Goal: Information Seeking & Learning: Check status

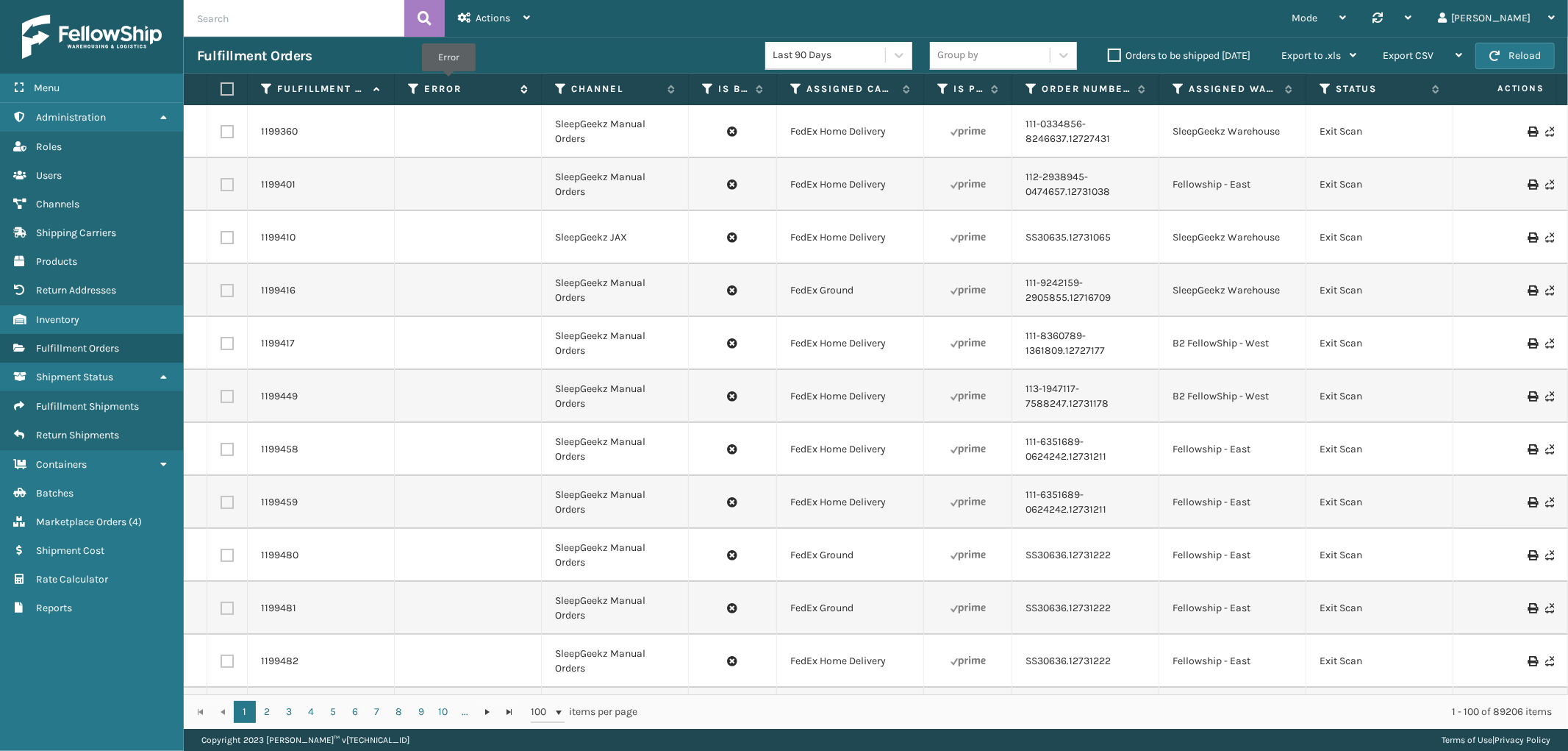
click at [448, 83] on label "Error" at bounding box center [468, 89] width 89 height 13
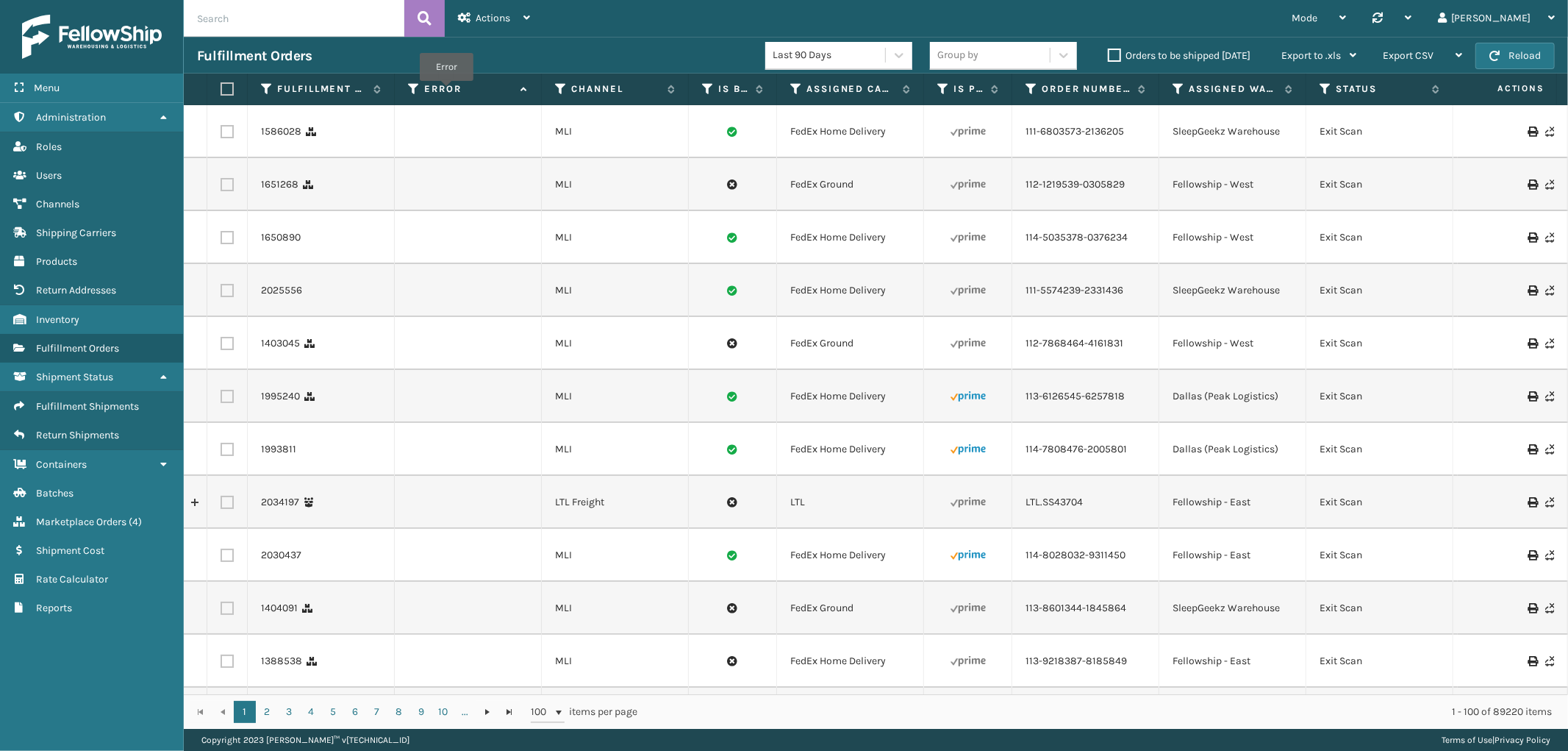
click at [446, 91] on label "Error" at bounding box center [468, 89] width 89 height 13
click at [96, 516] on span "Marketplace Orders" at bounding box center [81, 522] width 90 height 12
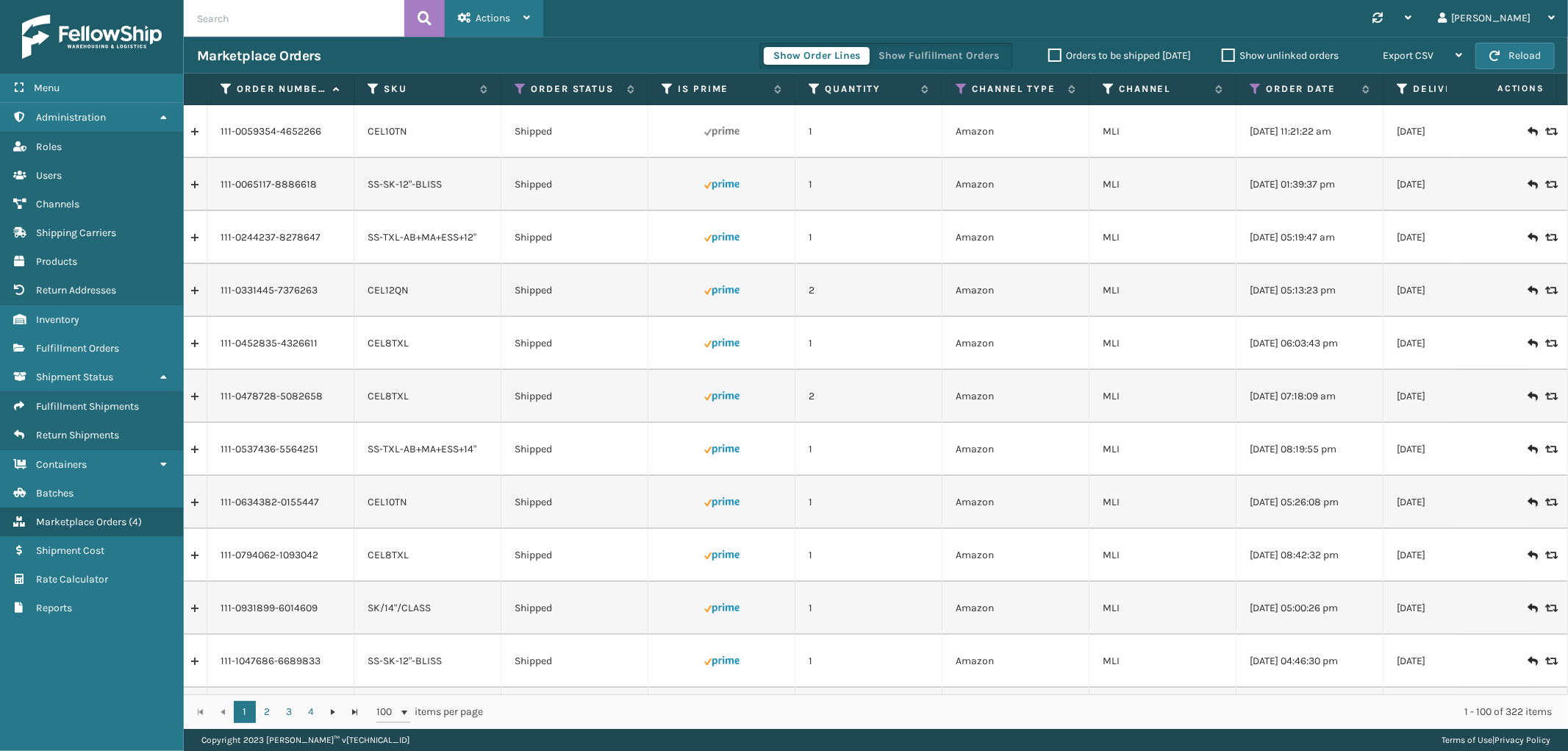
click at [486, 5] on div "Actions" at bounding box center [493, 19] width 72 height 37
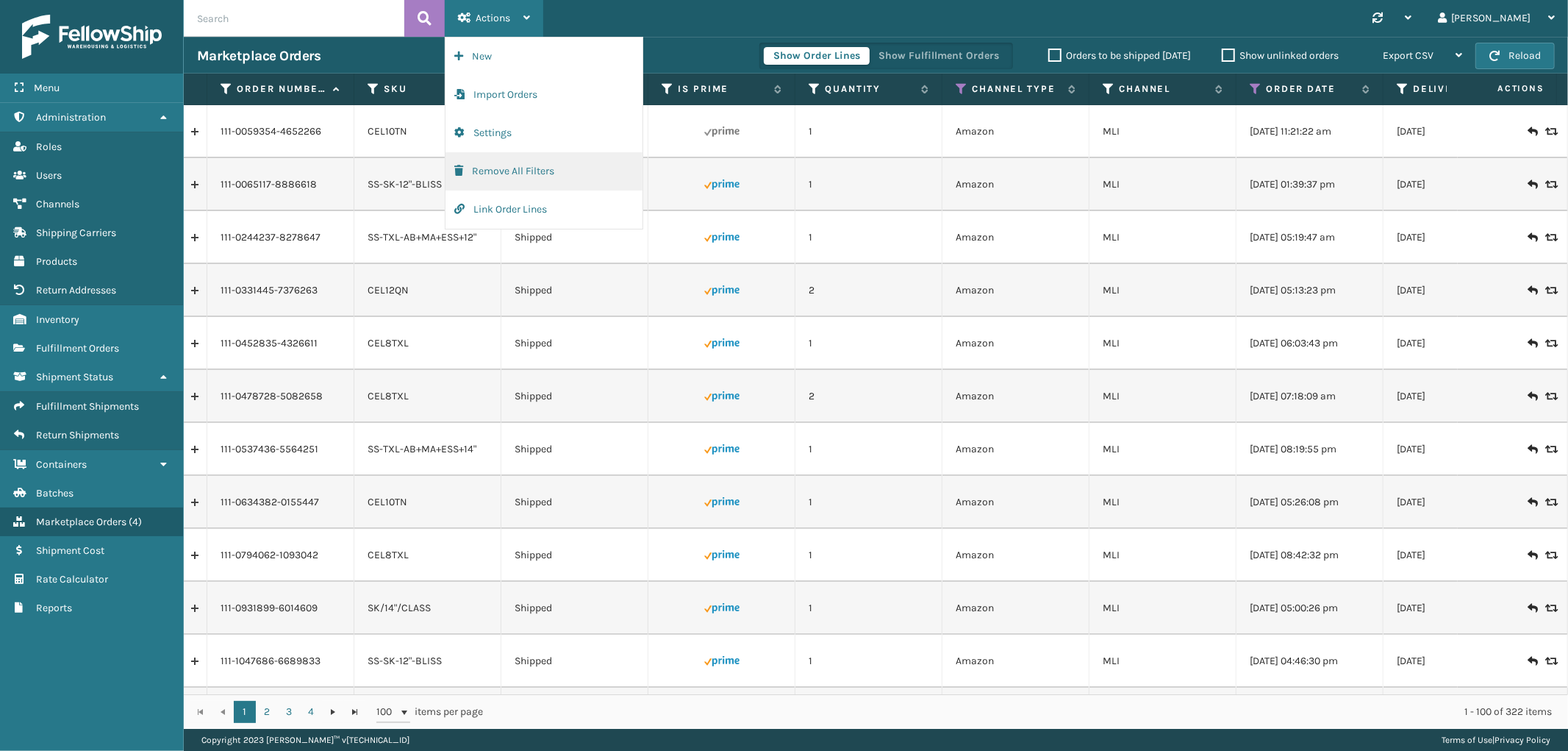
click at [483, 163] on button "Remove All Filters" at bounding box center [543, 171] width 197 height 39
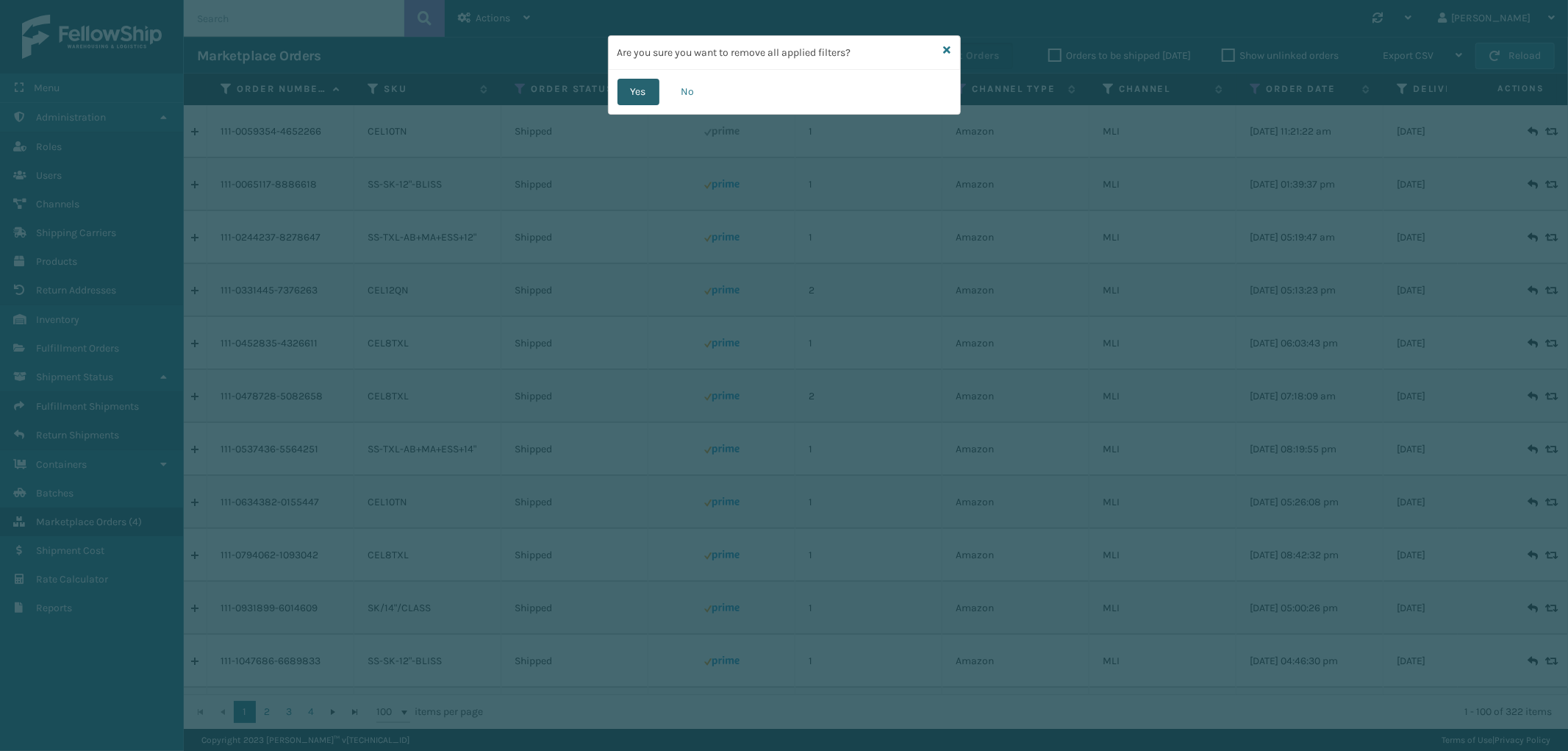
click at [644, 86] on button "Yes" at bounding box center [638, 92] width 42 height 26
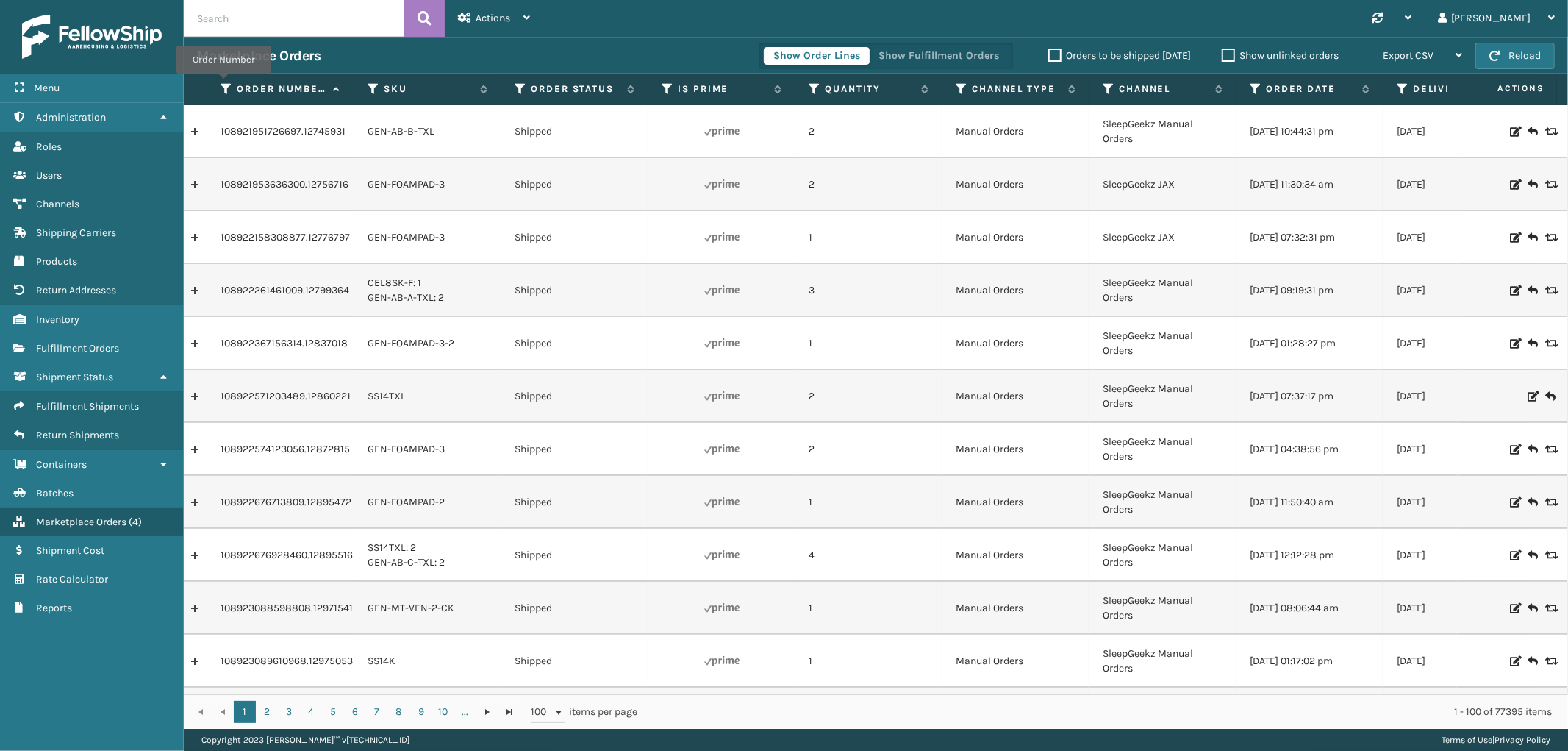
click at [224, 84] on icon at bounding box center [226, 89] width 12 height 13
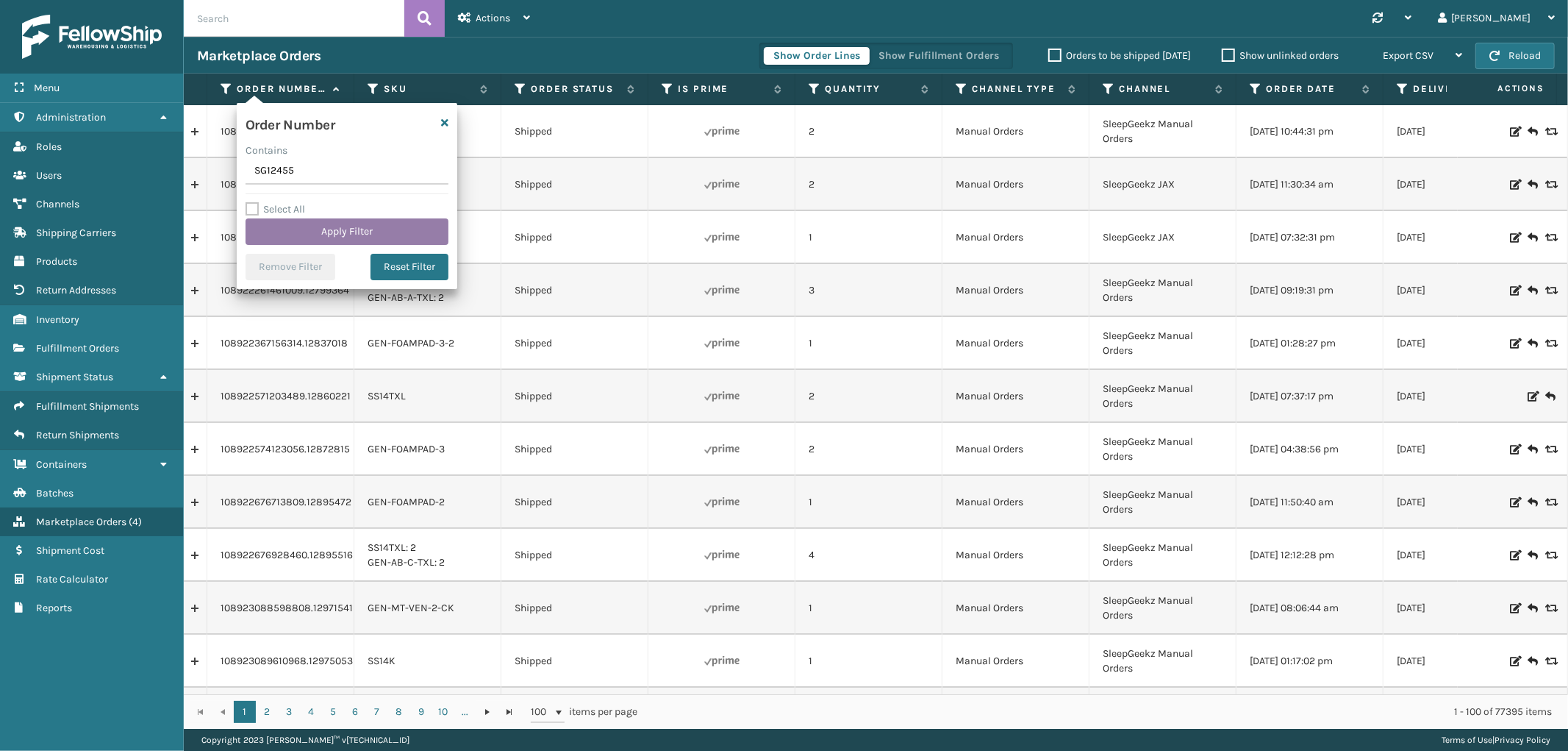
type input "SG12455"
click at [353, 226] on button "Apply Filter" at bounding box center [346, 232] width 203 height 26
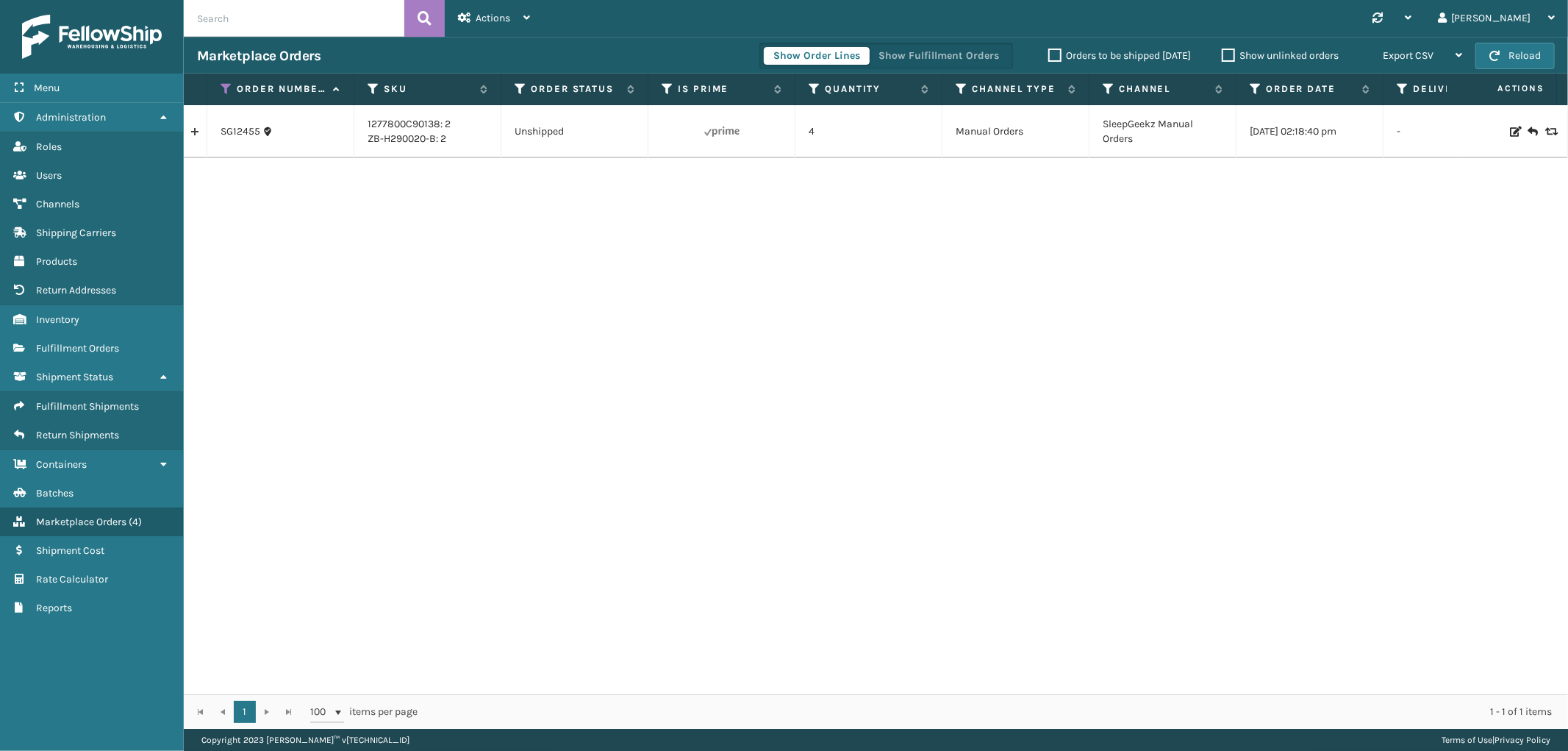
click at [202, 134] on link at bounding box center [195, 131] width 23 height 23
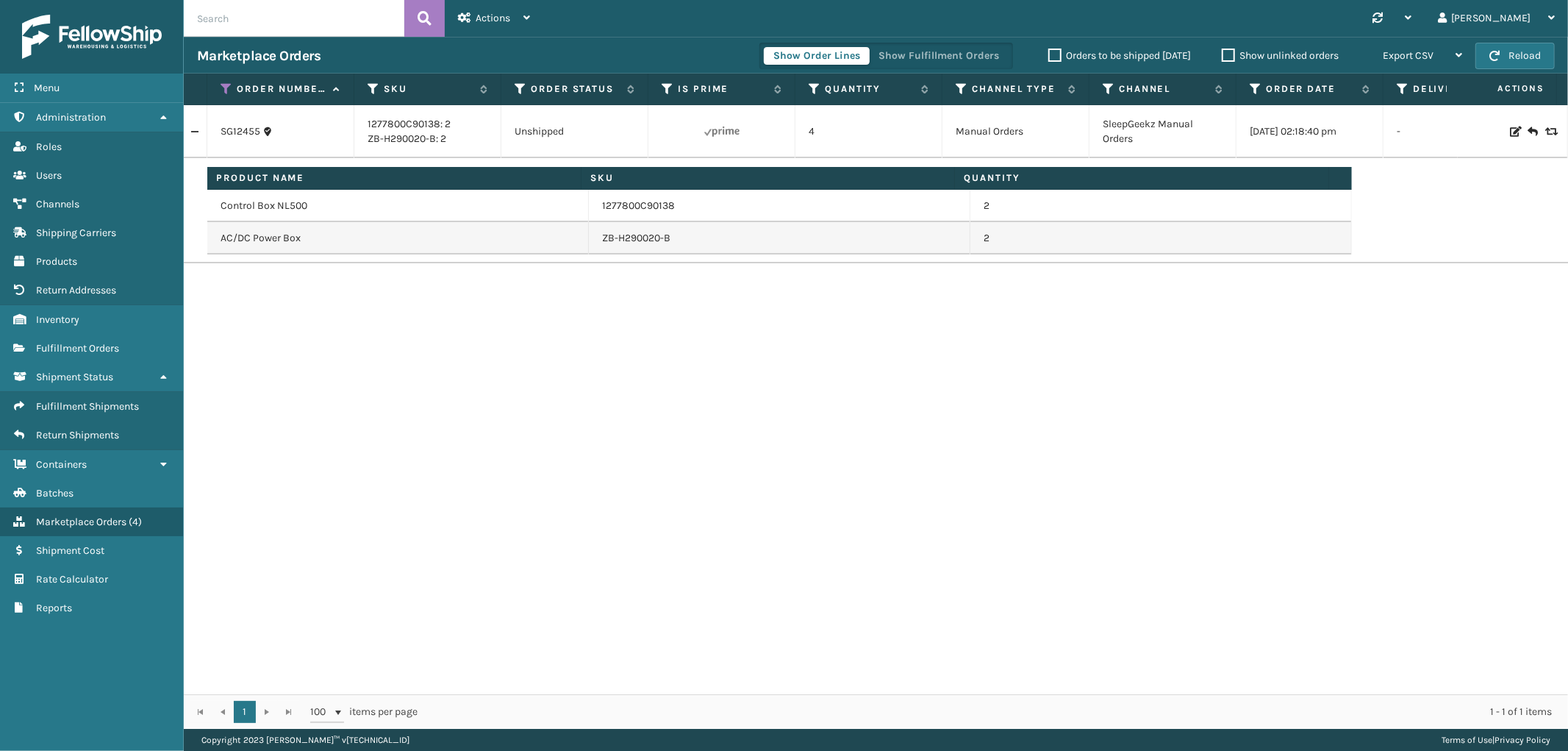
click at [932, 42] on div "Show Order Lines Show Fulfillment Orders" at bounding box center [886, 56] width 254 height 26
click at [932, 47] on button "Show Fulfillment Orders" at bounding box center [938, 56] width 140 height 18
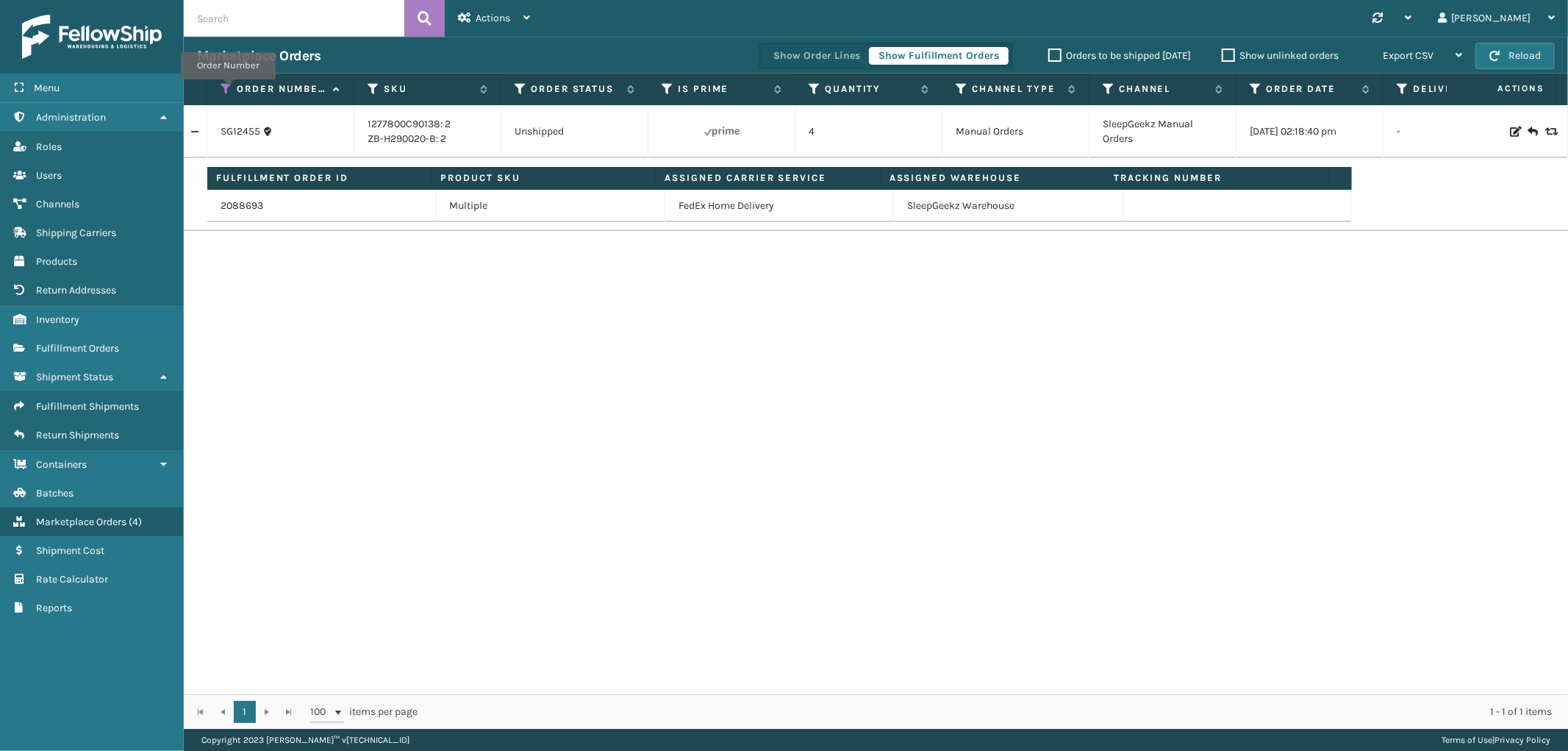
click at [228, 90] on icon at bounding box center [226, 89] width 12 height 13
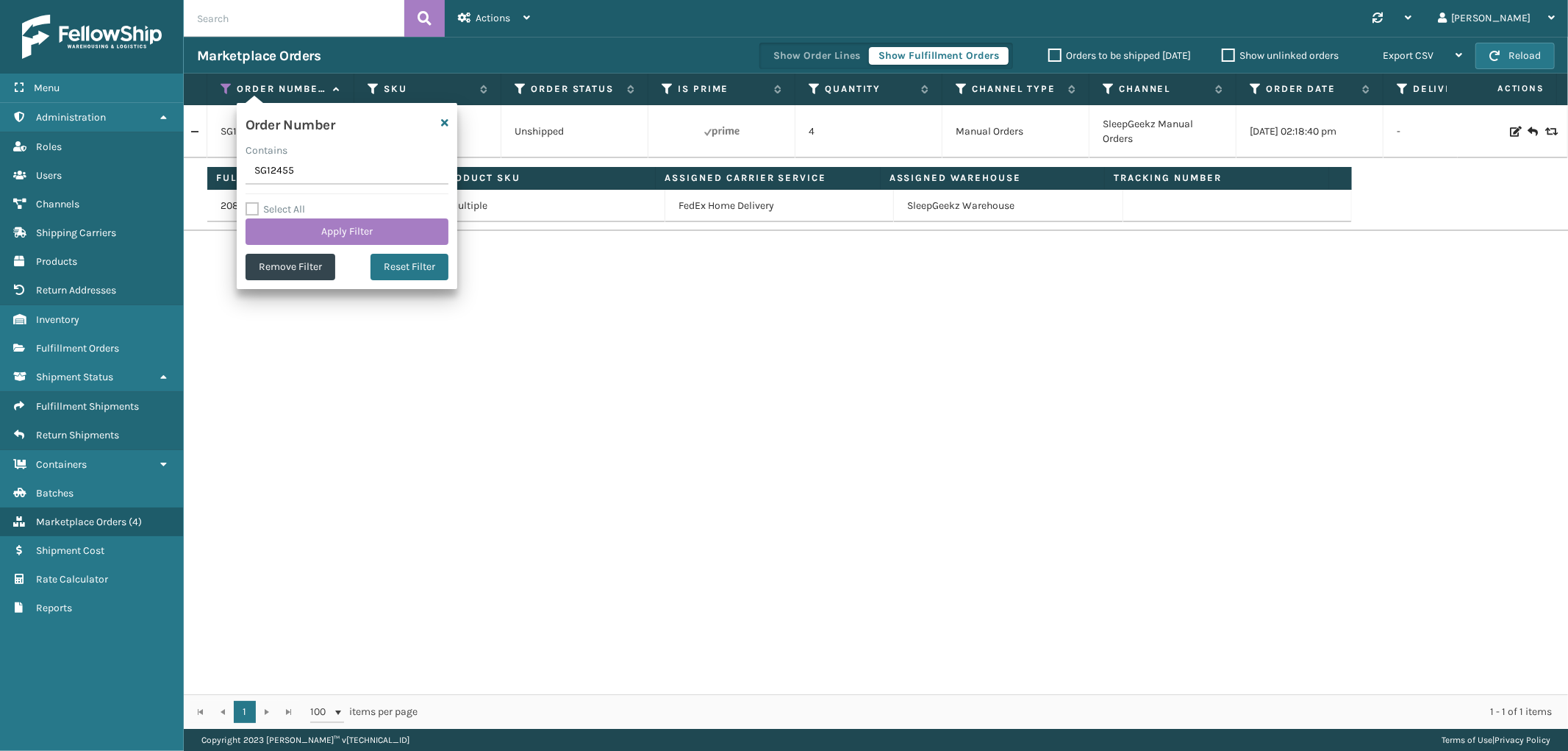
click at [273, 169] on input "SG12455" at bounding box center [346, 171] width 203 height 26
type input "SS44768"
click at [276, 223] on button "Apply Filter" at bounding box center [346, 232] width 203 height 26
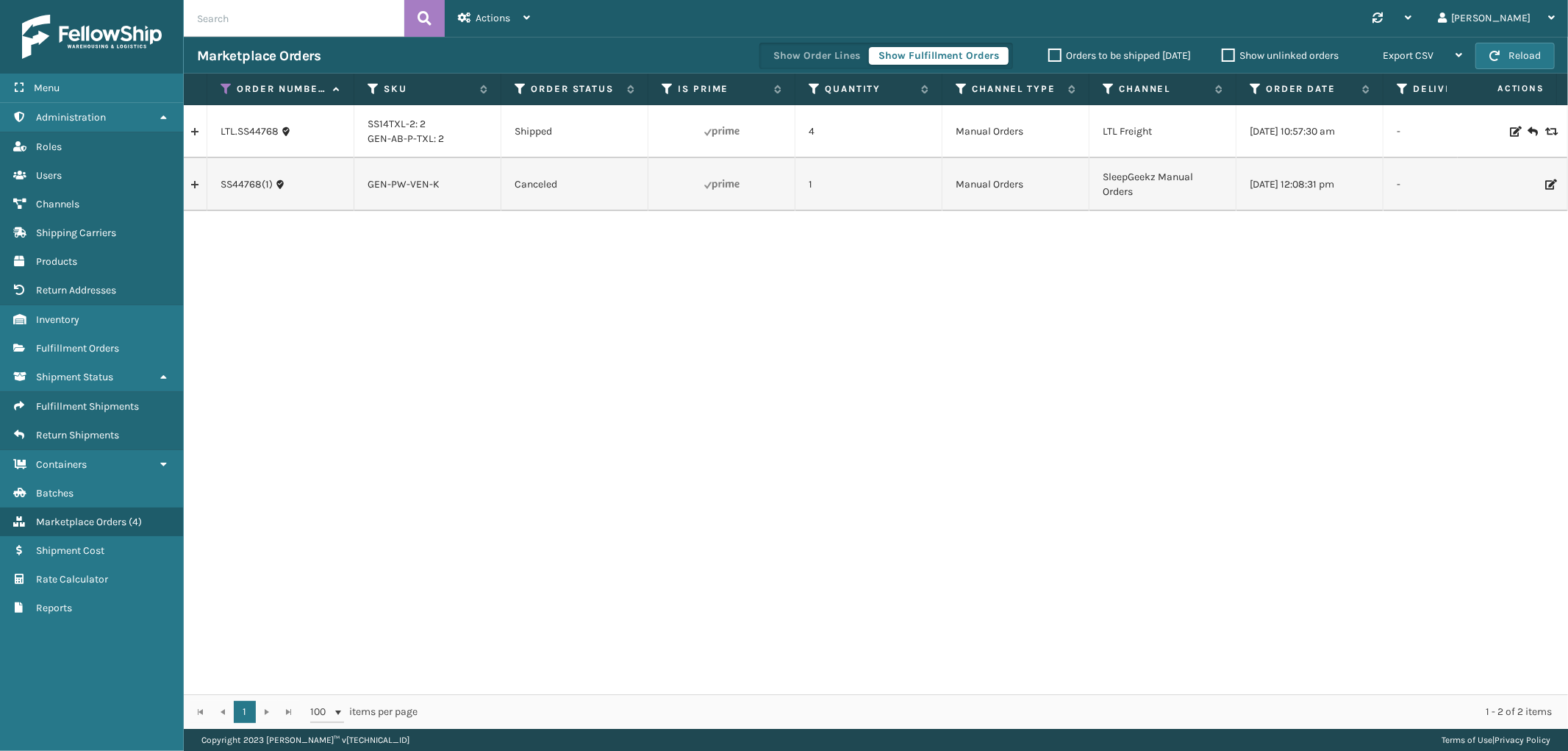
click at [198, 190] on link at bounding box center [195, 184] width 23 height 23
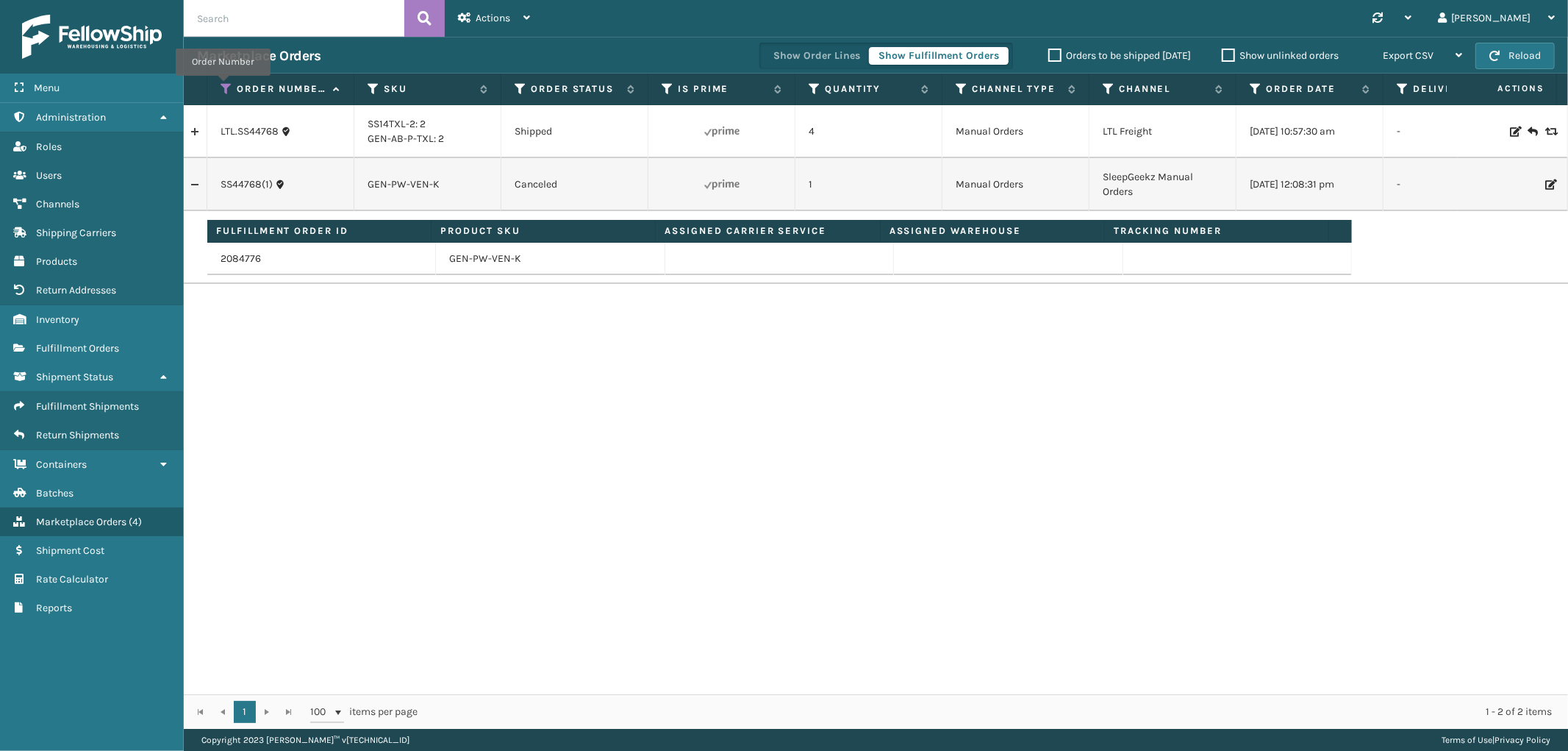
click at [223, 86] on icon at bounding box center [226, 89] width 12 height 13
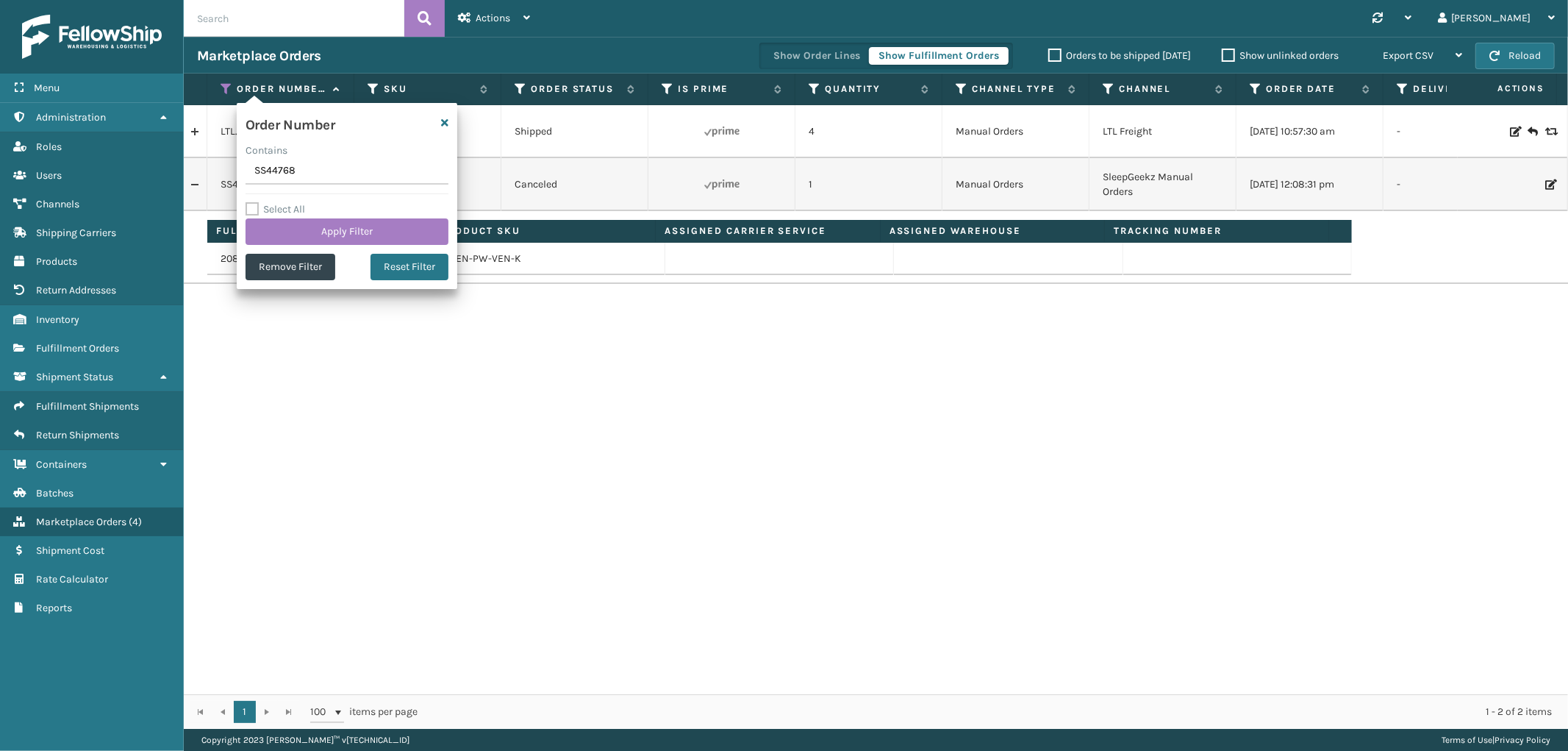
click at [282, 178] on input "SS44768" at bounding box center [346, 171] width 203 height 26
type input "113-1335735-5137038"
click at [296, 233] on button "Apply Filter" at bounding box center [346, 232] width 203 height 26
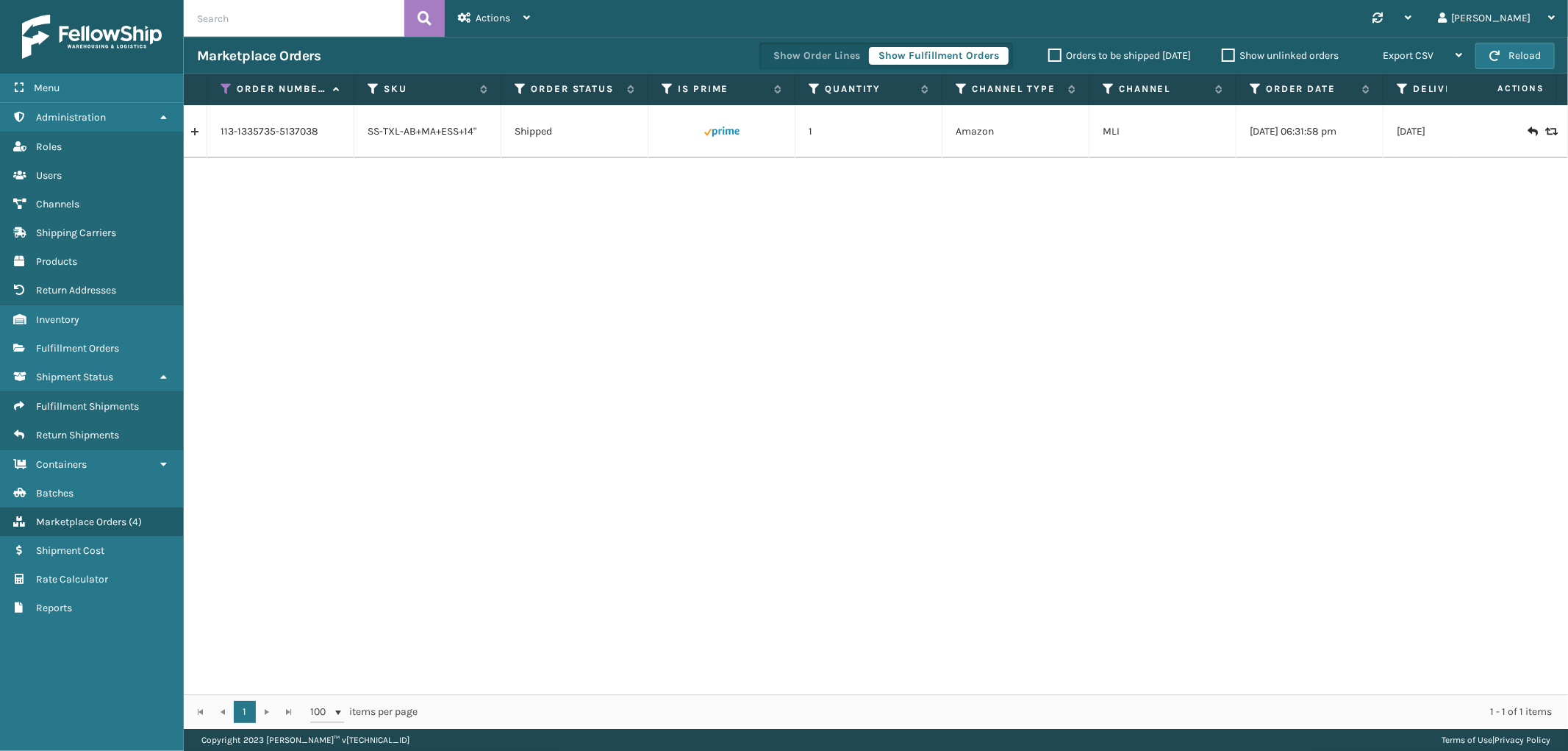
click at [196, 136] on link at bounding box center [195, 131] width 23 height 23
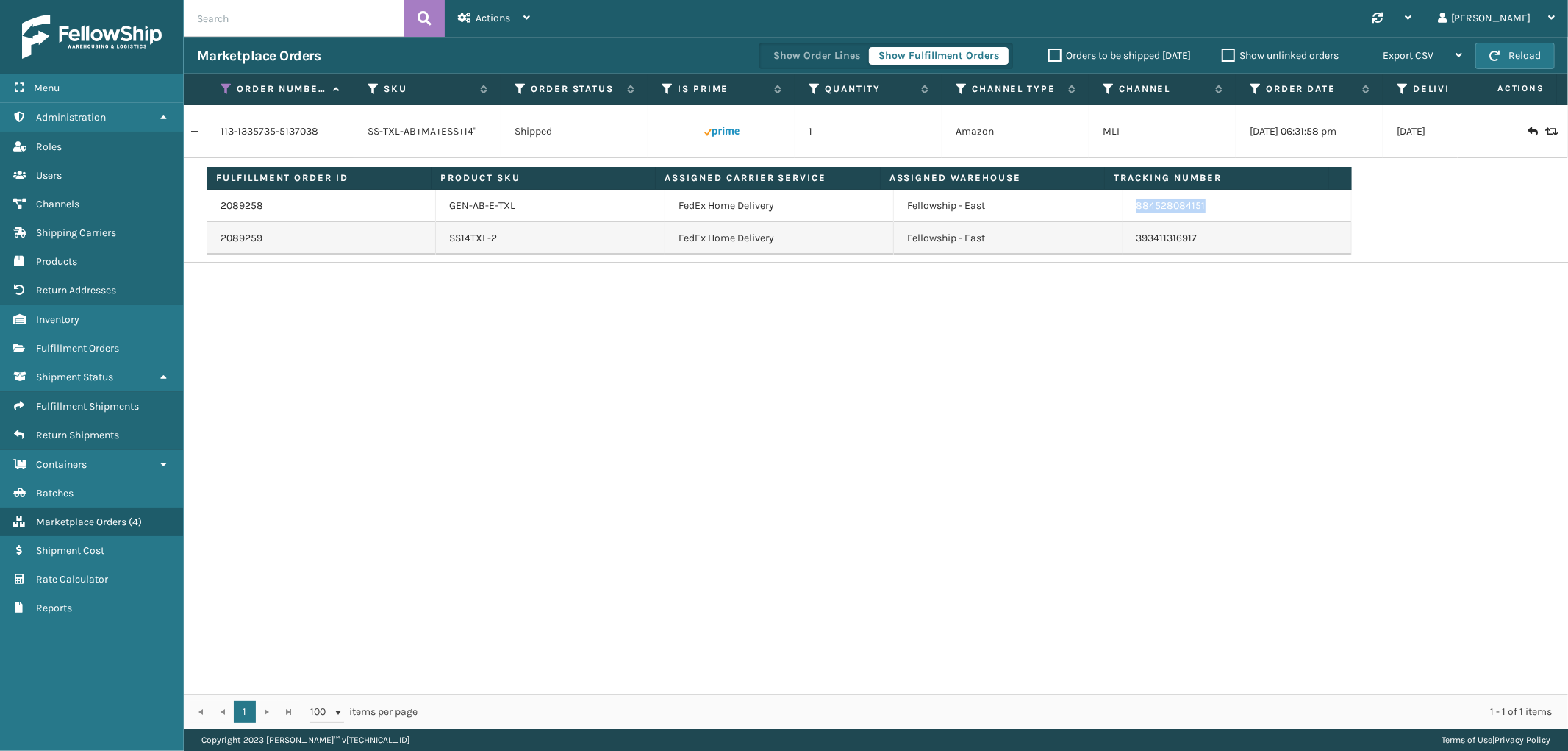
drag, startPoint x: 1204, startPoint y: 214, endPoint x: 1177, endPoint y: 238, distance: 36.1
click at [1126, 215] on td "884528084151" at bounding box center [1238, 206] width 228 height 32
copy link "884528084151"
drag, startPoint x: 225, startPoint y: 86, endPoint x: 233, endPoint y: 153, distance: 67.5
click at [225, 86] on icon at bounding box center [226, 89] width 12 height 13
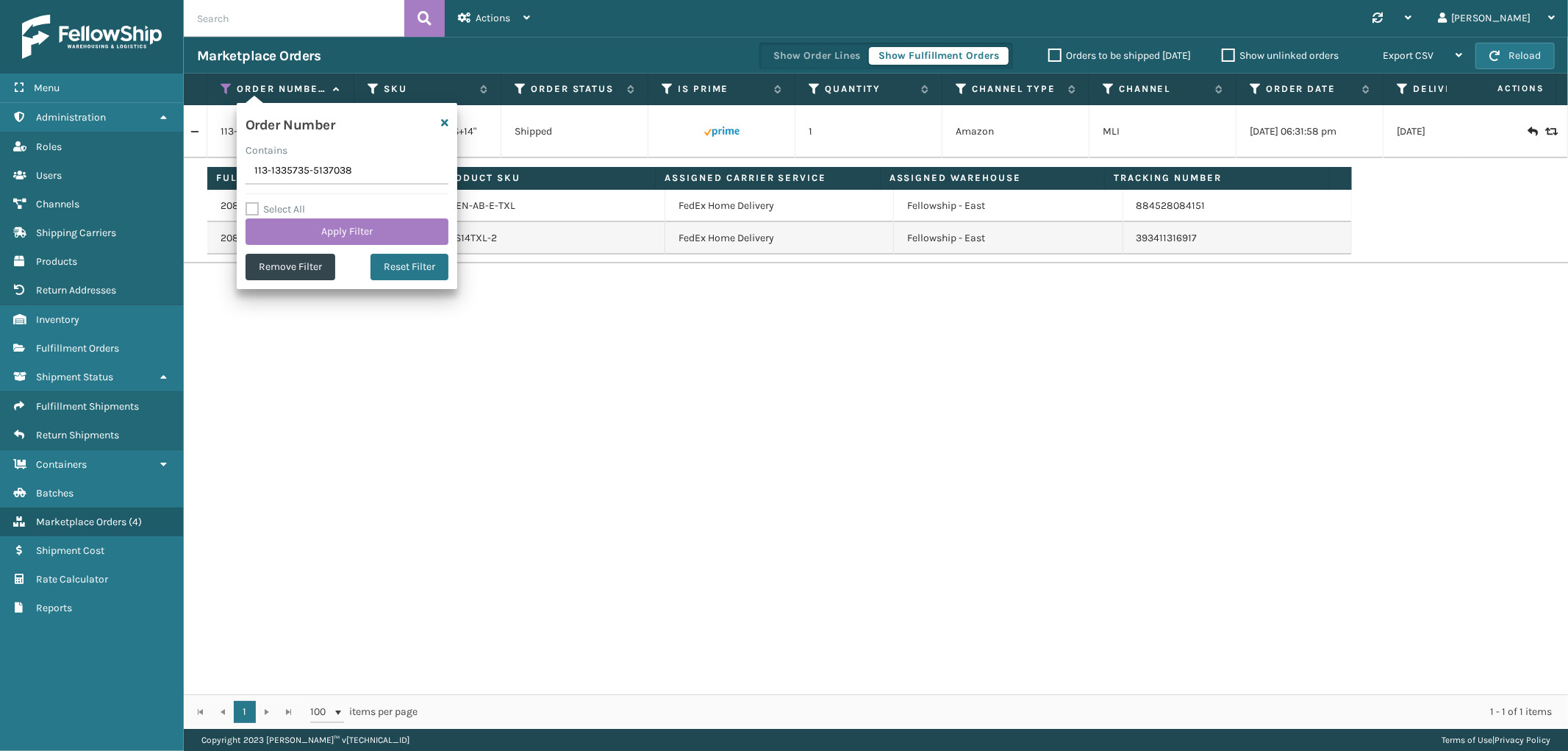
click at [269, 171] on input "113-1335735-5137038" at bounding box center [346, 171] width 203 height 26
type input "112-1325892-0335411"
click at [294, 232] on button "Apply Filter" at bounding box center [346, 232] width 203 height 26
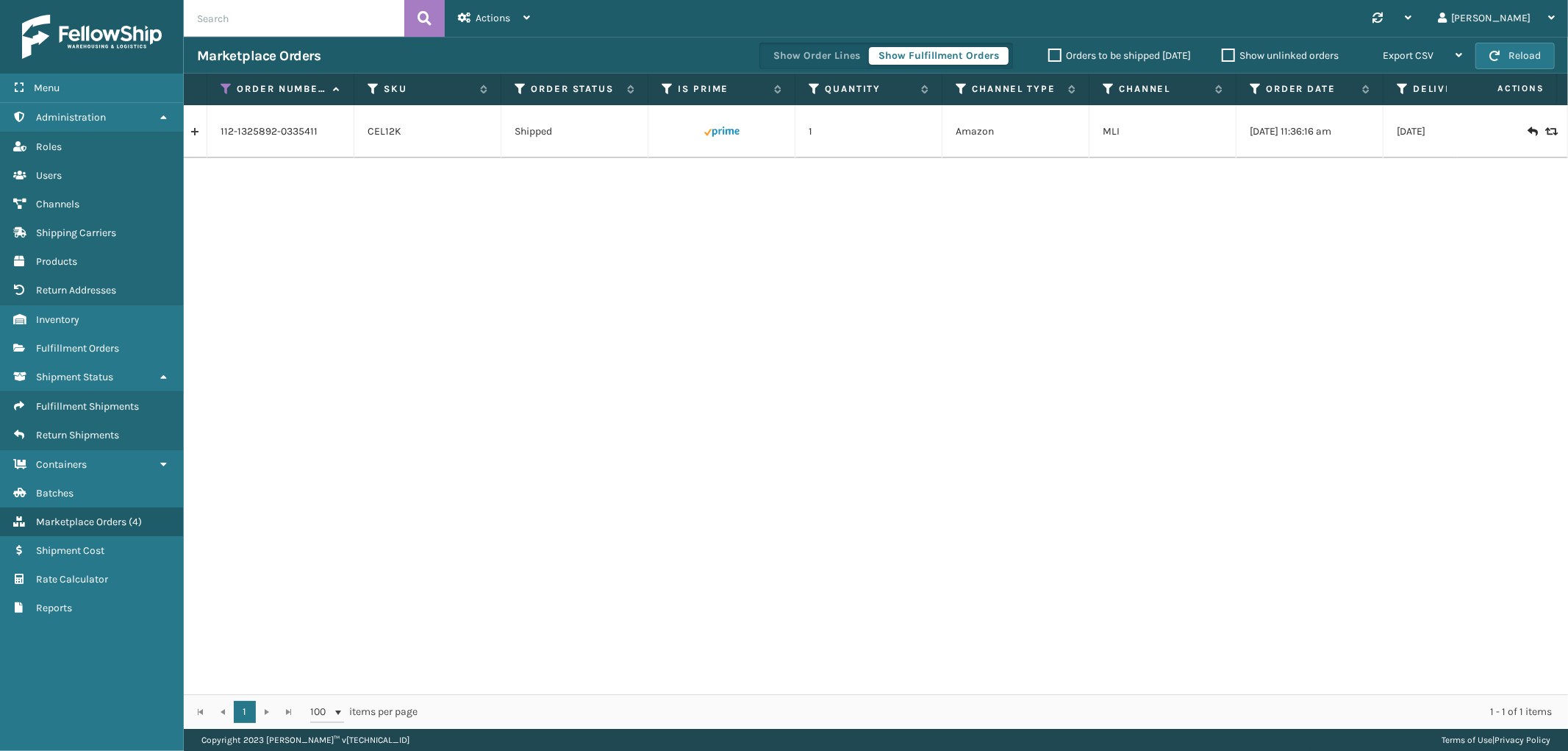
click at [189, 133] on link at bounding box center [195, 131] width 23 height 23
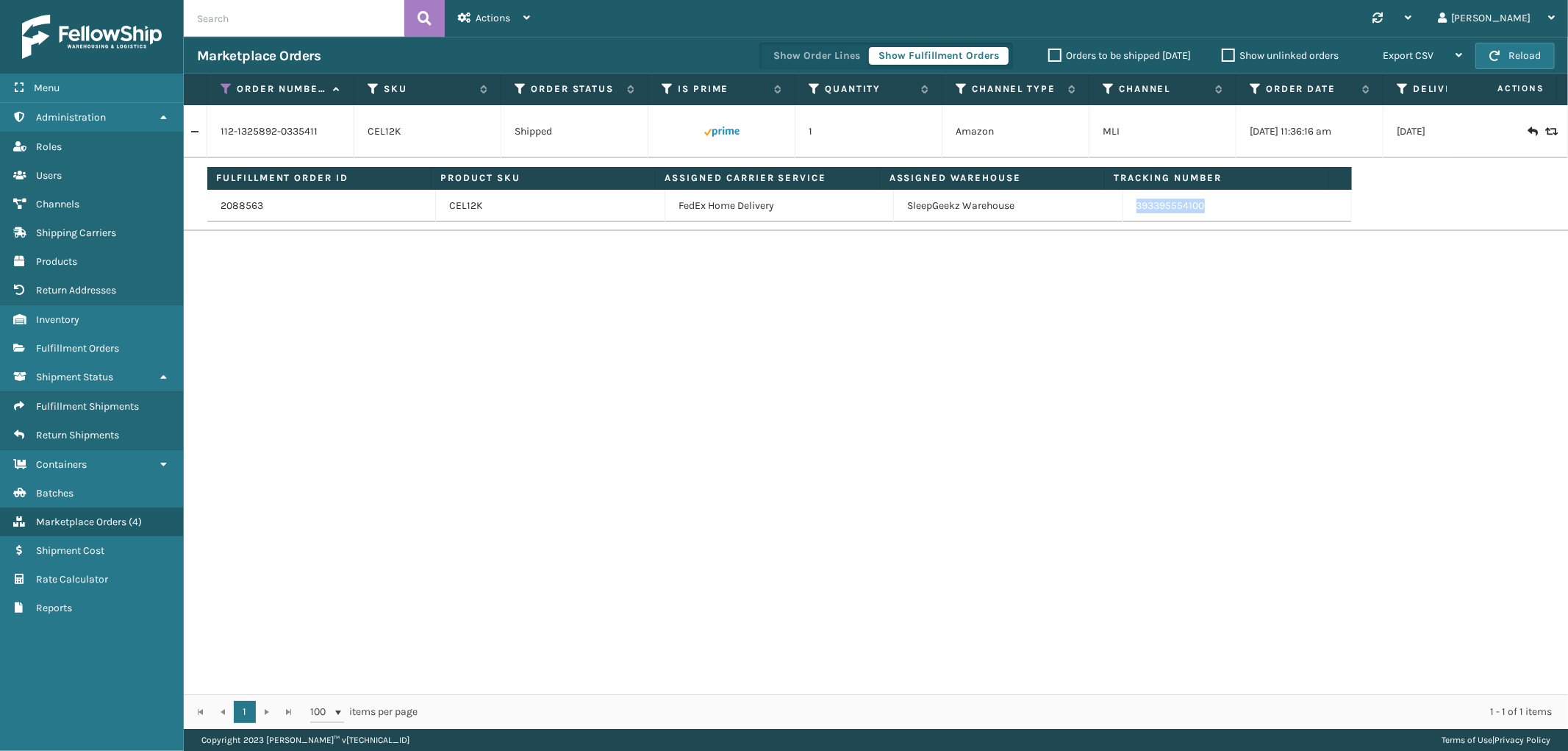
drag, startPoint x: 1195, startPoint y: 215, endPoint x: 1560, endPoint y: 319, distance: 379.5
click at [1126, 215] on td "393395554100" at bounding box center [1238, 206] width 228 height 32
copy link "393395554100"
drag, startPoint x: 221, startPoint y: 90, endPoint x: 223, endPoint y: 100, distance: 10.2
click at [221, 90] on icon at bounding box center [226, 89] width 12 height 13
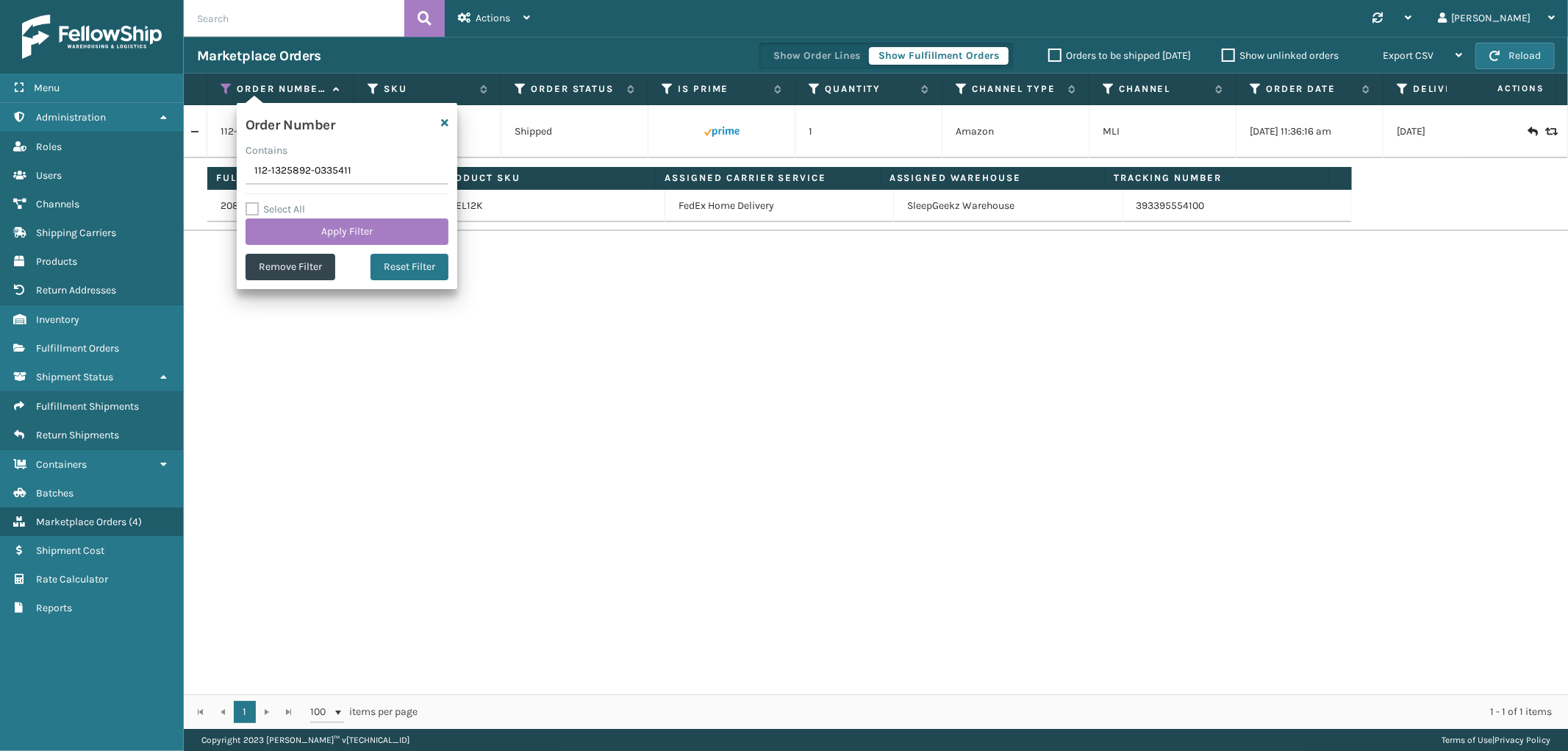
click at [276, 174] on input "112-1325892-0335411" at bounding box center [346, 171] width 203 height 26
type input "113-9582708-5445864"
click at [284, 232] on button "Apply Filter" at bounding box center [346, 232] width 203 height 26
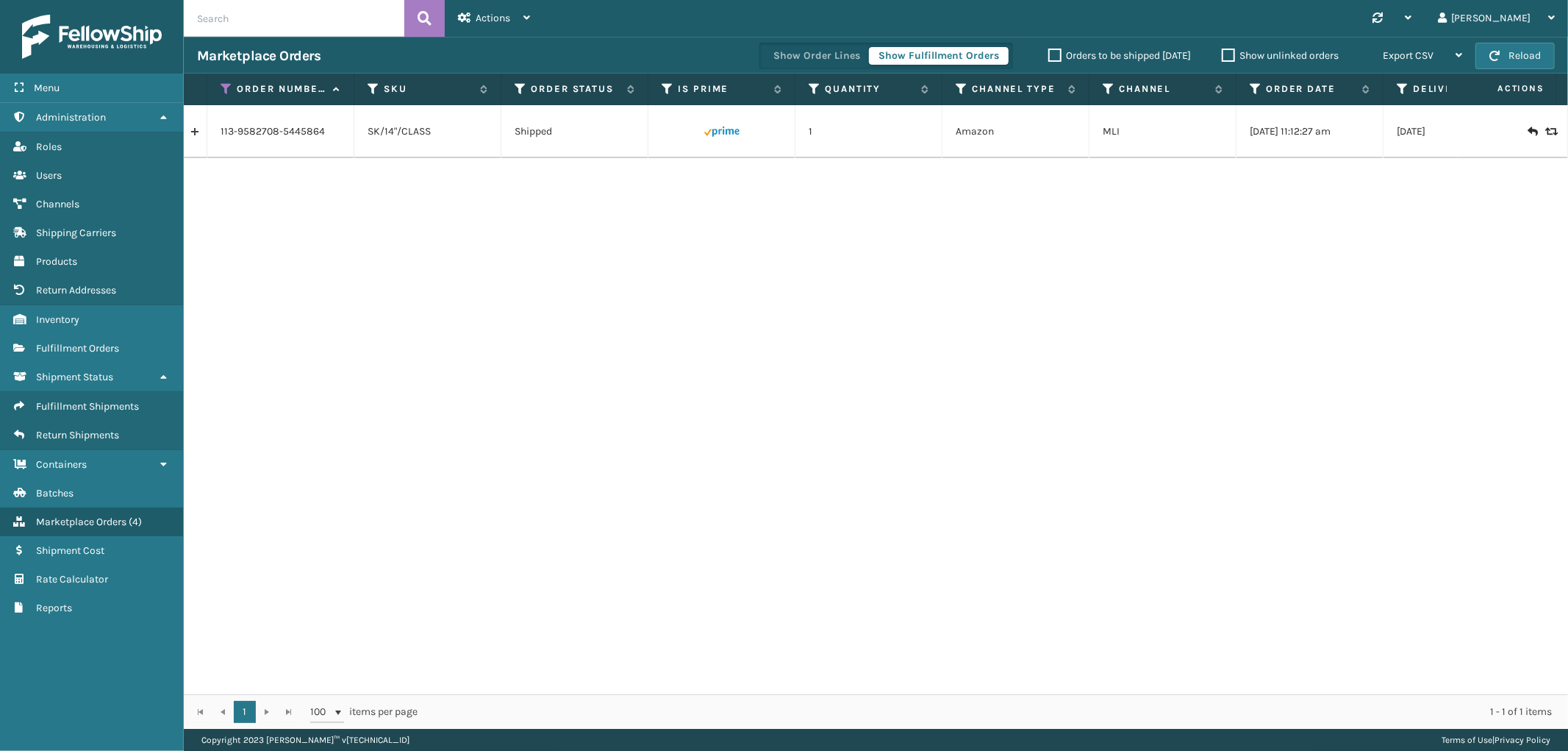
click at [197, 130] on link at bounding box center [195, 131] width 23 height 23
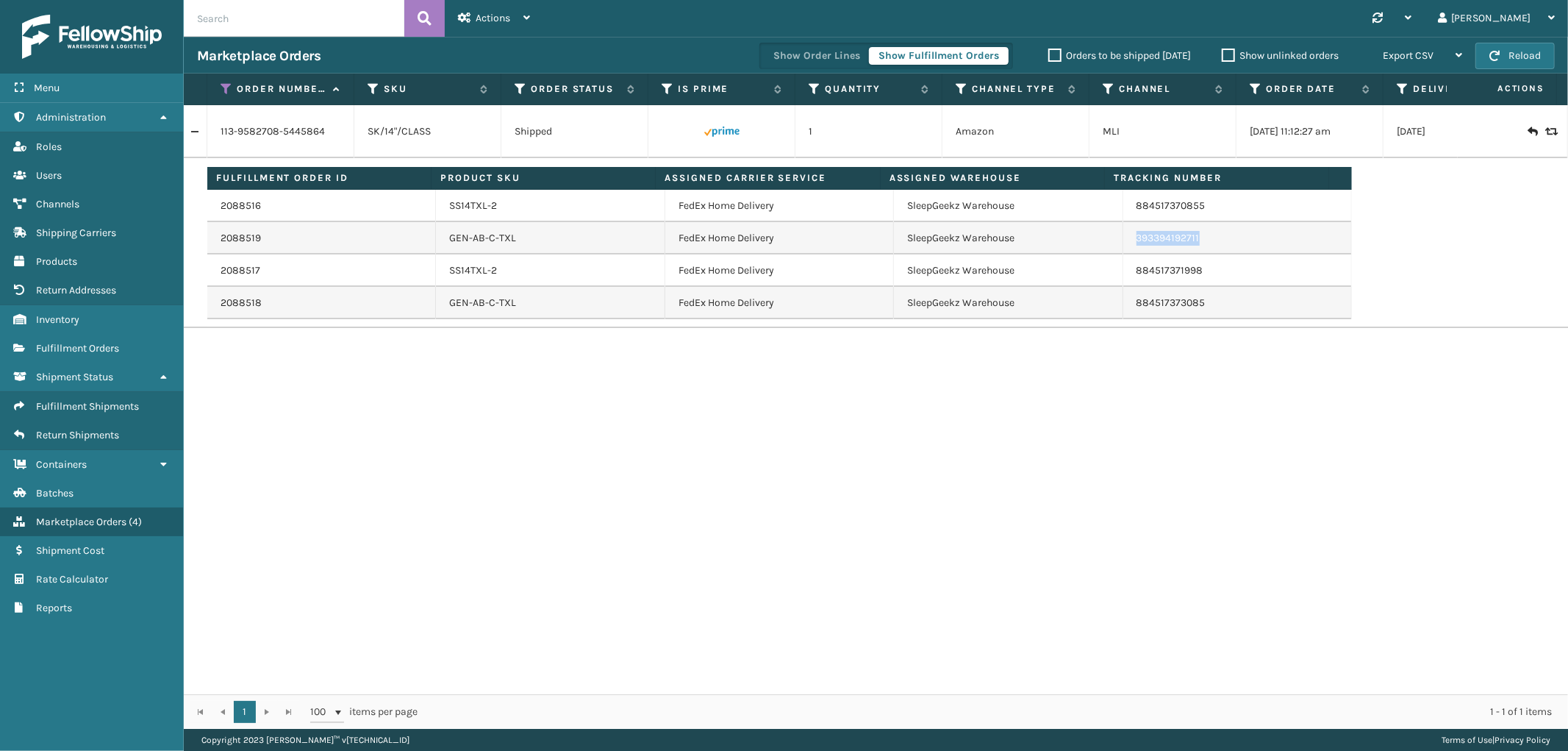
drag, startPoint x: 1201, startPoint y: 238, endPoint x: 1126, endPoint y: 245, distance: 75.3
click at [1126, 244] on td "393394192711" at bounding box center [1238, 238] width 228 height 32
copy link "393394192711"
click at [228, 86] on icon at bounding box center [226, 89] width 12 height 13
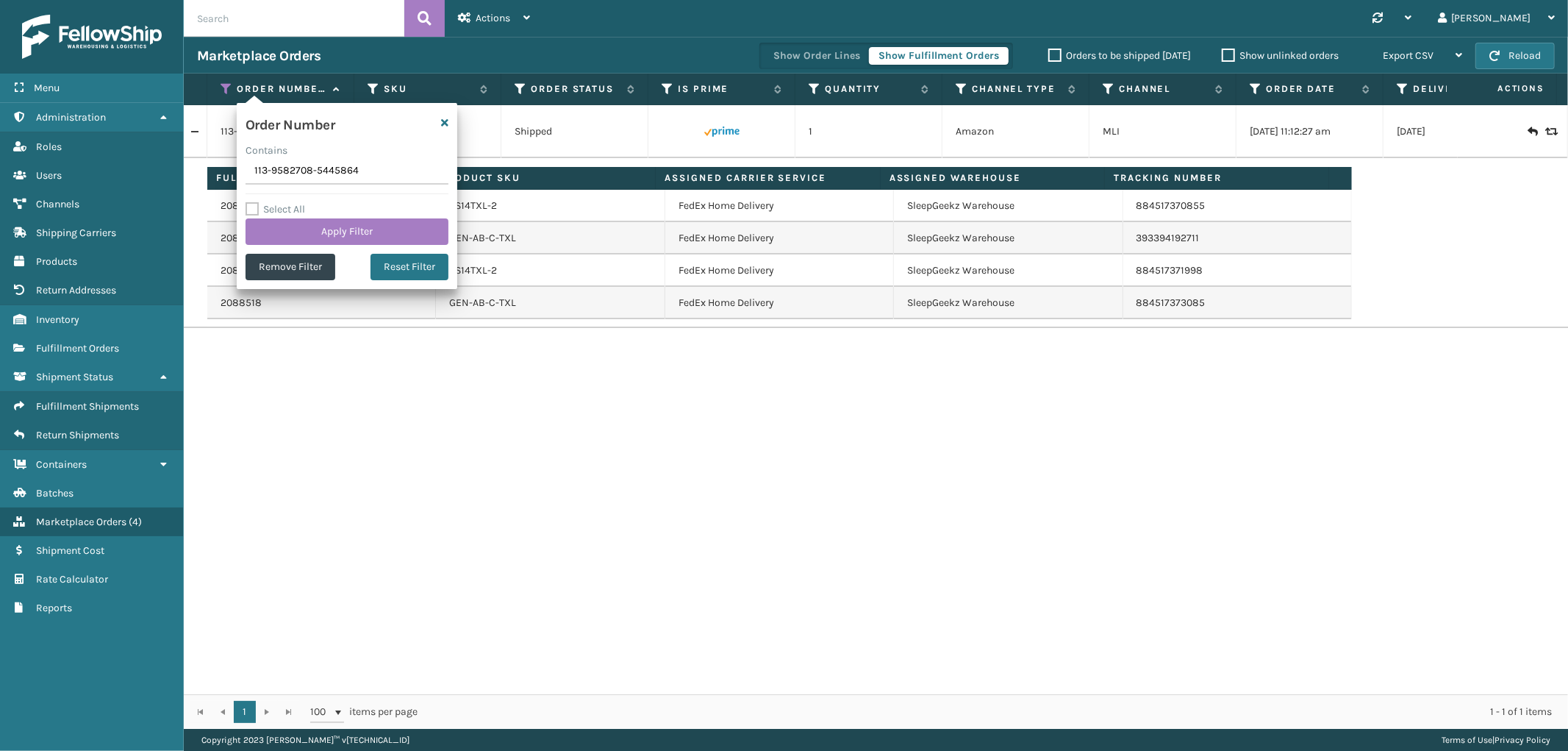
click at [284, 177] on input "113-9582708-5445864" at bounding box center [346, 171] width 203 height 26
type input "112-4227217-3334601"
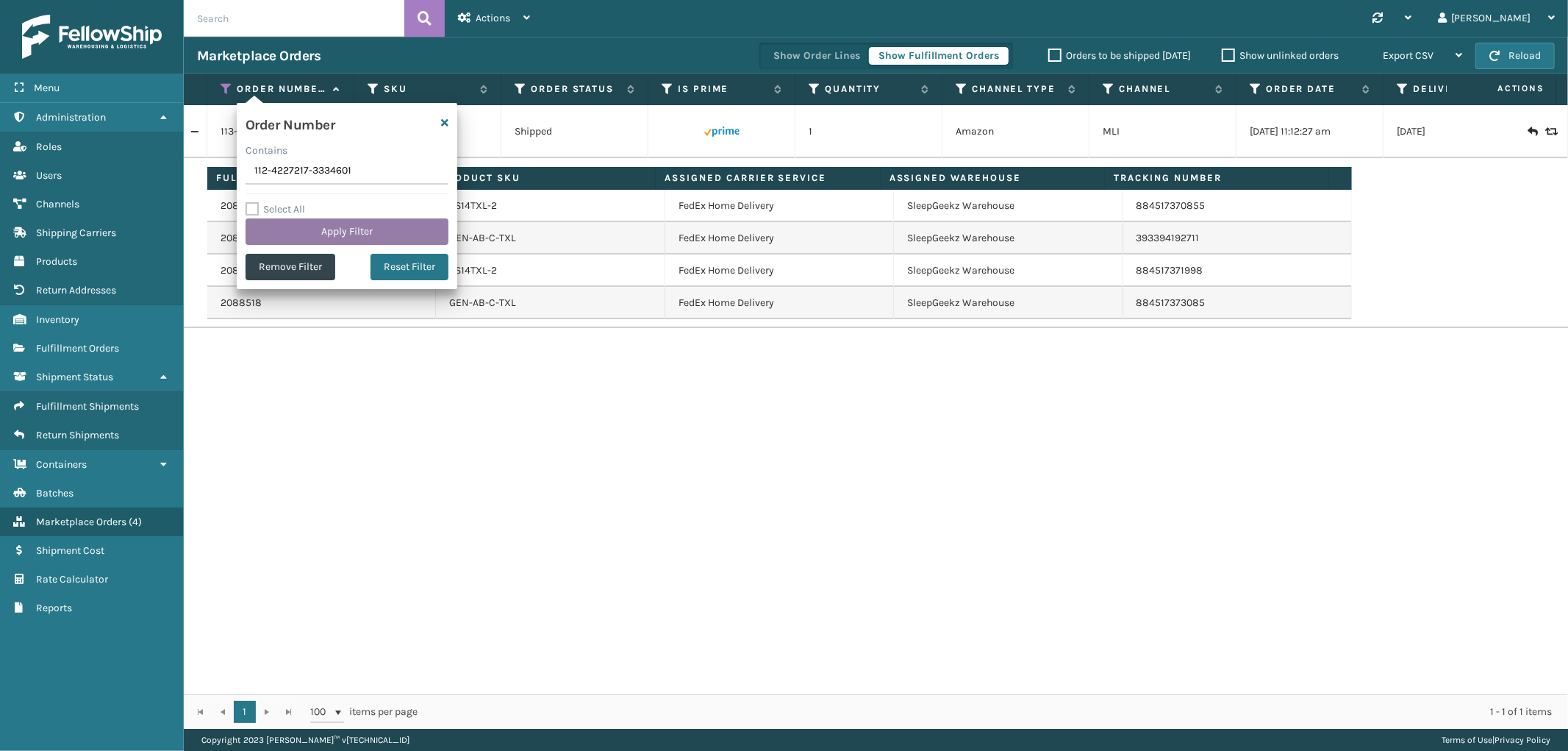
click at [295, 229] on button "Apply Filter" at bounding box center [346, 232] width 203 height 26
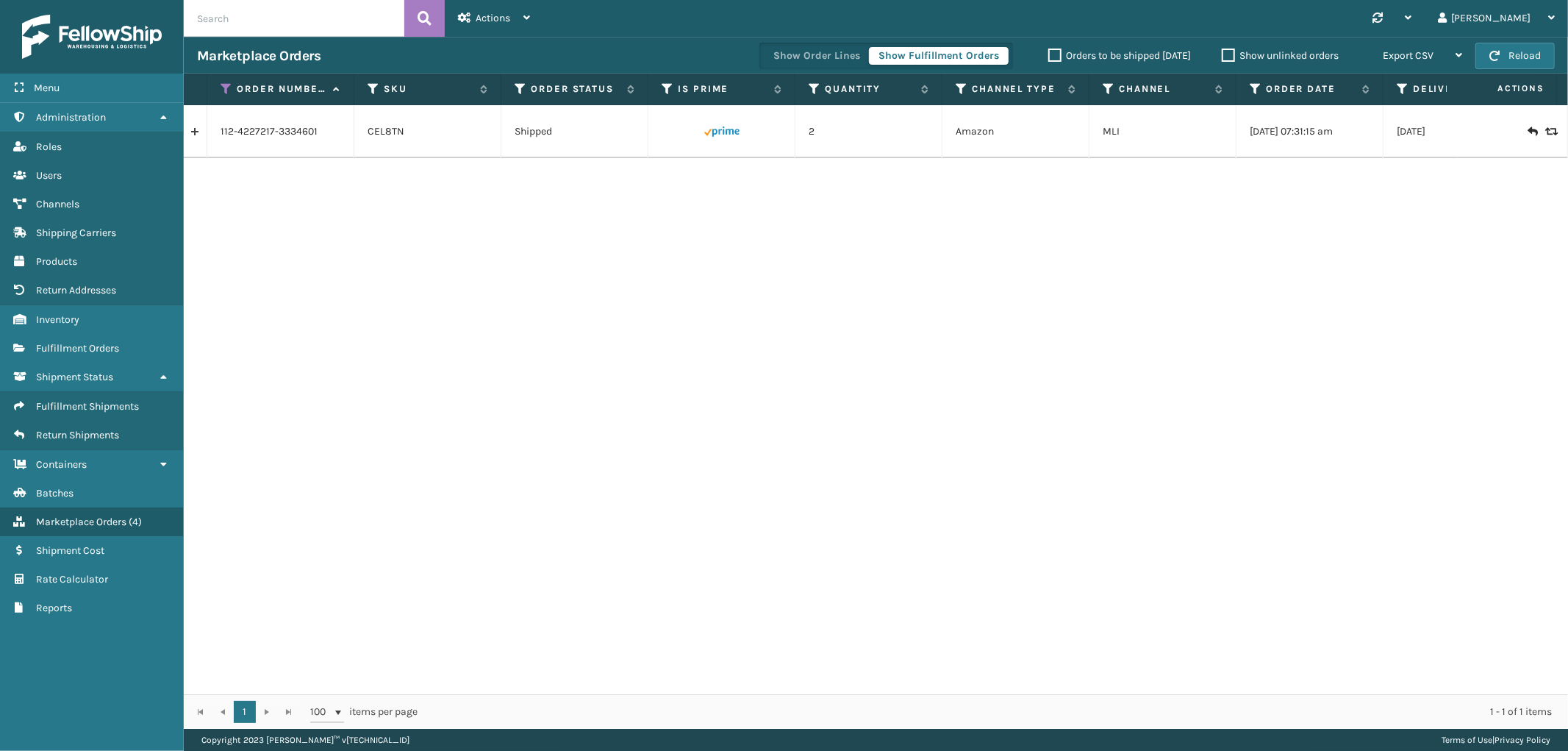
click at [196, 141] on link at bounding box center [195, 131] width 23 height 23
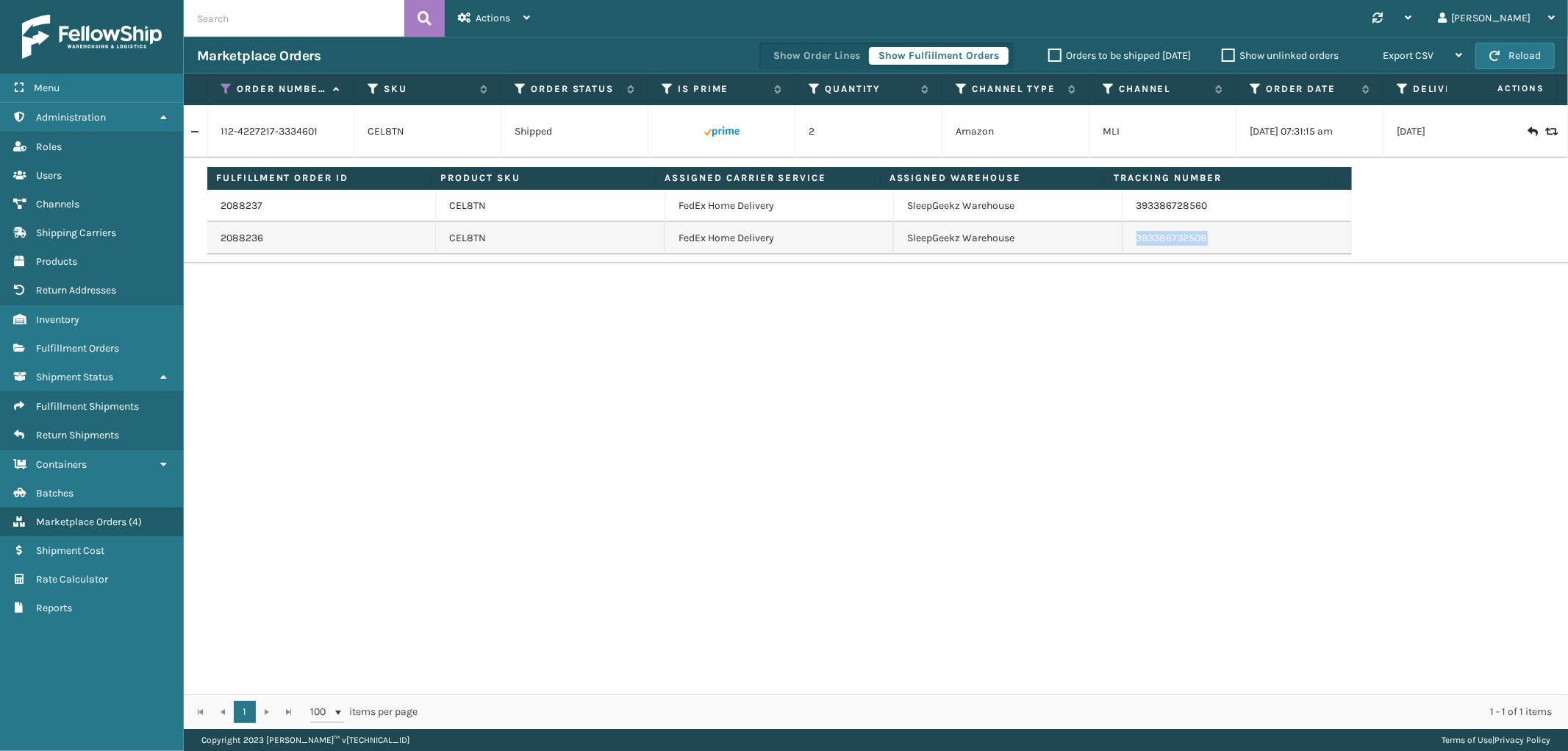
drag, startPoint x: 1204, startPoint y: 245, endPoint x: 1494, endPoint y: 390, distance: 324.2
click at [1124, 251] on td "393386732508" at bounding box center [1238, 238] width 228 height 32
copy link "393386732508"
drag, startPoint x: 222, startPoint y: 86, endPoint x: 225, endPoint y: 107, distance: 21.2
click at [222, 86] on icon at bounding box center [226, 89] width 12 height 13
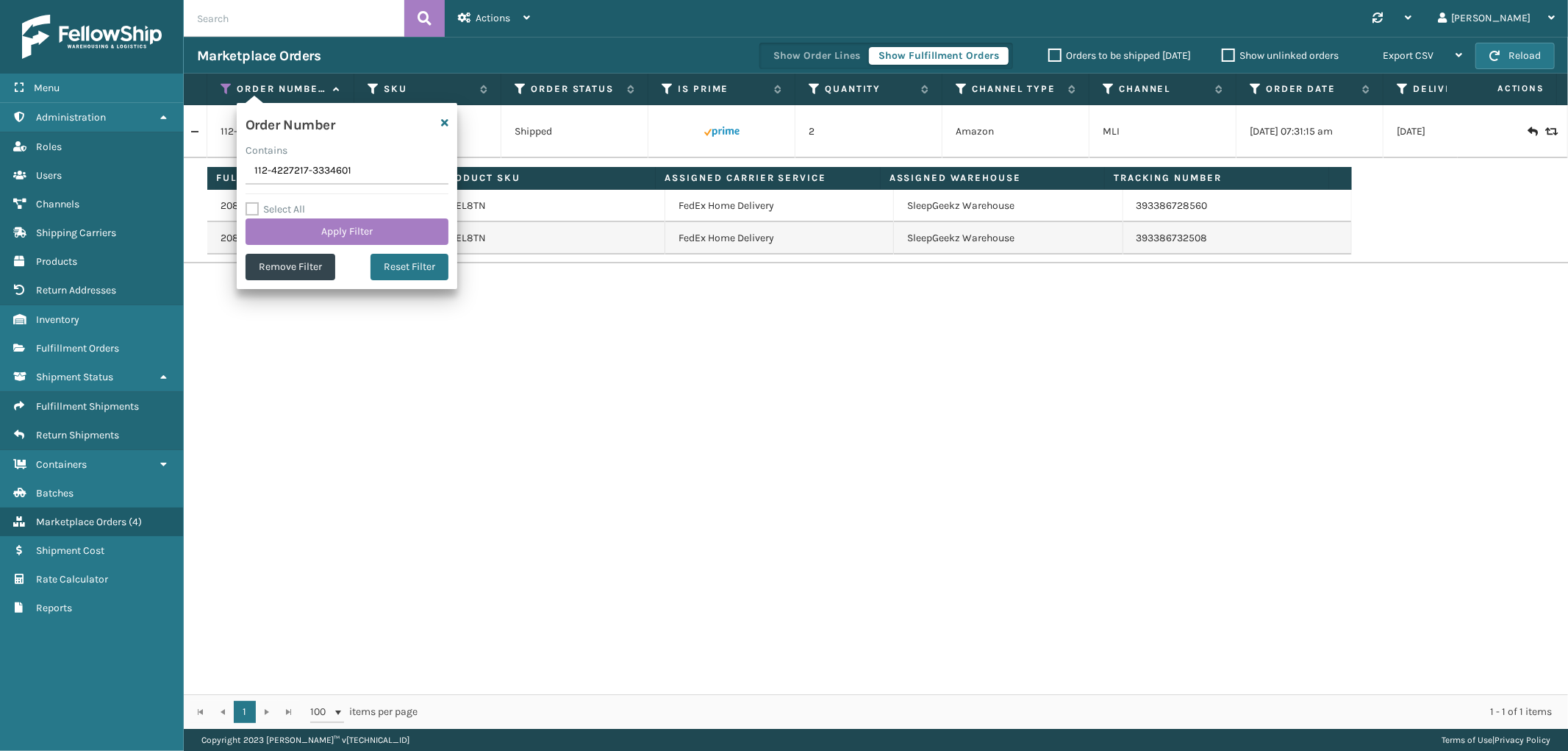
click at [276, 178] on input "112-4227217-3334601" at bounding box center [346, 171] width 203 height 26
type input "111-6794144-7596243"
click at [288, 228] on button "Apply Filter" at bounding box center [346, 232] width 203 height 26
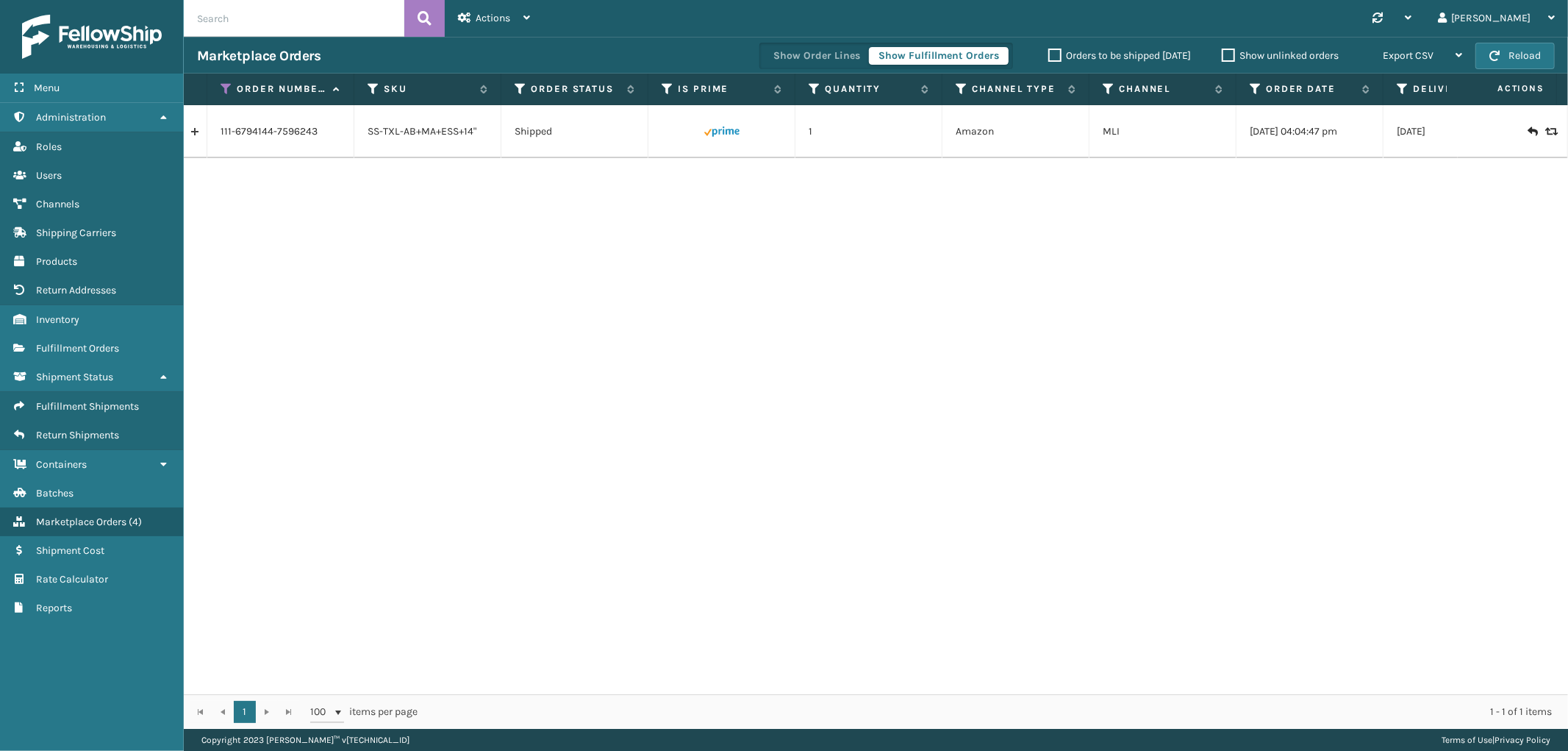
click at [199, 127] on link at bounding box center [195, 131] width 23 height 23
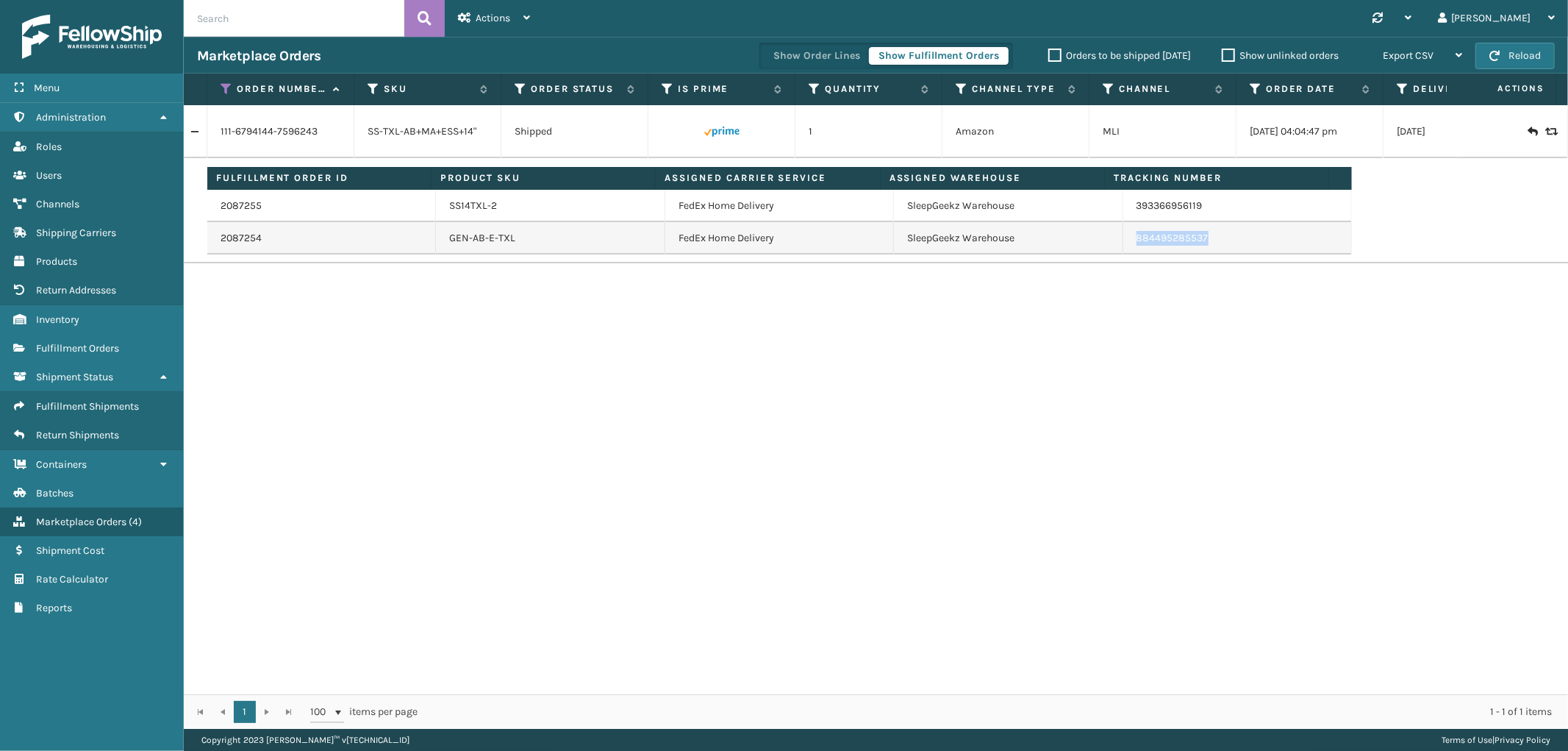
drag, startPoint x: 1203, startPoint y: 236, endPoint x: 1491, endPoint y: 351, distance: 310.1
click at [1124, 243] on td "884495285537" at bounding box center [1238, 238] width 228 height 32
copy link "884495285537"
click at [229, 83] on icon at bounding box center [226, 89] width 12 height 13
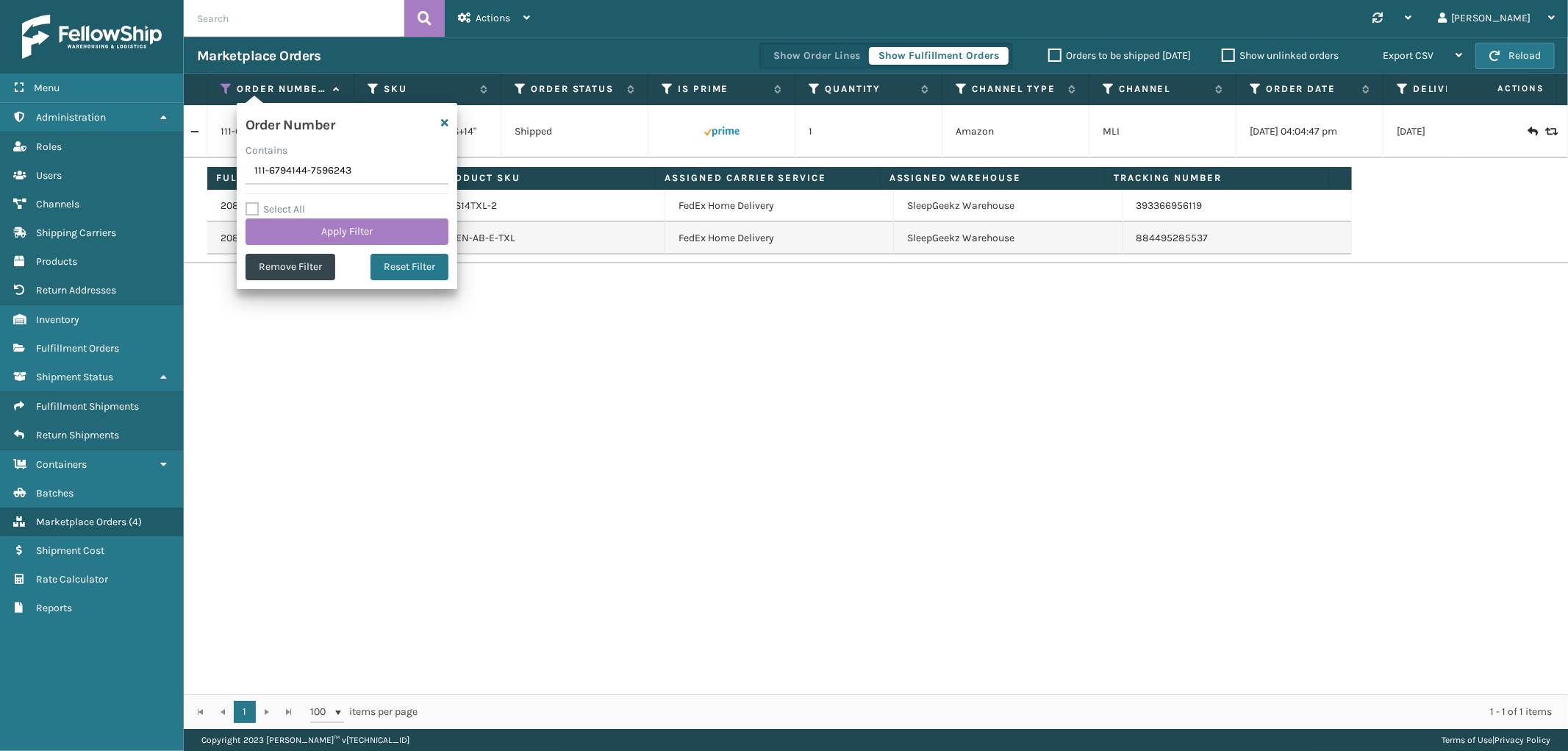
click at [287, 167] on input "111-6794144-7596243" at bounding box center [346, 171] width 203 height 26
type input "113-6814701-1265063"
click at [287, 222] on button "Apply Filter" at bounding box center [346, 232] width 203 height 26
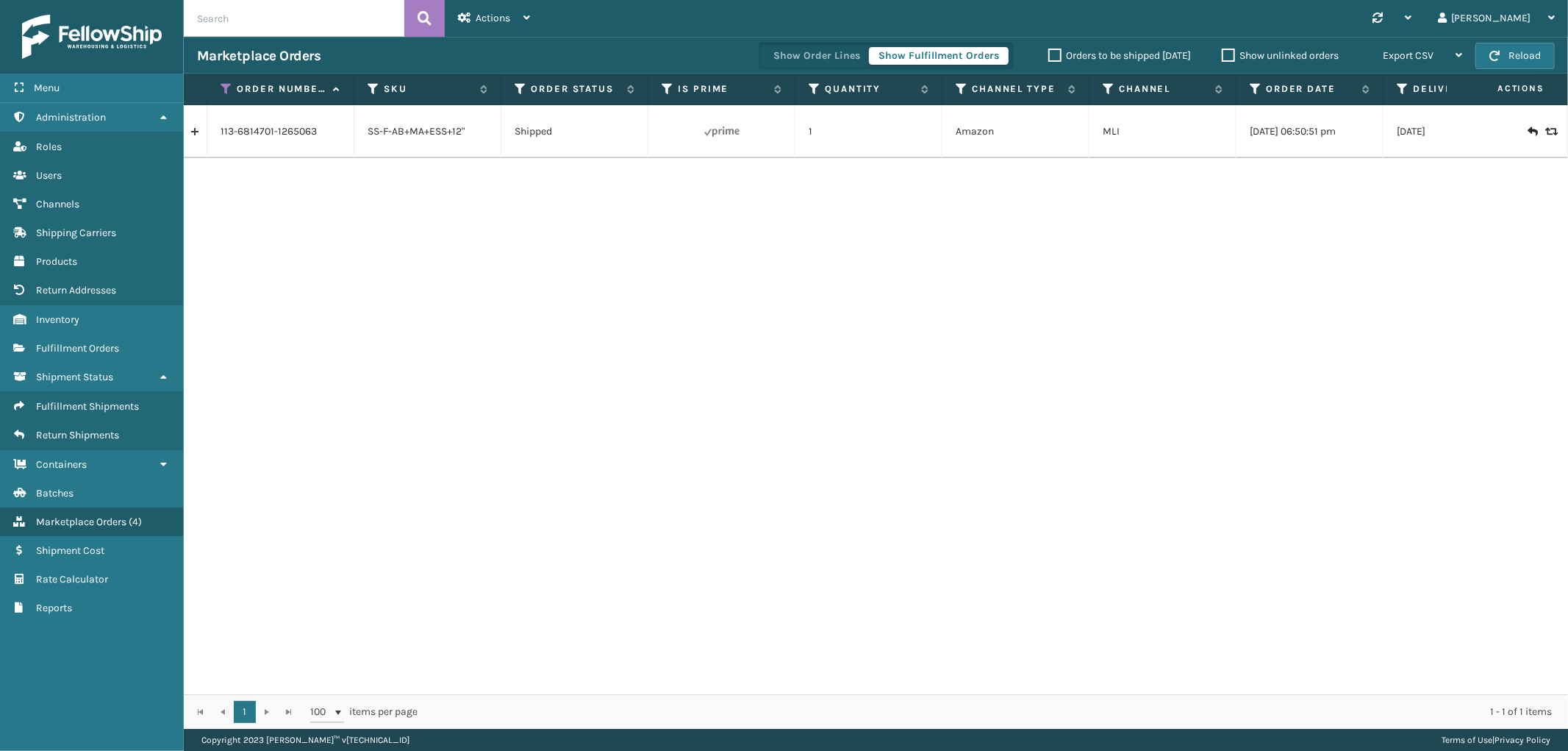
click at [194, 134] on link at bounding box center [195, 131] width 23 height 23
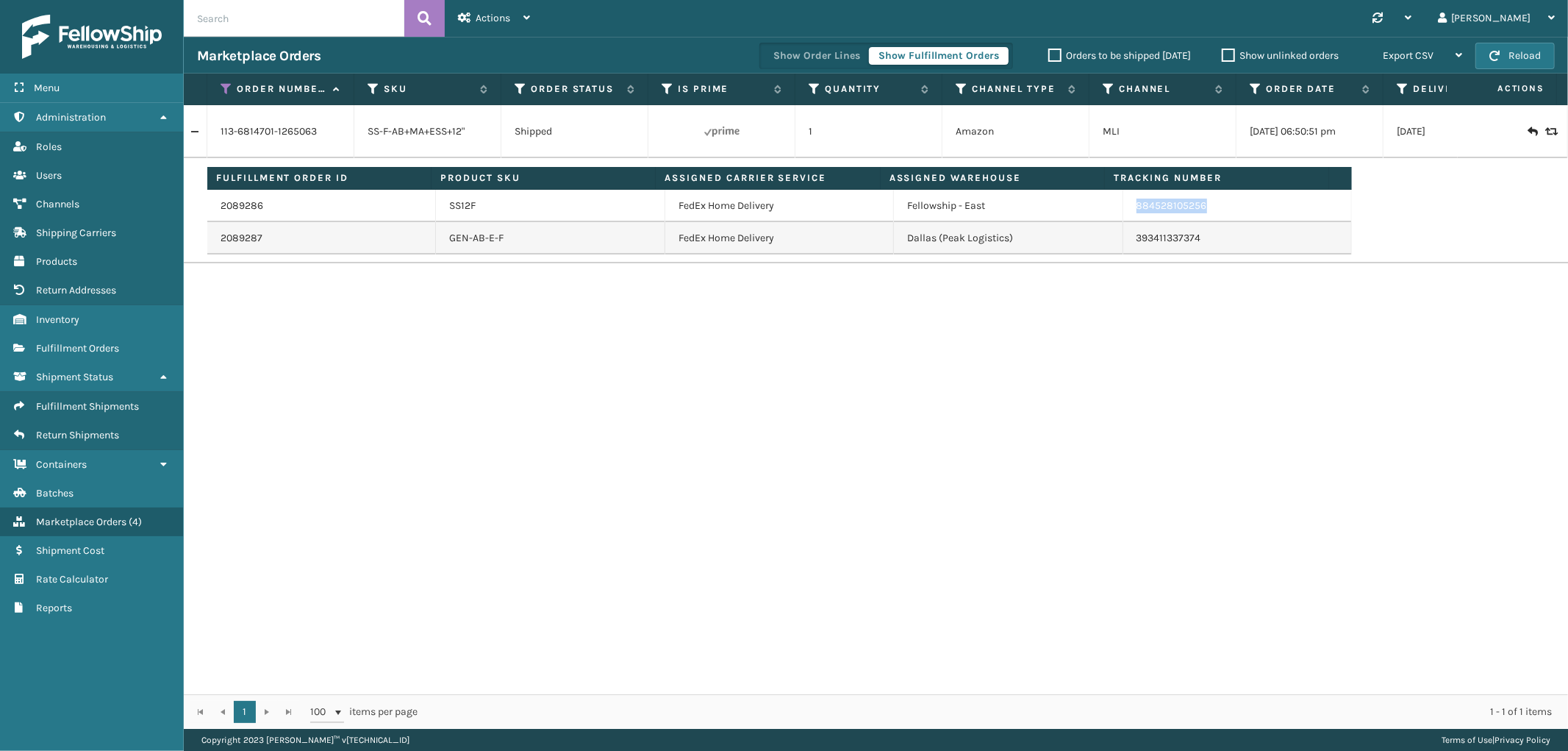
drag, startPoint x: 1205, startPoint y: 208, endPoint x: 1124, endPoint y: 215, distance: 81.3
click at [1124, 215] on td "884528105256" at bounding box center [1238, 206] width 228 height 32
copy link "884528105256"
click at [226, 89] on icon at bounding box center [226, 89] width 12 height 13
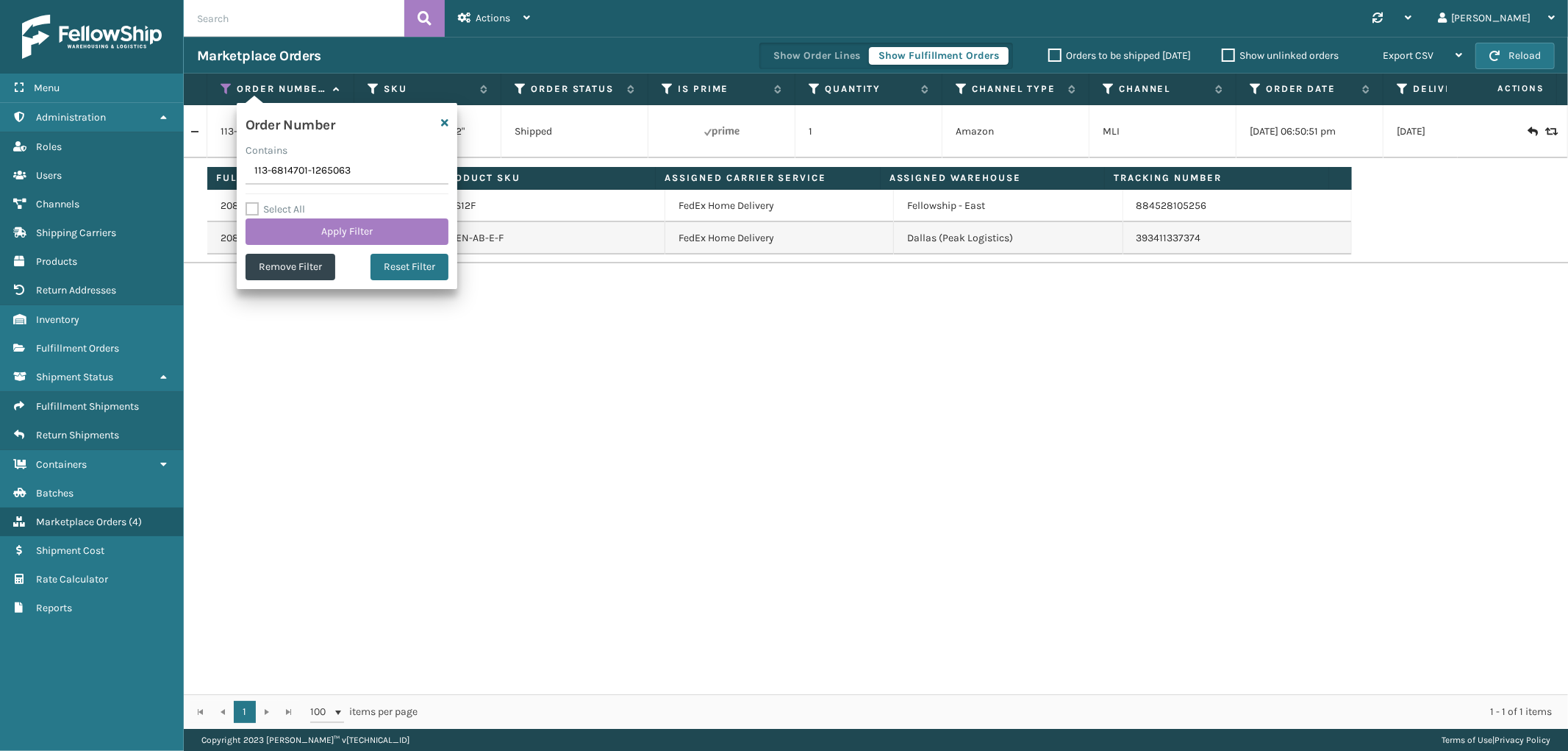
click at [299, 174] on input "113-6814701-1265063" at bounding box center [346, 171] width 203 height 26
type input "113-7688729-2581048"
click at [282, 230] on button "Apply Filter" at bounding box center [346, 232] width 203 height 26
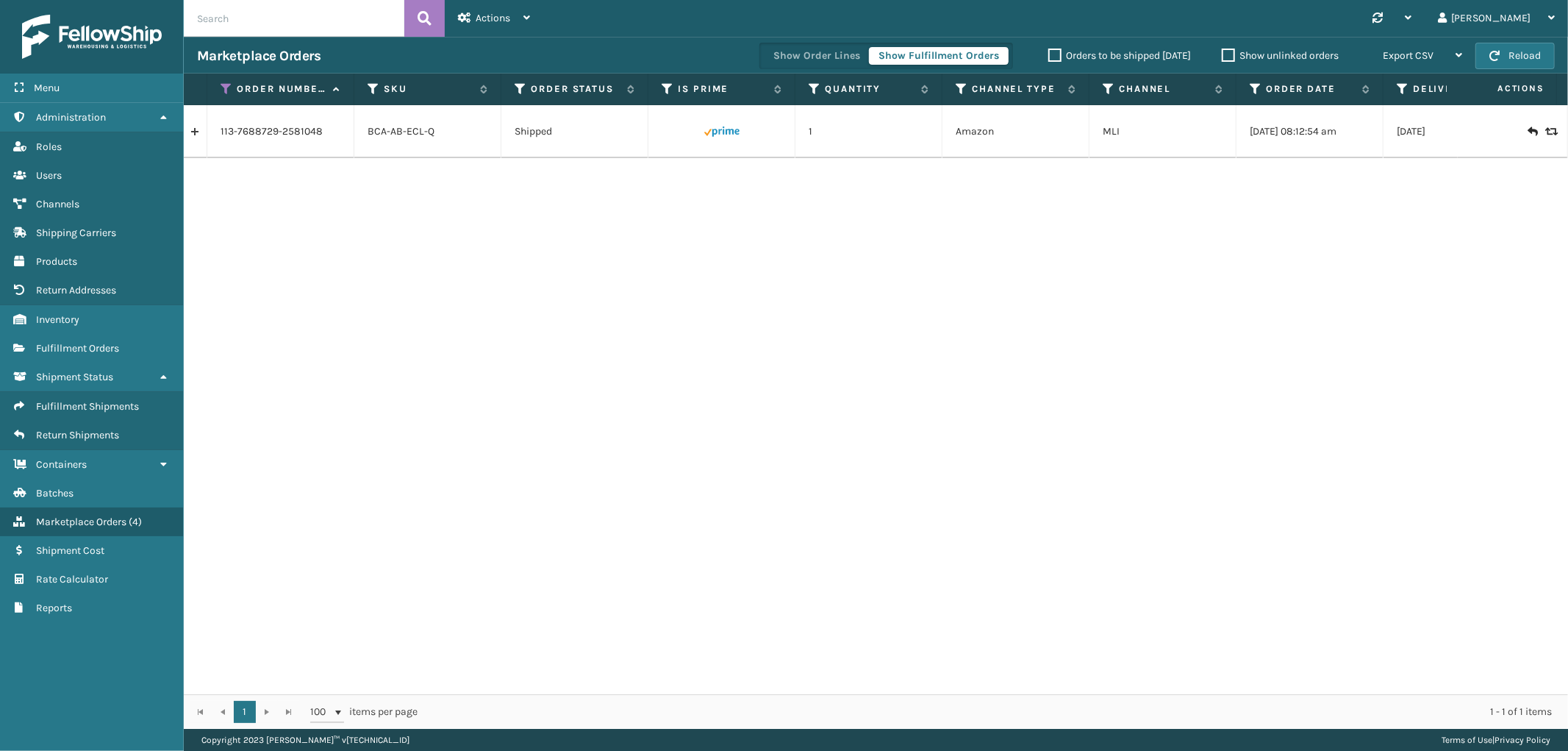
click at [194, 132] on link at bounding box center [195, 131] width 23 height 23
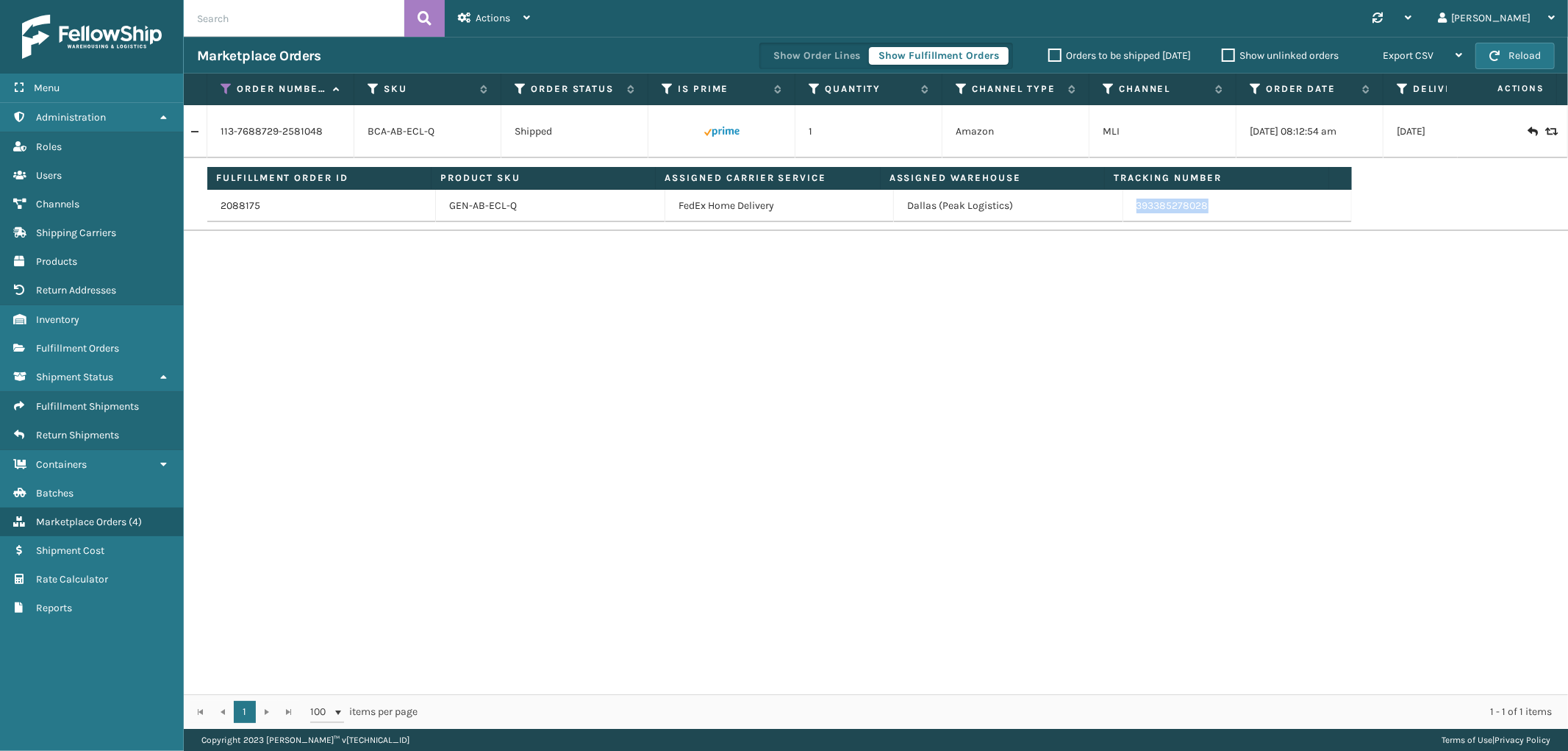
drag, startPoint x: 1209, startPoint y: 221, endPoint x: 1533, endPoint y: 393, distance: 366.8
click at [1126, 216] on td "393385278028" at bounding box center [1238, 206] width 228 height 32
copy link "393385278028"
click at [225, 88] on icon at bounding box center [226, 89] width 12 height 13
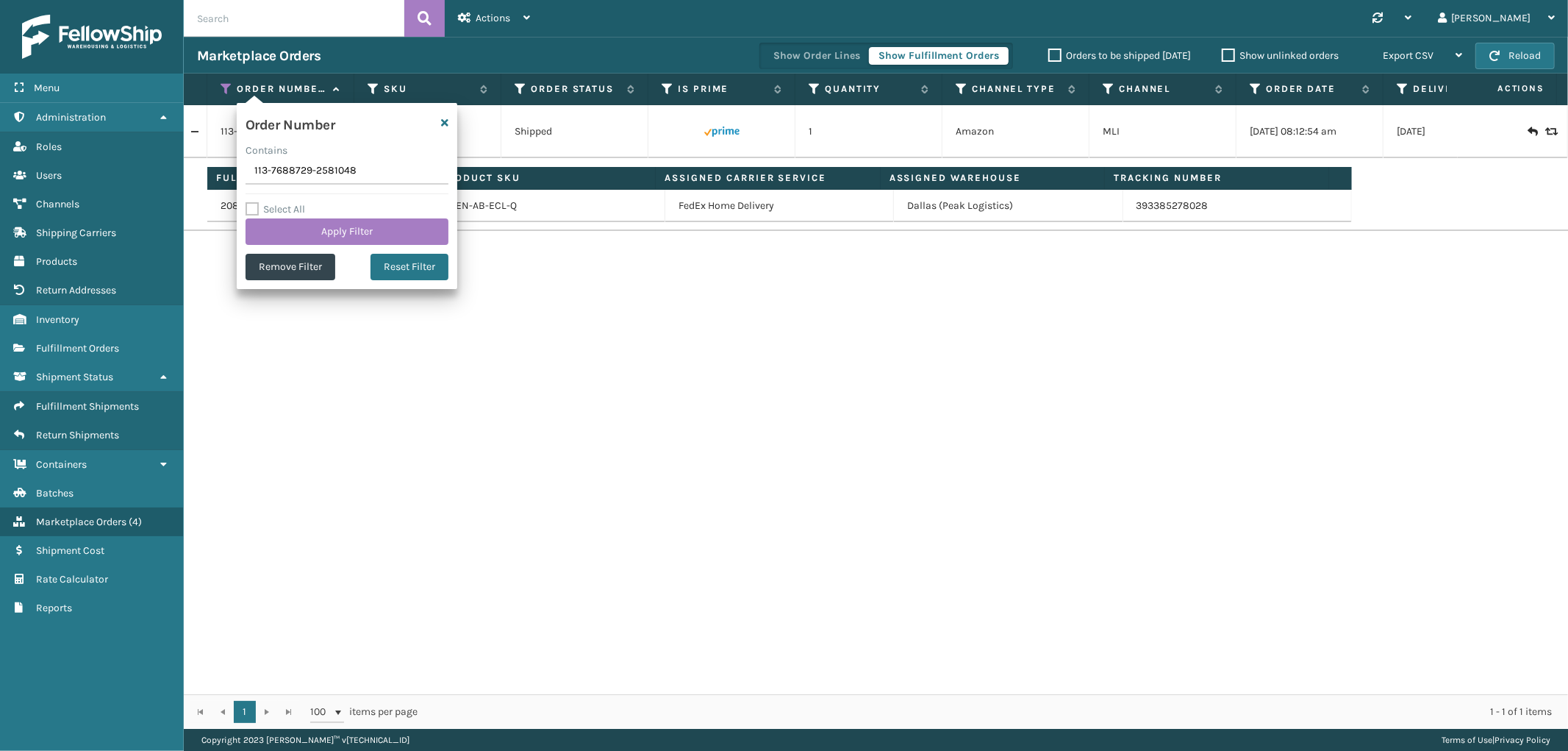
click at [296, 177] on input "113-7688729-2581048" at bounding box center [346, 171] width 203 height 26
type input "111-5112100-1757045"
click at [292, 222] on button "Apply Filter" at bounding box center [346, 232] width 203 height 26
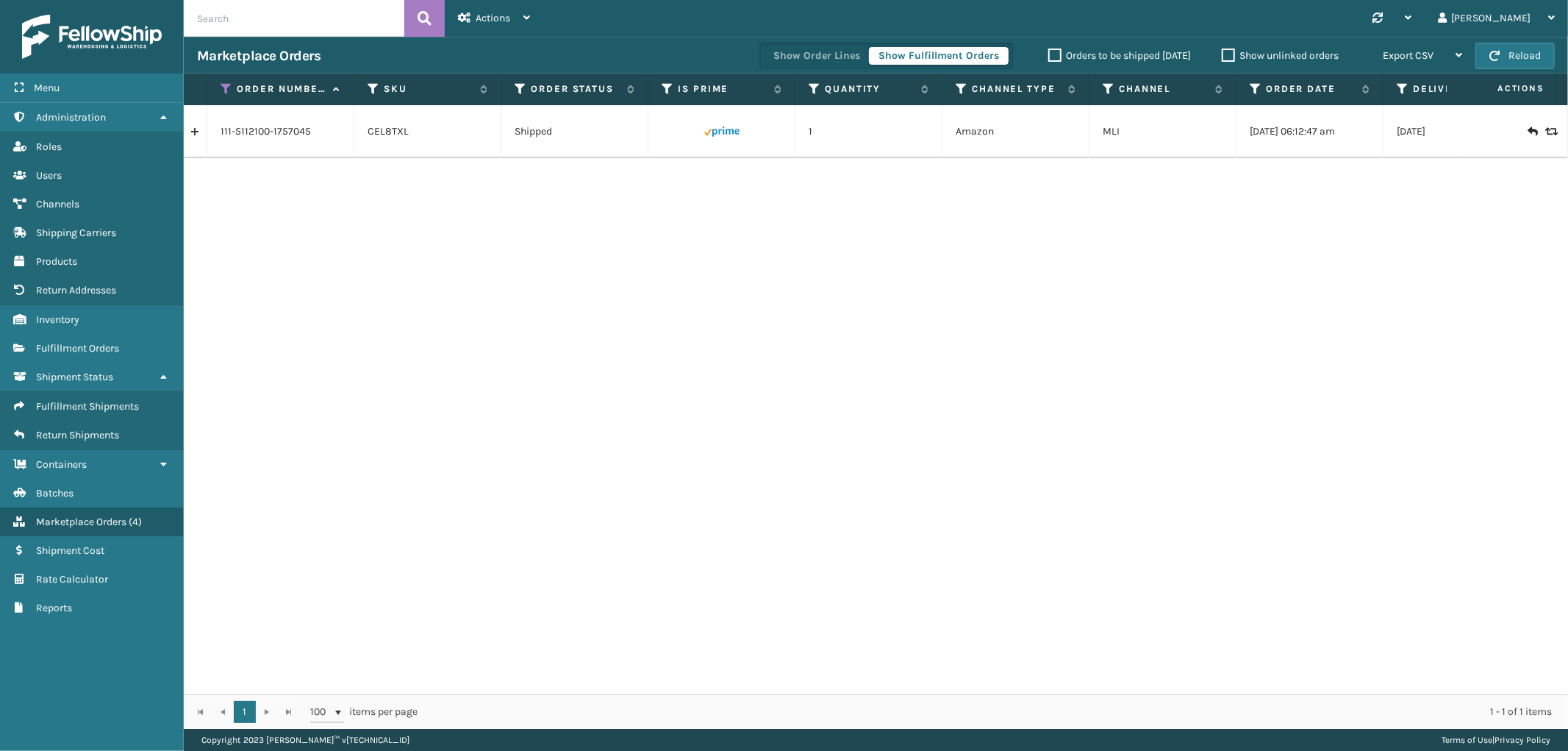
click at [194, 131] on link at bounding box center [195, 131] width 23 height 23
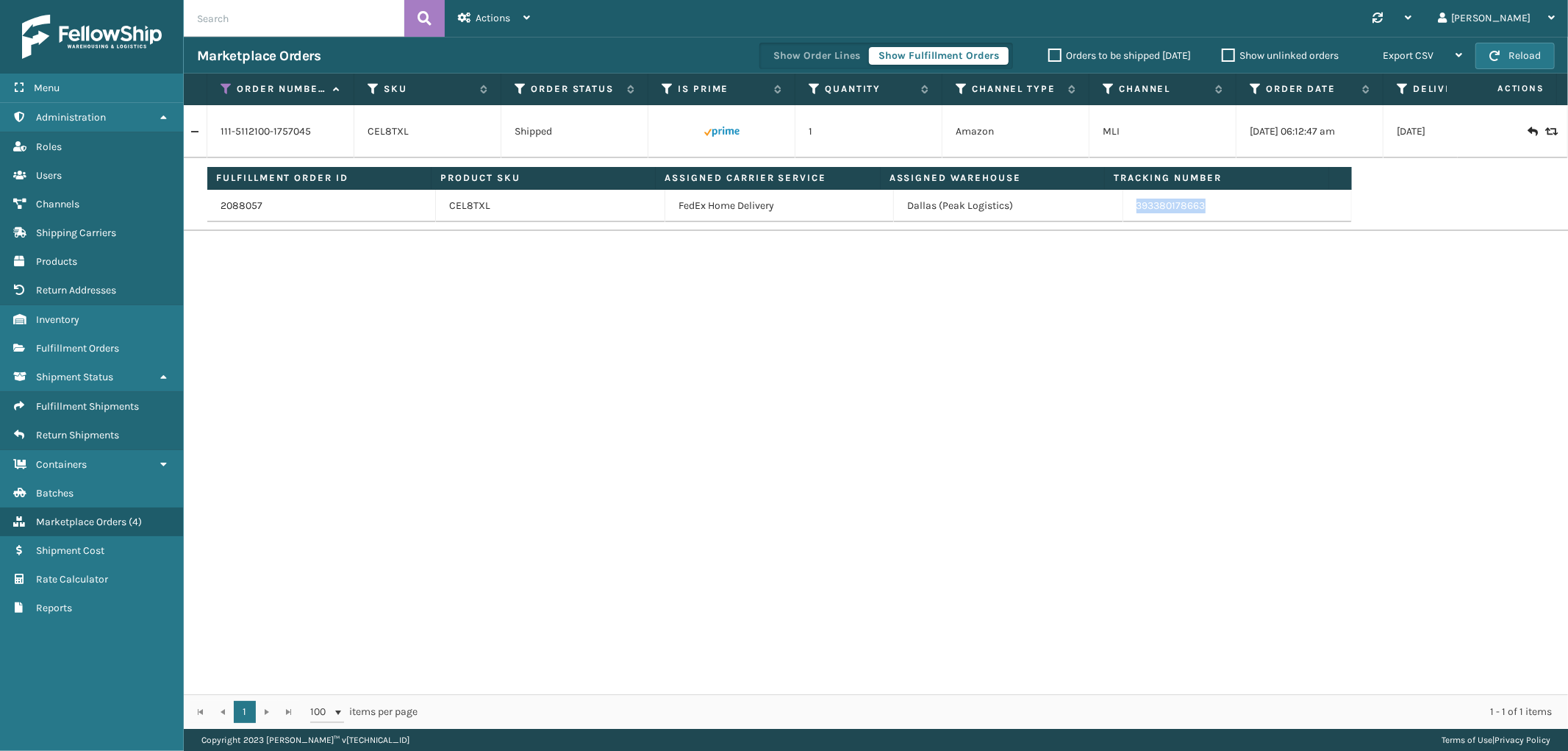
drag, startPoint x: 1201, startPoint y: 209, endPoint x: 1124, endPoint y: 215, distance: 77.2
click at [1124, 214] on td "393380178663" at bounding box center [1238, 206] width 228 height 32
copy link "393380178663"
click at [222, 86] on icon at bounding box center [226, 89] width 12 height 13
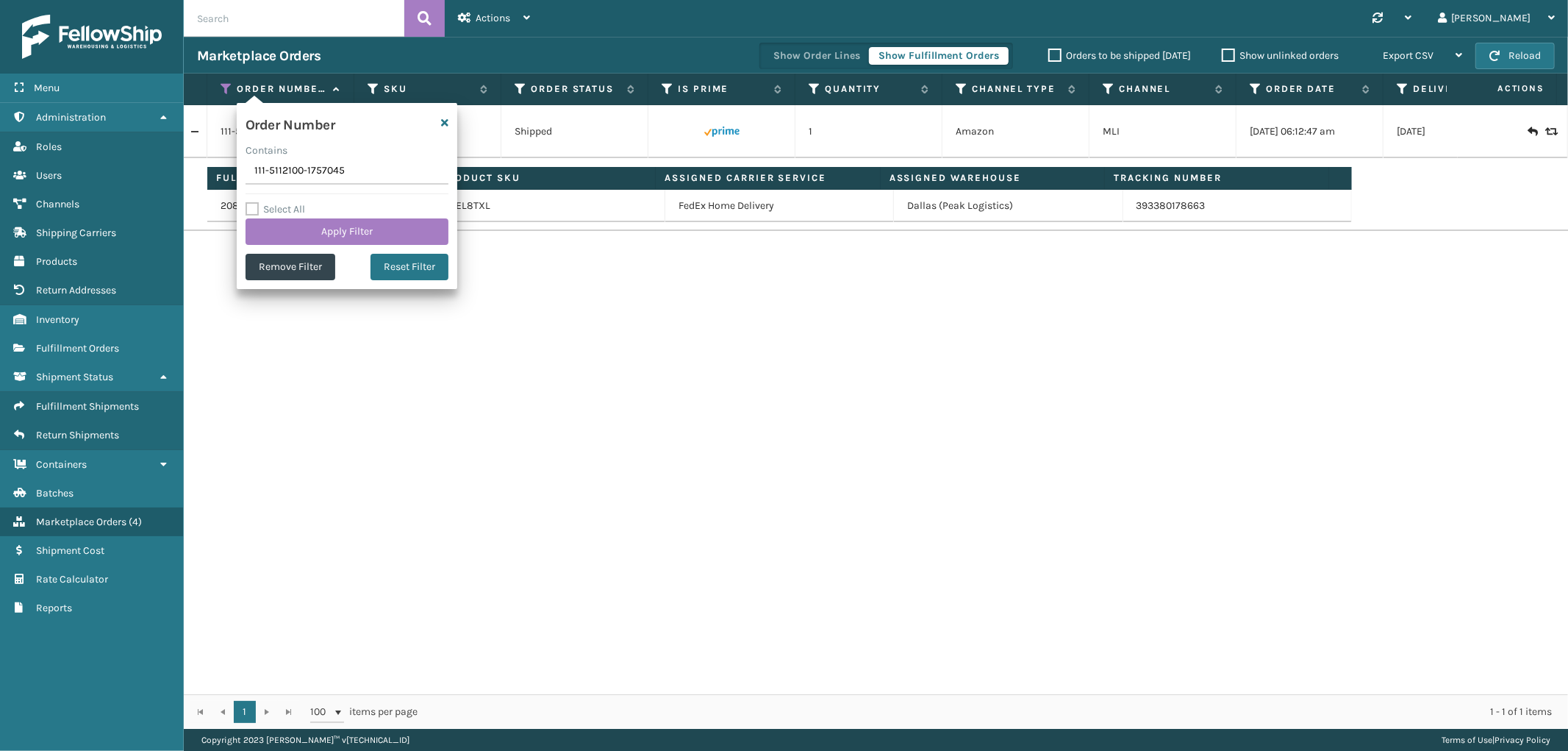
click at [278, 171] on input "111-5112100-1757045" at bounding box center [346, 171] width 203 height 26
type input "112-0358892-9690637"
click at [285, 225] on button "Apply Filter" at bounding box center [346, 232] width 203 height 26
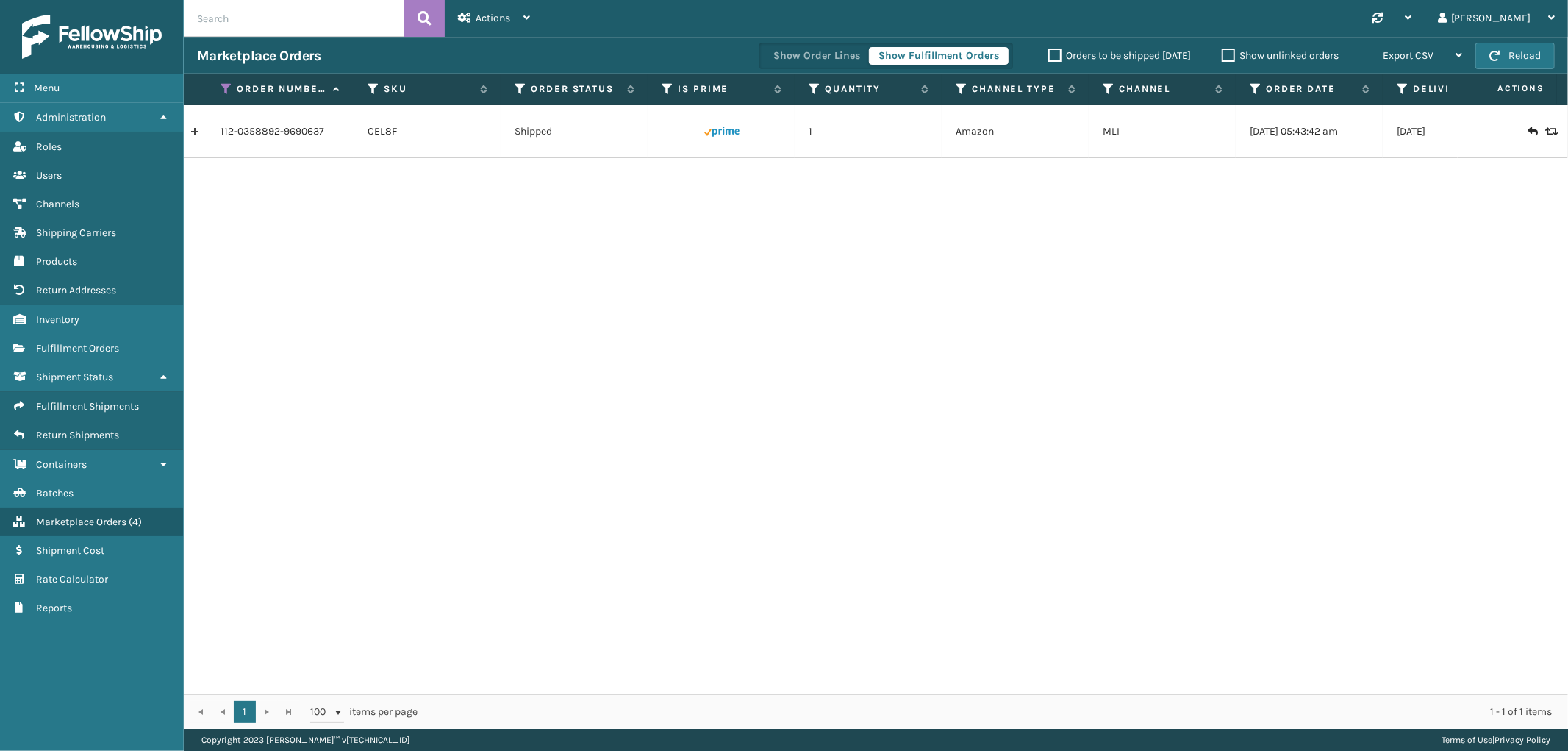
click at [203, 136] on link at bounding box center [195, 131] width 23 height 23
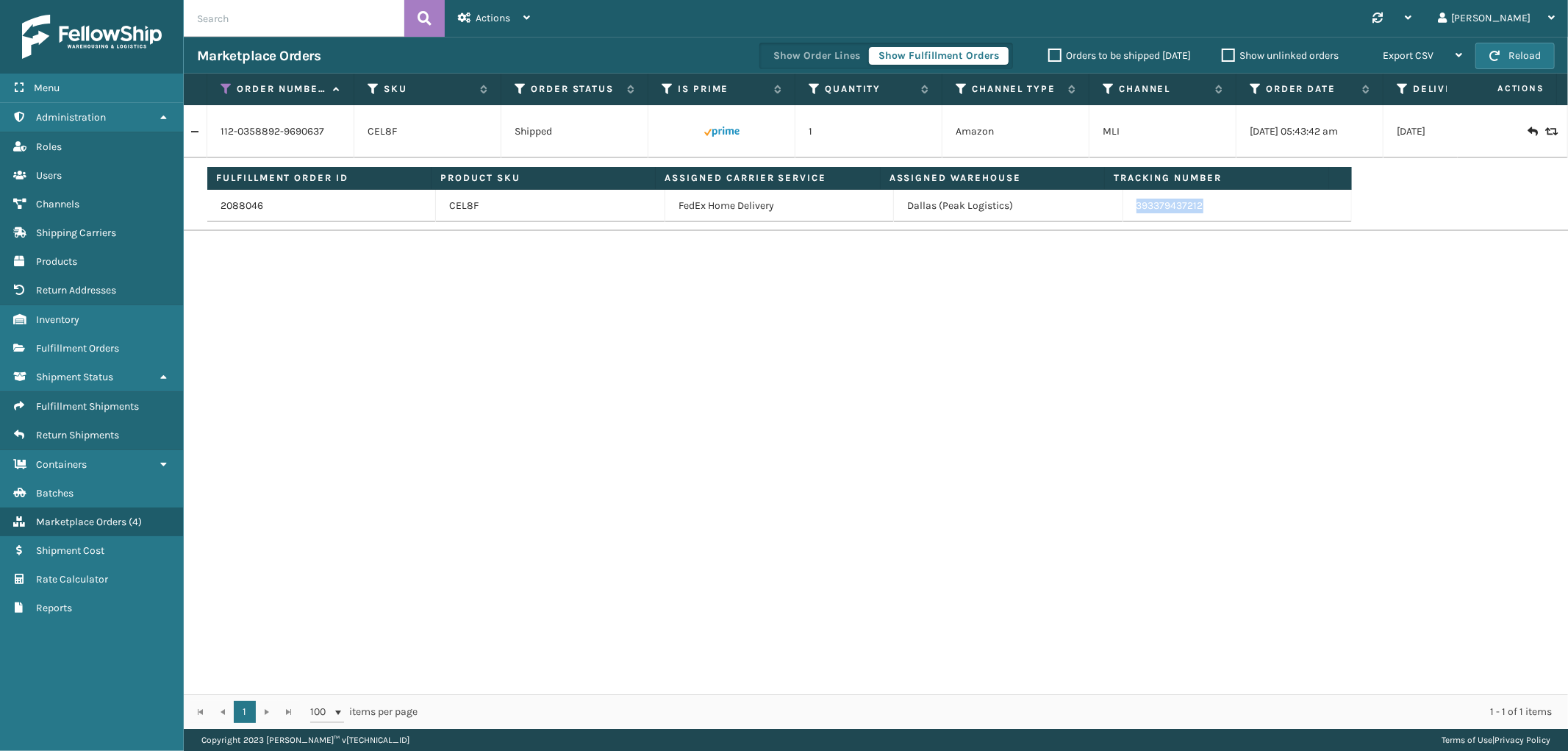
drag, startPoint x: 1210, startPoint y: 211, endPoint x: 1125, endPoint y: 217, distance: 85.2
click at [1125, 217] on td "393379437212" at bounding box center [1238, 206] width 228 height 32
copy link "393379437212"
click at [225, 91] on icon at bounding box center [226, 89] width 12 height 13
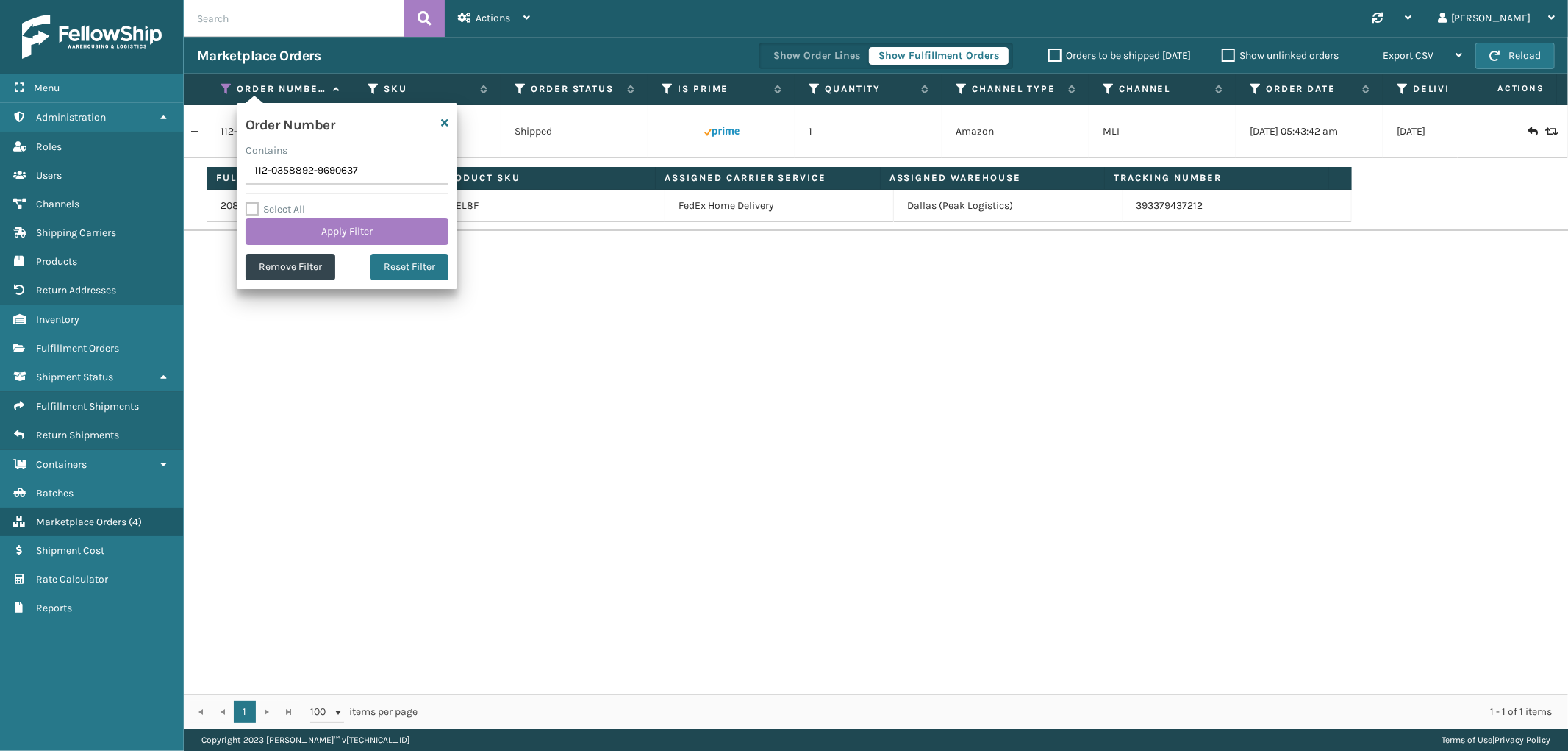
click at [307, 174] on input "112-0358892-9690637" at bounding box center [346, 171] width 203 height 26
type input "SG12458(1)"
click at [279, 224] on button "Apply Filter" at bounding box center [346, 232] width 203 height 26
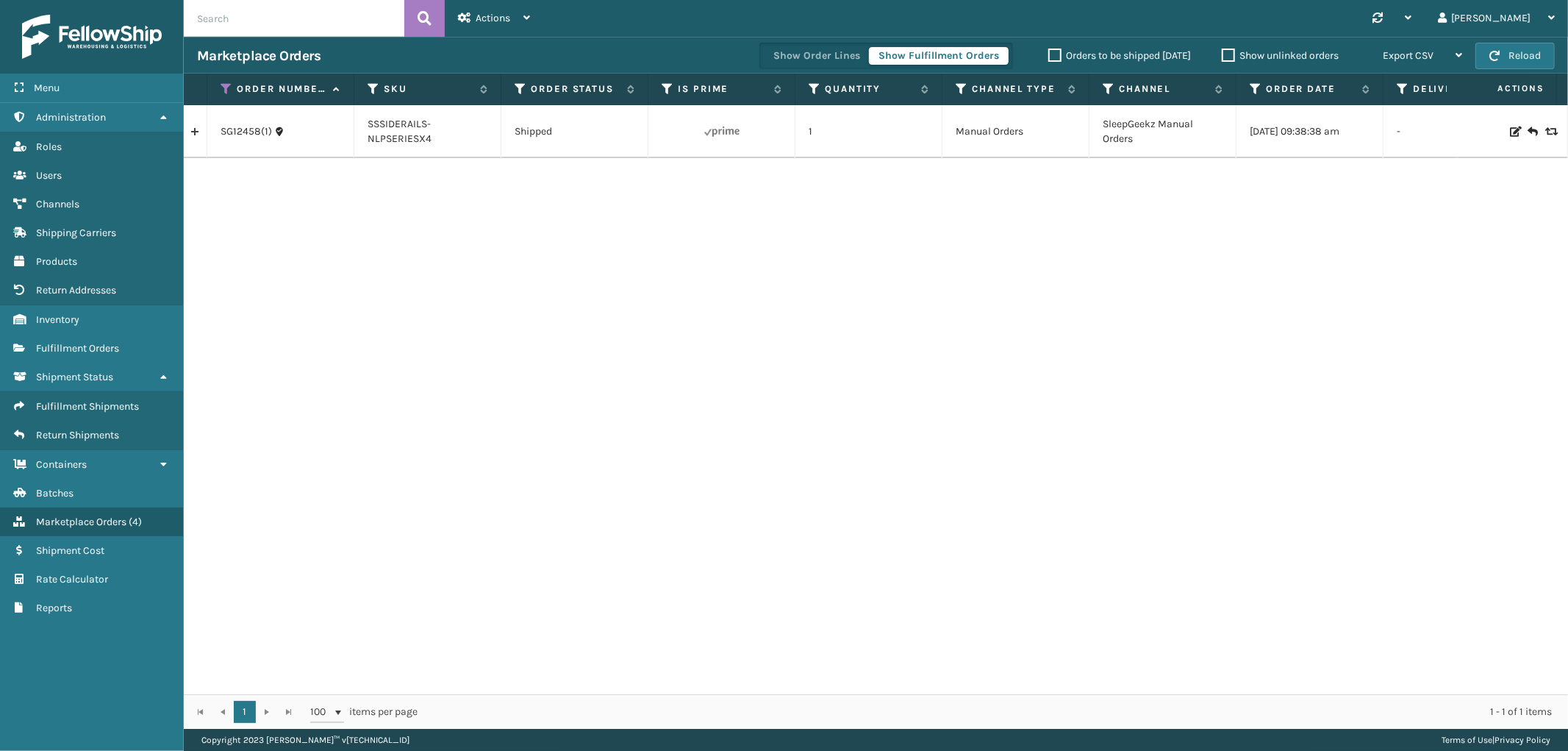
click at [194, 134] on link at bounding box center [195, 131] width 23 height 23
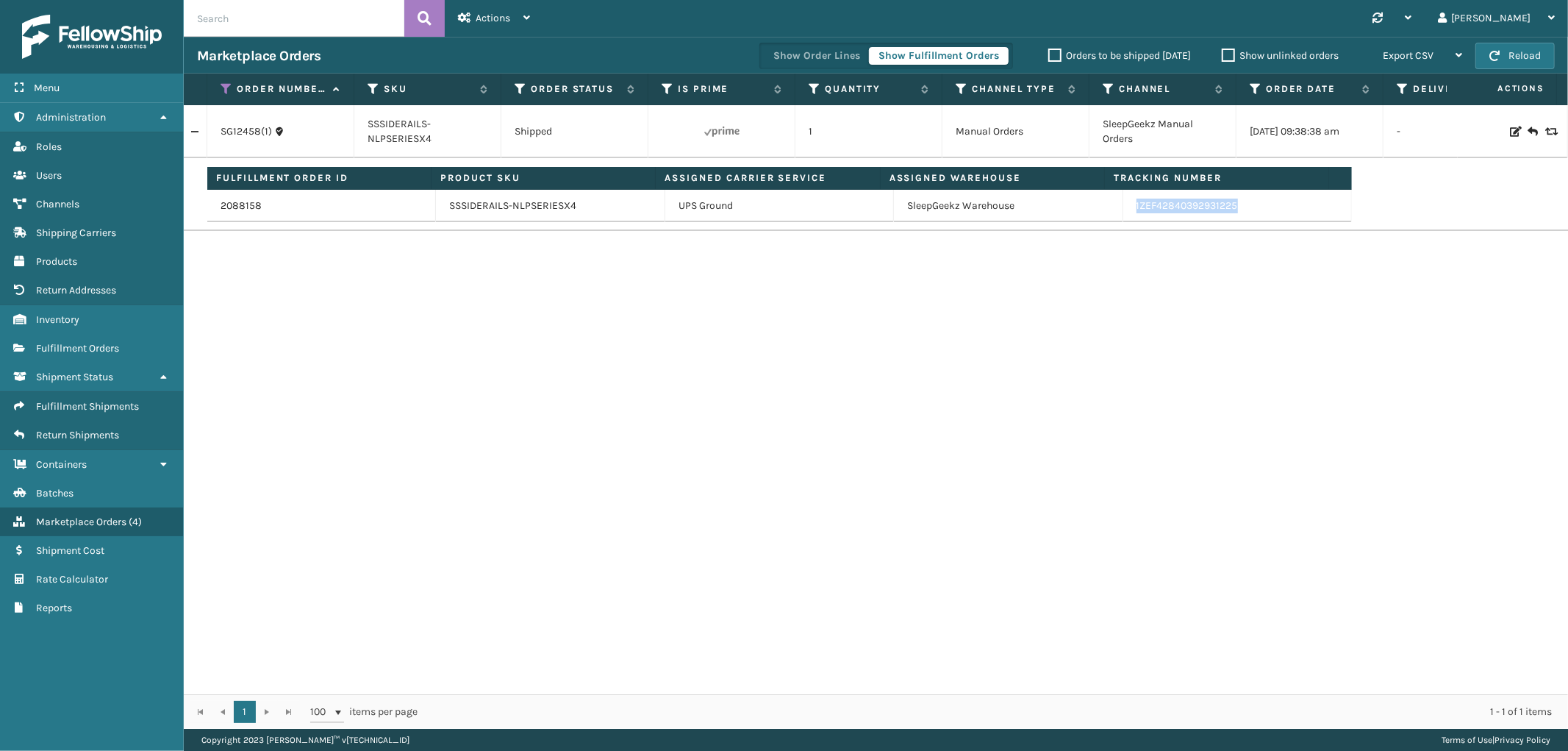
drag, startPoint x: 1252, startPoint y: 207, endPoint x: 1122, endPoint y: 218, distance: 130.5
click at [1124, 218] on td "1ZEF42840392931225" at bounding box center [1238, 206] width 228 height 32
copy link "1ZEF42840392931225"
click at [1173, 263] on div "SG12458(1) SSSIDERAILS-NLPSERIESX4 Shipped 1 Manual Orders SleepGeekz Manual Or…" at bounding box center [876, 399] width 1384 height 589
drag, startPoint x: 1232, startPoint y: 204, endPoint x: 1127, endPoint y: 209, distance: 105.1
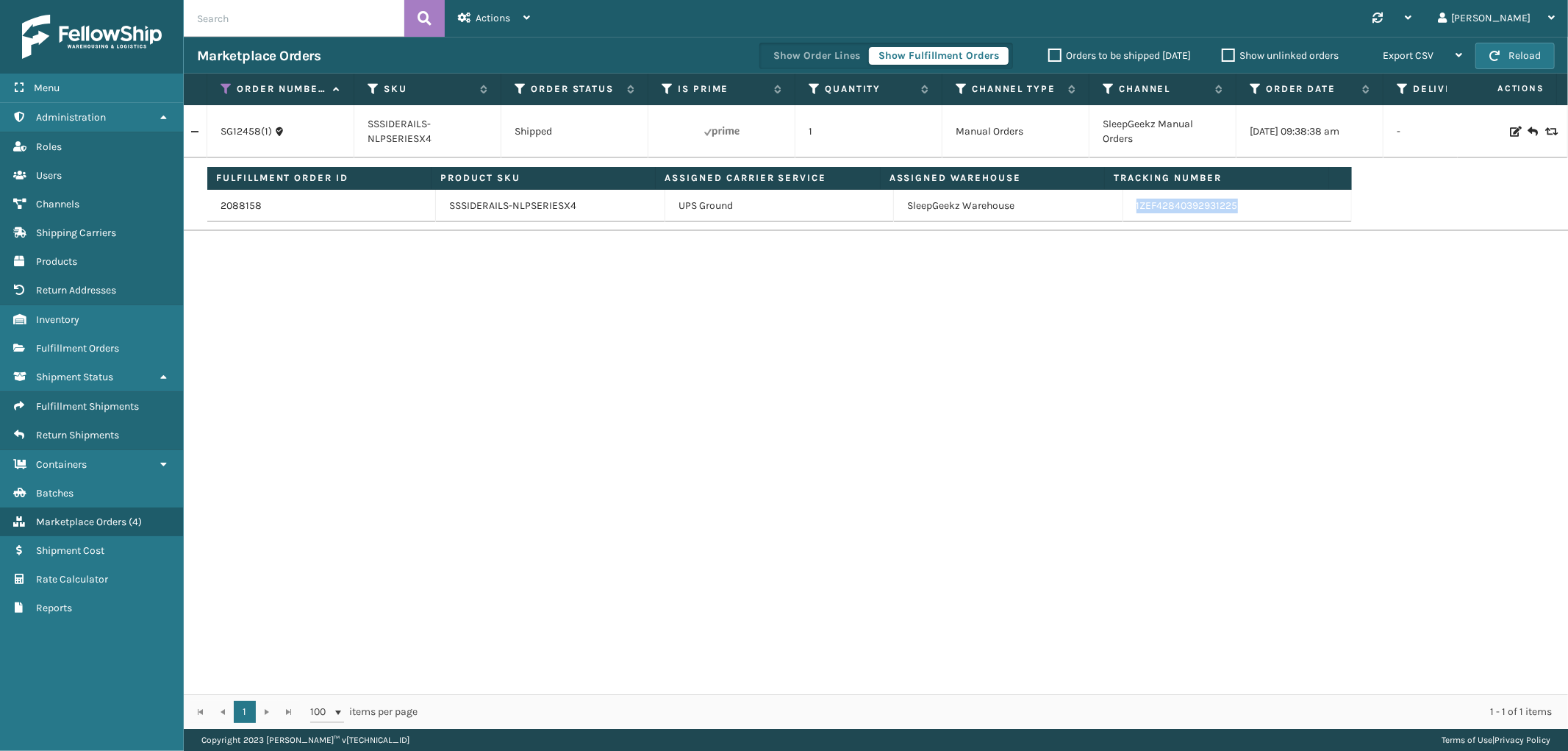
click at [1127, 209] on td "1ZEF42840392931225" at bounding box center [1238, 206] width 228 height 32
click at [225, 92] on icon at bounding box center [226, 89] width 12 height 13
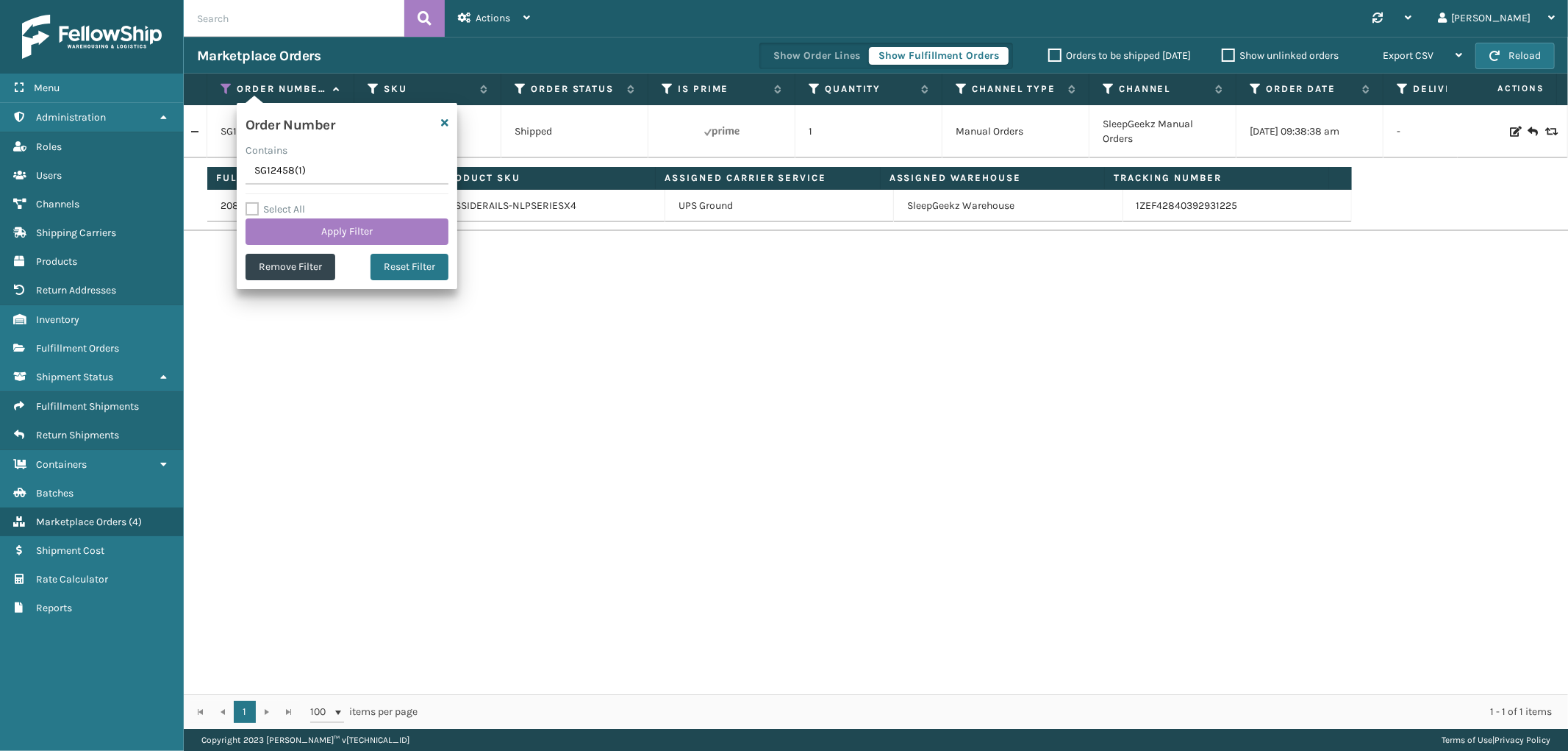
click at [263, 174] on input "SG12458(1)" at bounding box center [346, 171] width 203 height 26
click at [269, 228] on button "Apply Filter" at bounding box center [346, 232] width 203 height 26
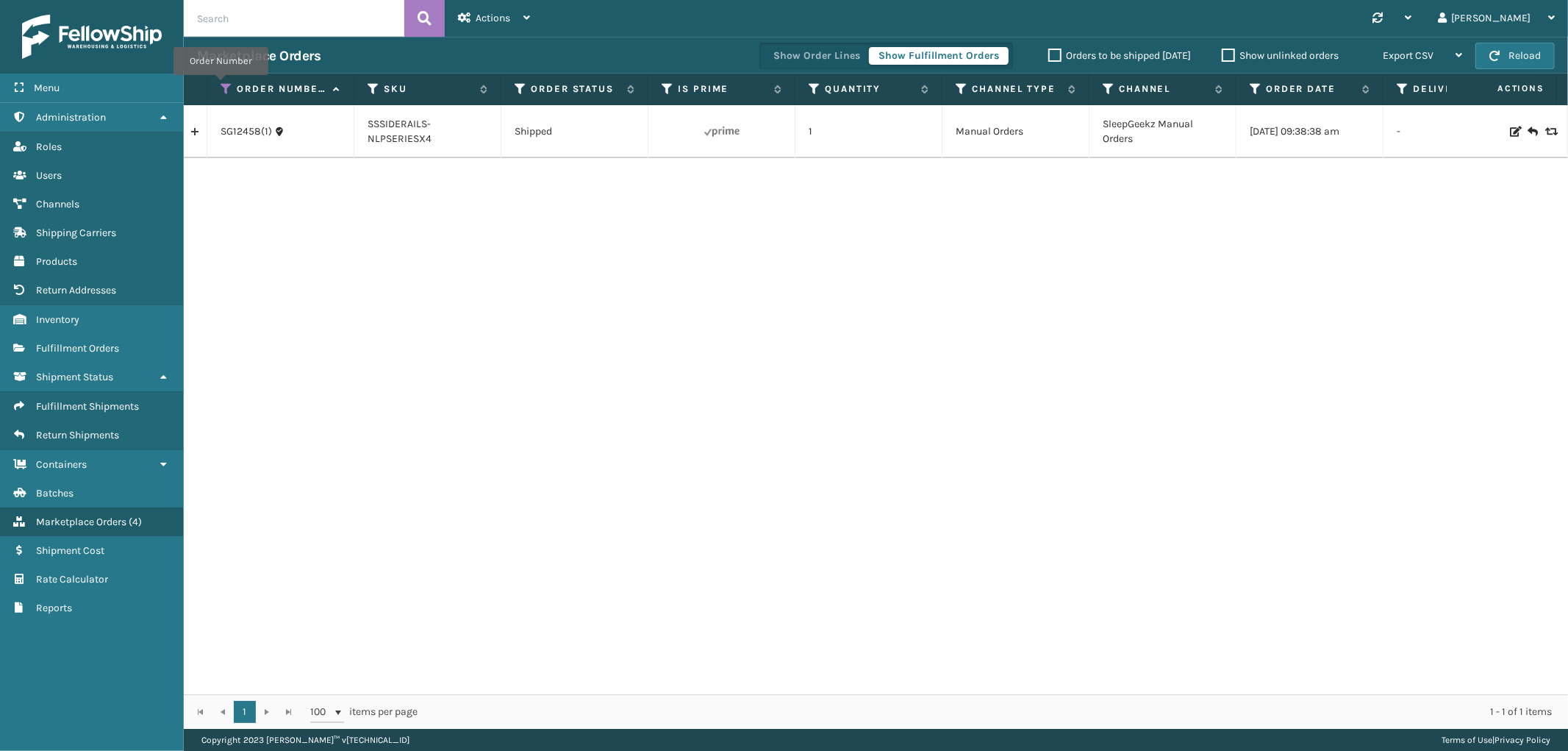
click at [223, 85] on icon at bounding box center [226, 89] width 12 height 13
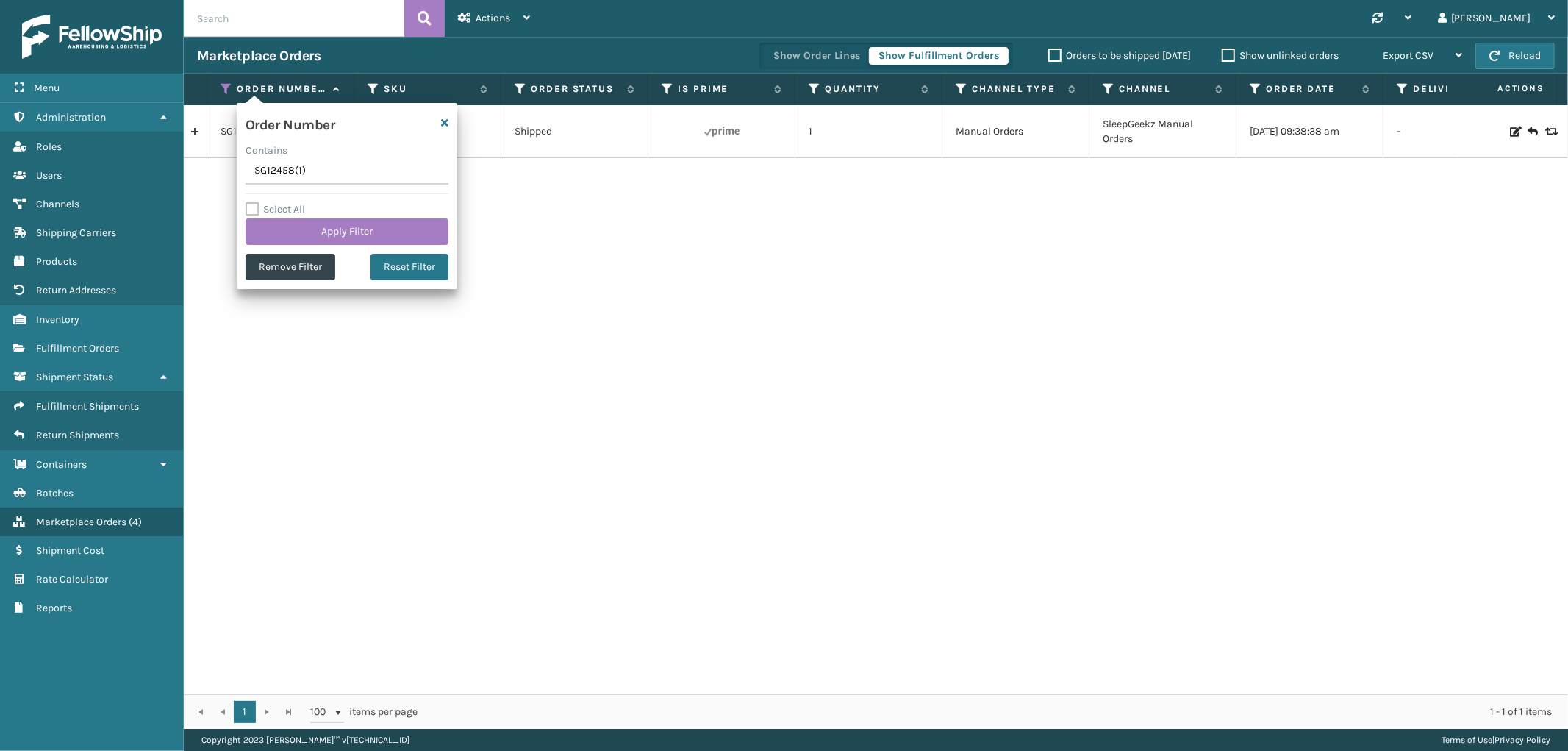
click at [266, 181] on input "SG12458(1)" at bounding box center [346, 171] width 203 height 26
click at [266, 180] on input "SG12458(1)" at bounding box center [346, 171] width 203 height 26
type input "SS44823"
click at [269, 239] on button "Apply Filter" at bounding box center [346, 232] width 203 height 26
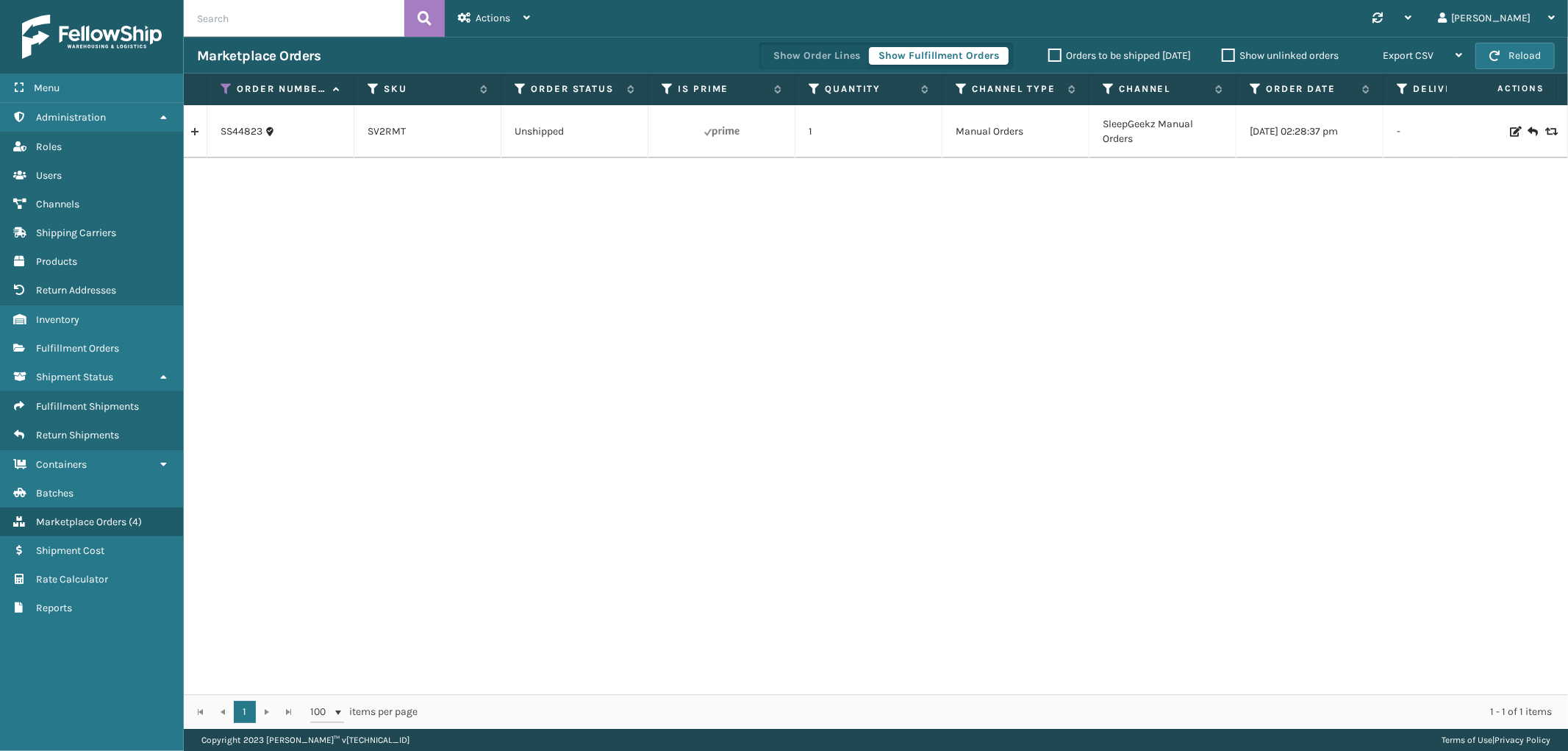
click at [218, 90] on th "Order Number" at bounding box center [281, 89] width 147 height 32
click at [223, 90] on icon at bounding box center [226, 89] width 12 height 13
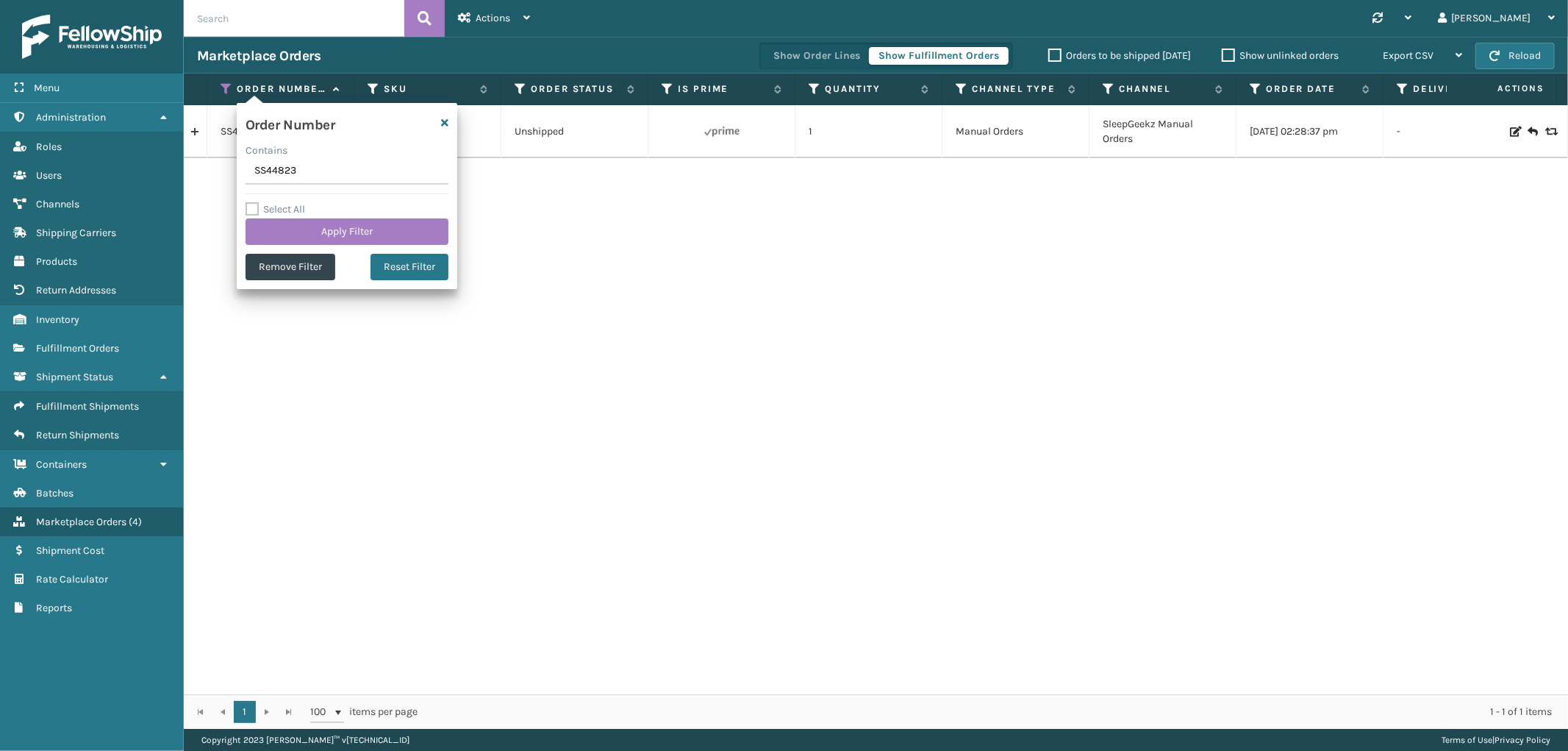
click at [265, 173] on input "SS44823" at bounding box center [346, 171] width 203 height 26
type input "SS44824"
click at [275, 237] on button "Apply Filter" at bounding box center [346, 232] width 203 height 26
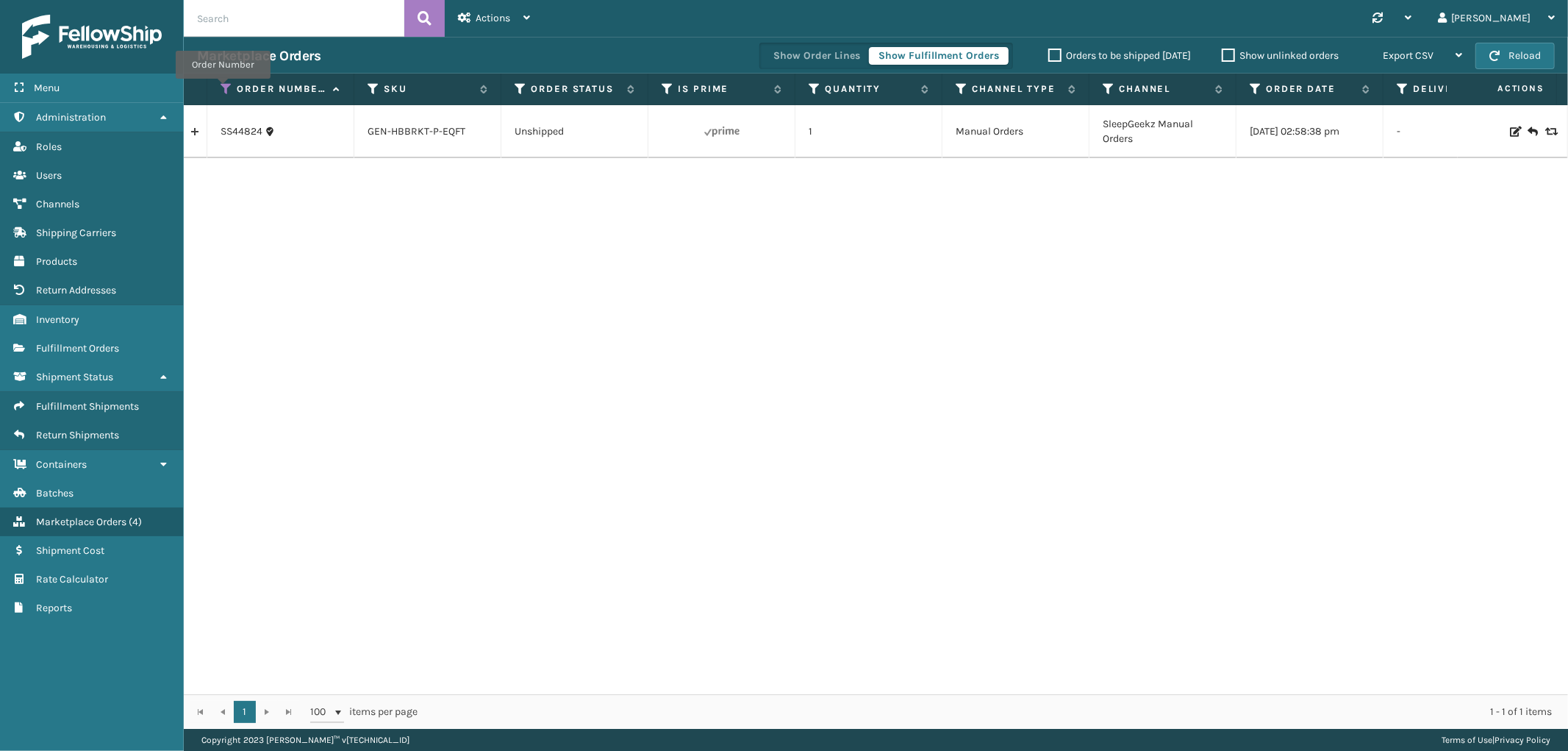
click at [228, 90] on icon at bounding box center [226, 89] width 12 height 13
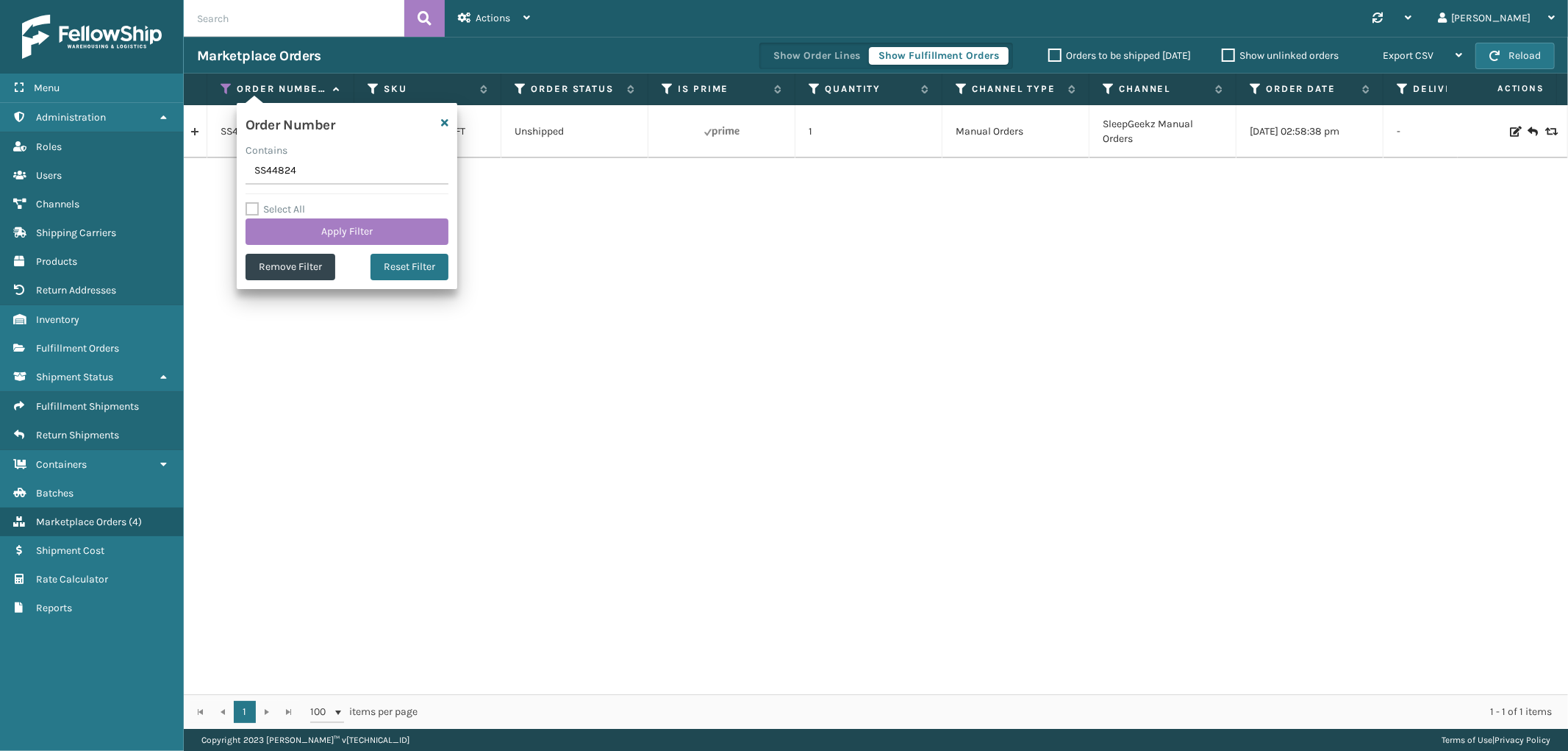
click at [279, 163] on input "SS44824" at bounding box center [346, 171] width 203 height 26
type input "SS44832"
click at [277, 235] on button "Apply Filter" at bounding box center [346, 232] width 203 height 26
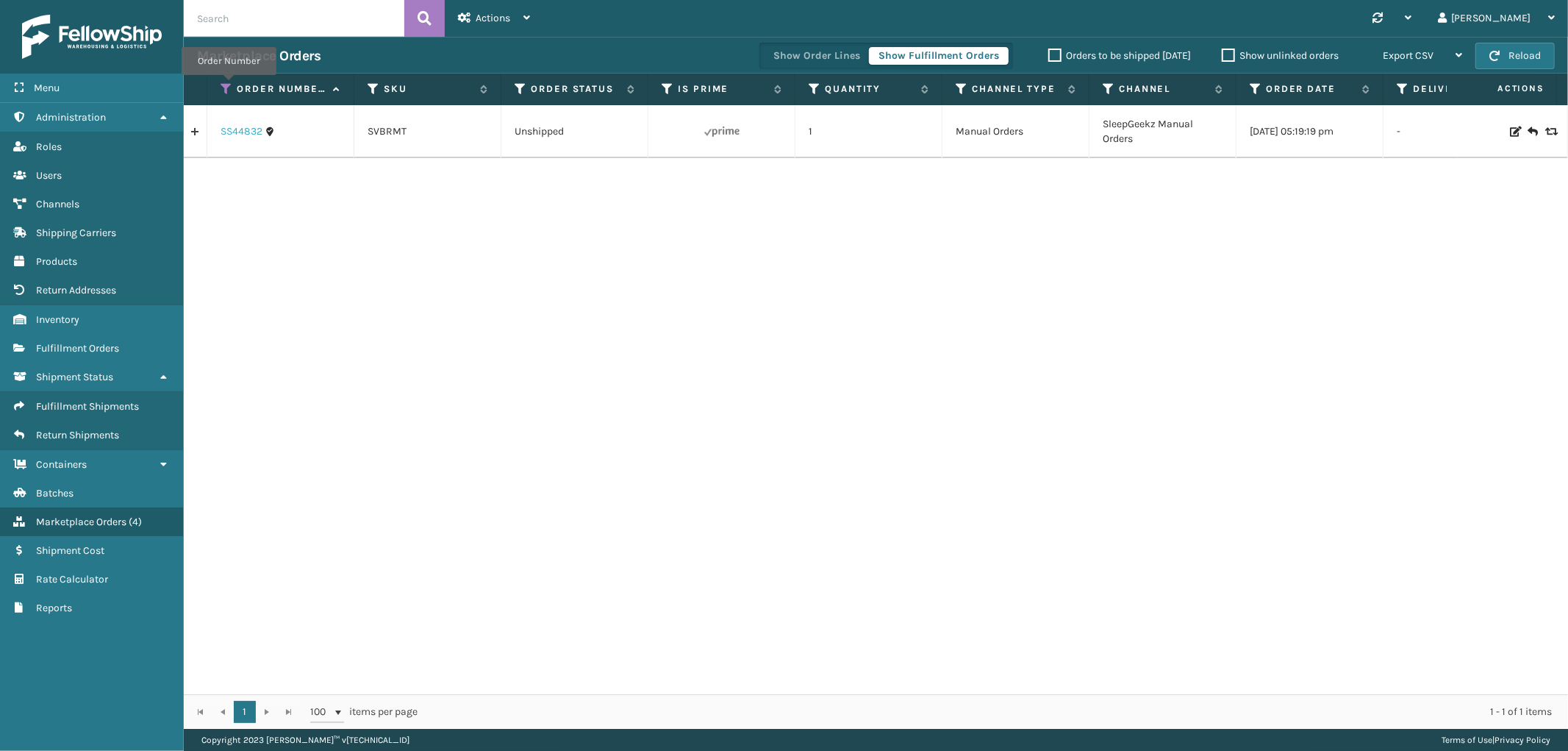
drag, startPoint x: 228, startPoint y: 85, endPoint x: 221, endPoint y: 129, distance: 44.6
click at [228, 85] on icon at bounding box center [226, 89] width 12 height 13
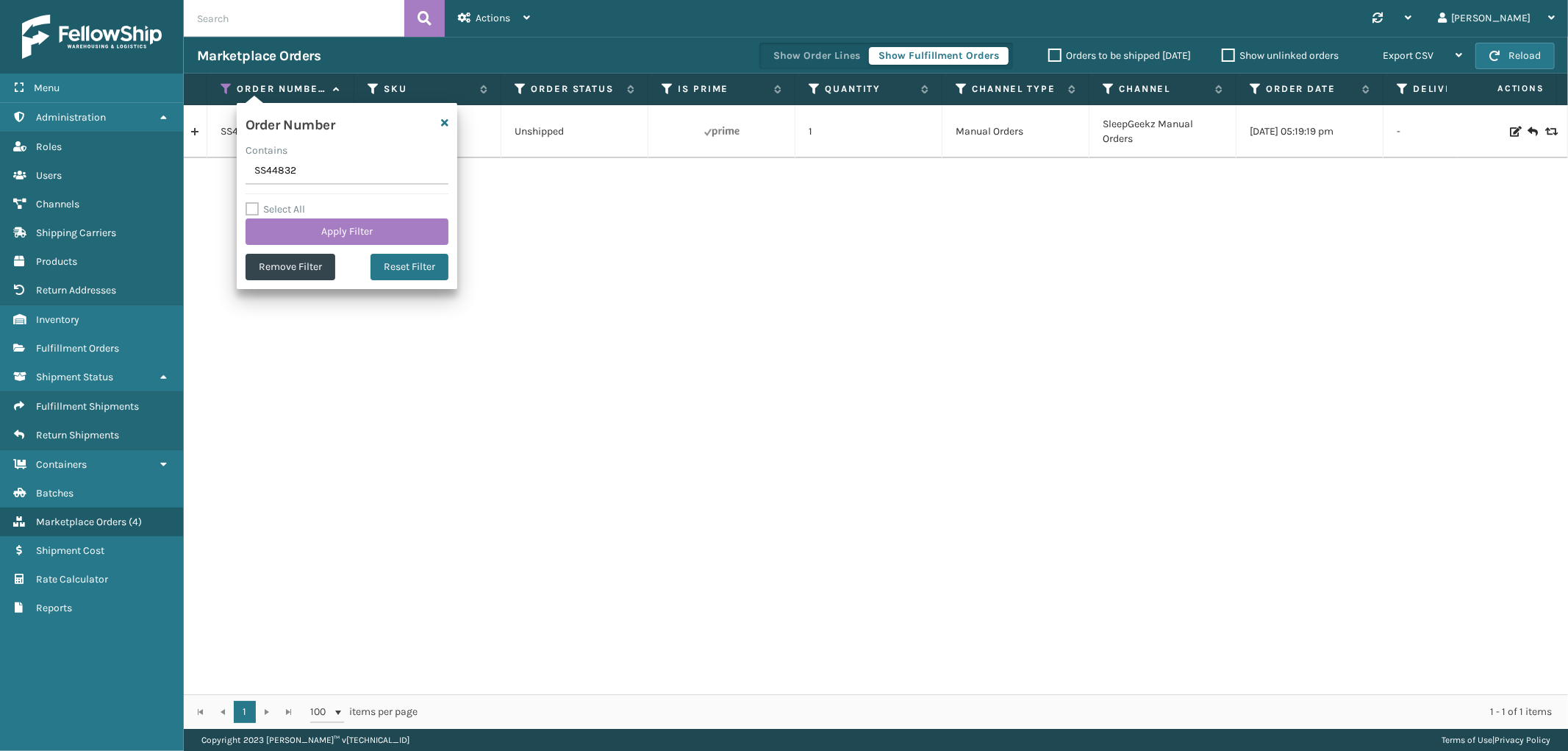
click at [269, 170] on input "SS44832" at bounding box center [346, 171] width 203 height 26
type input "SS44833"
click at [279, 237] on button "Apply Filter" at bounding box center [346, 232] width 203 height 26
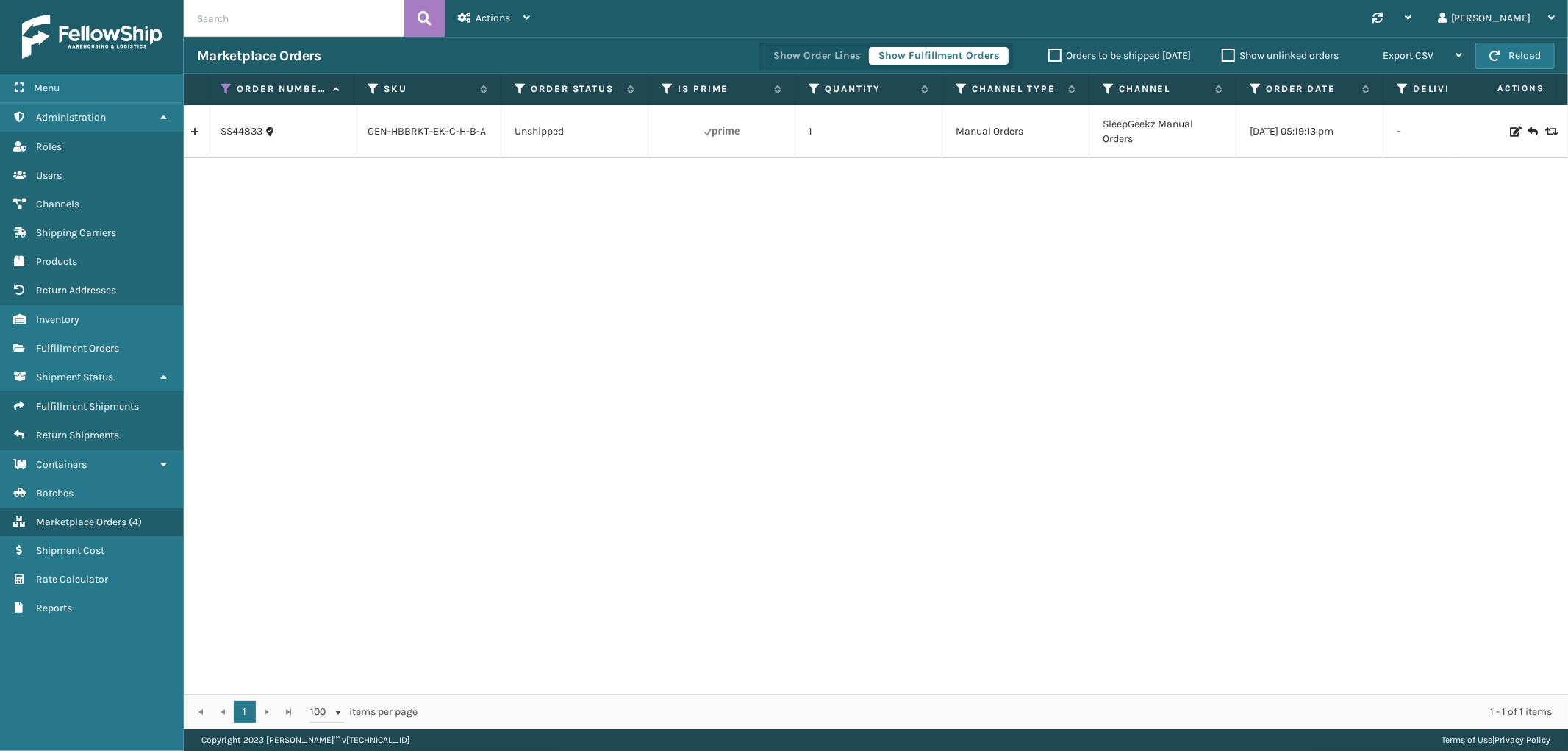
click at [225, 83] on icon at bounding box center [226, 89] width 12 height 13
click at [225, 89] on icon at bounding box center [226, 89] width 12 height 13
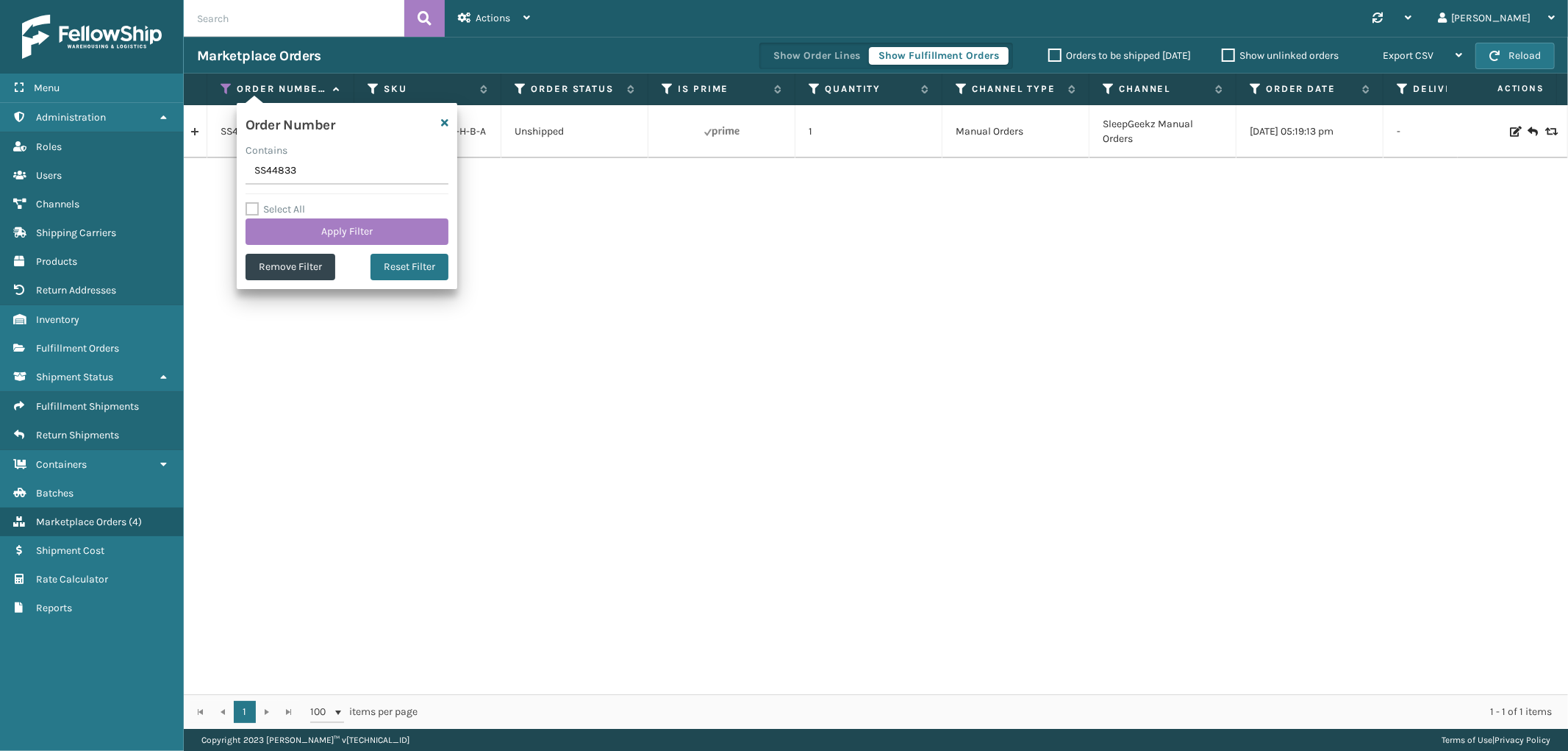
click at [282, 161] on input "SS44833" at bounding box center [346, 171] width 203 height 26
type input "111-0537436-5564251"
click at [287, 238] on button "Apply Filter" at bounding box center [346, 232] width 203 height 26
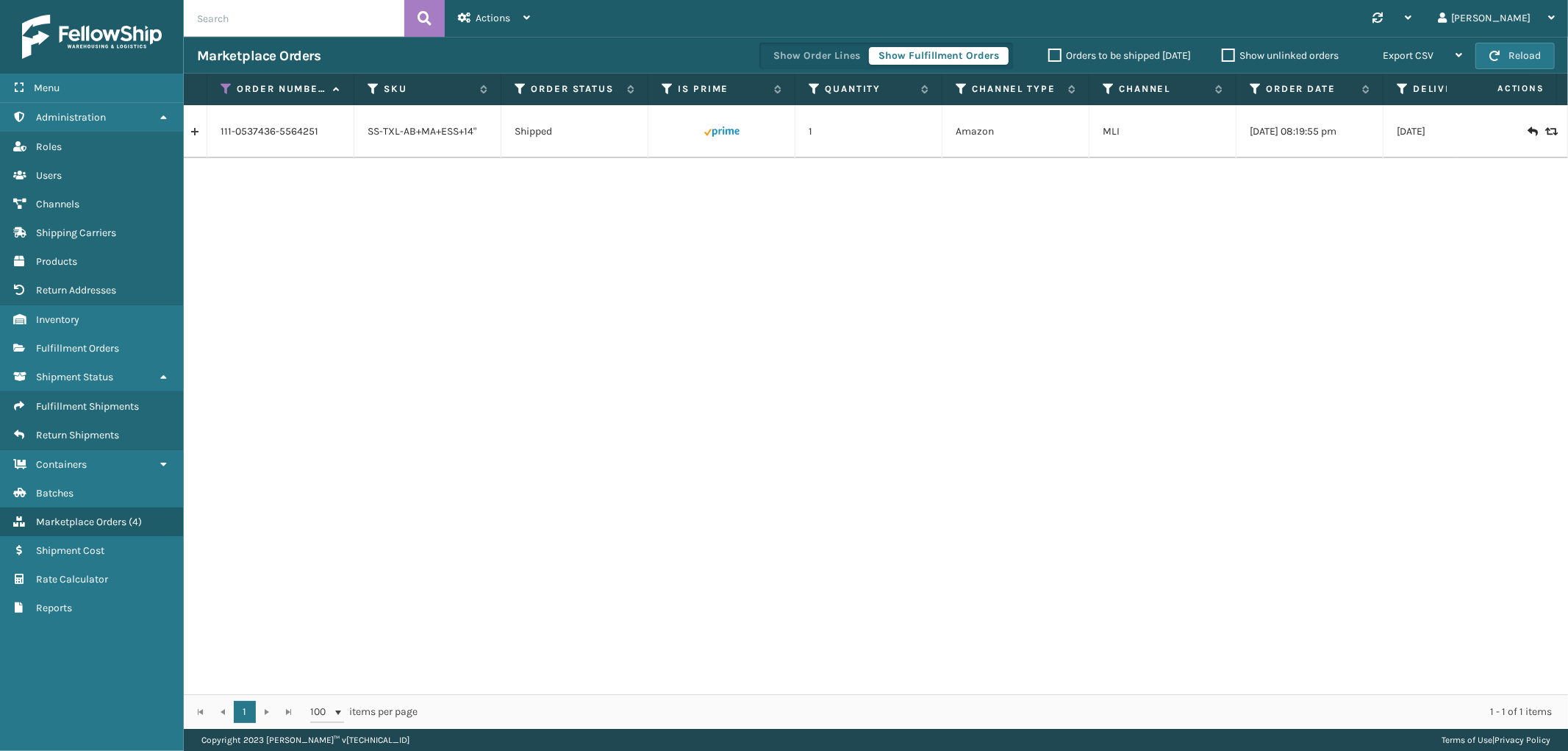
click at [196, 134] on link at bounding box center [195, 131] width 23 height 23
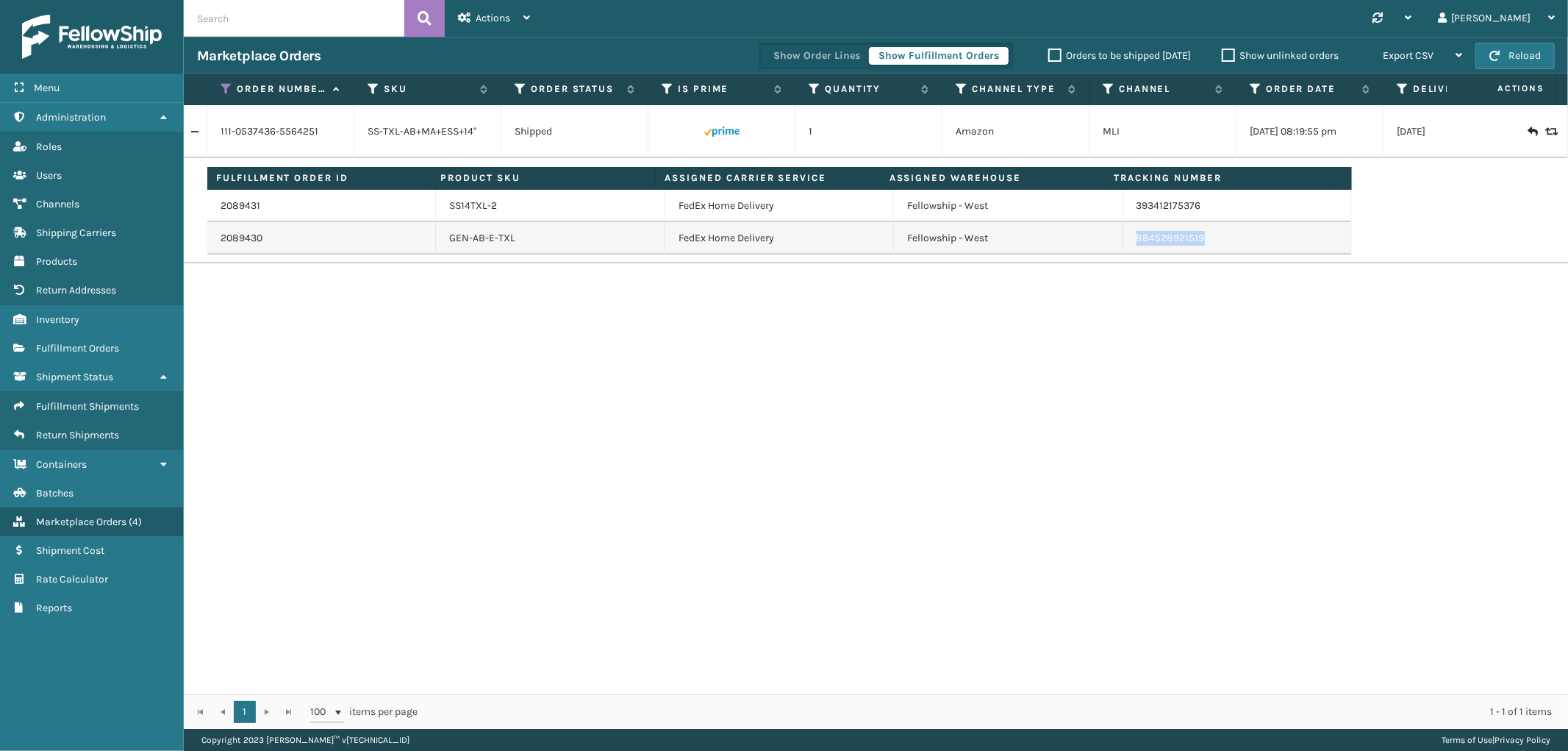
drag, startPoint x: 1208, startPoint y: 241, endPoint x: 1128, endPoint y: 252, distance: 80.8
click at [1128, 252] on td "884528921519" at bounding box center [1238, 238] width 228 height 32
click at [228, 83] on icon at bounding box center [226, 89] width 12 height 13
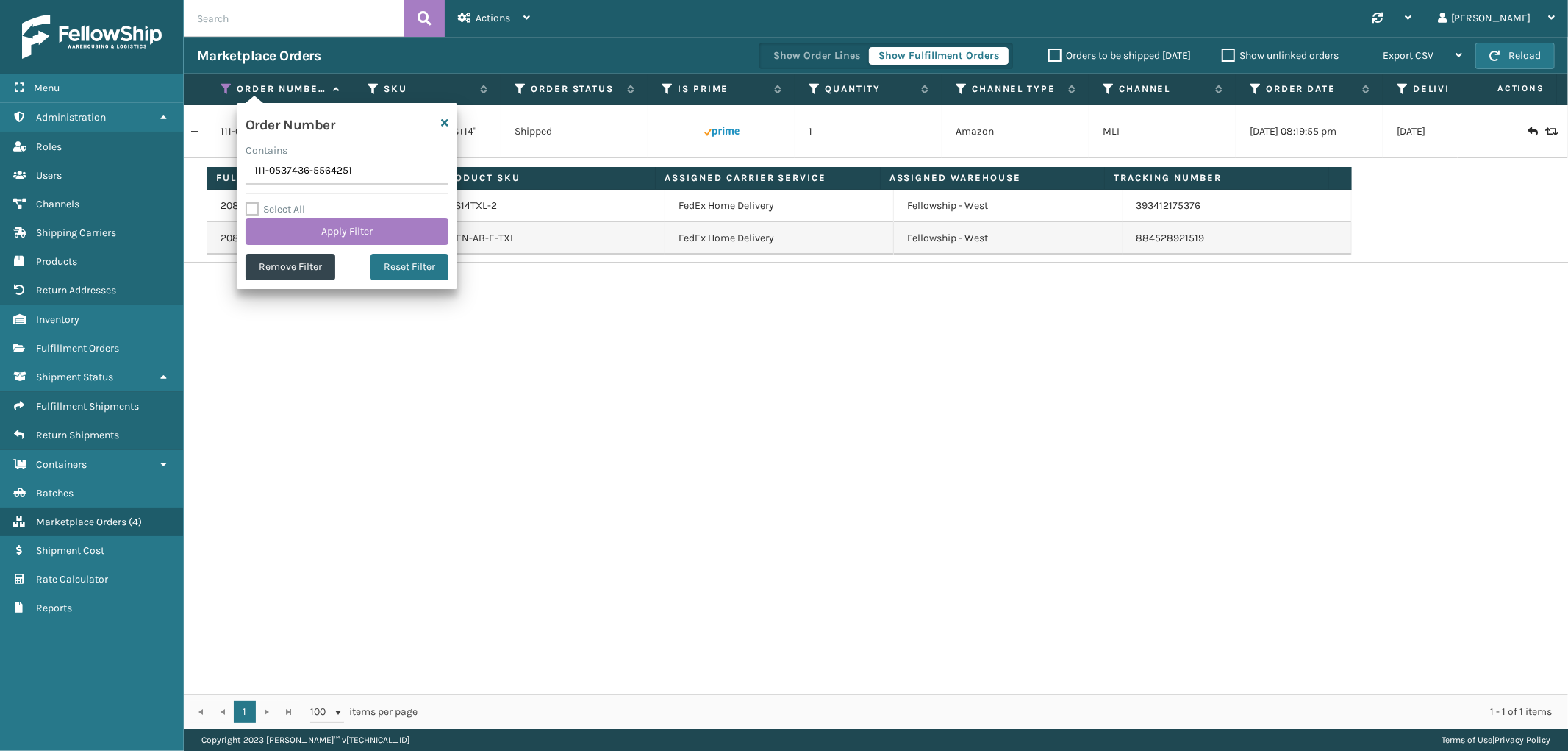
click at [268, 171] on input "111-0537436-5564251" at bounding box center [346, 171] width 203 height 26
type input "114-7614374-8502622"
click at [275, 225] on button "Apply Filter" at bounding box center [346, 232] width 203 height 26
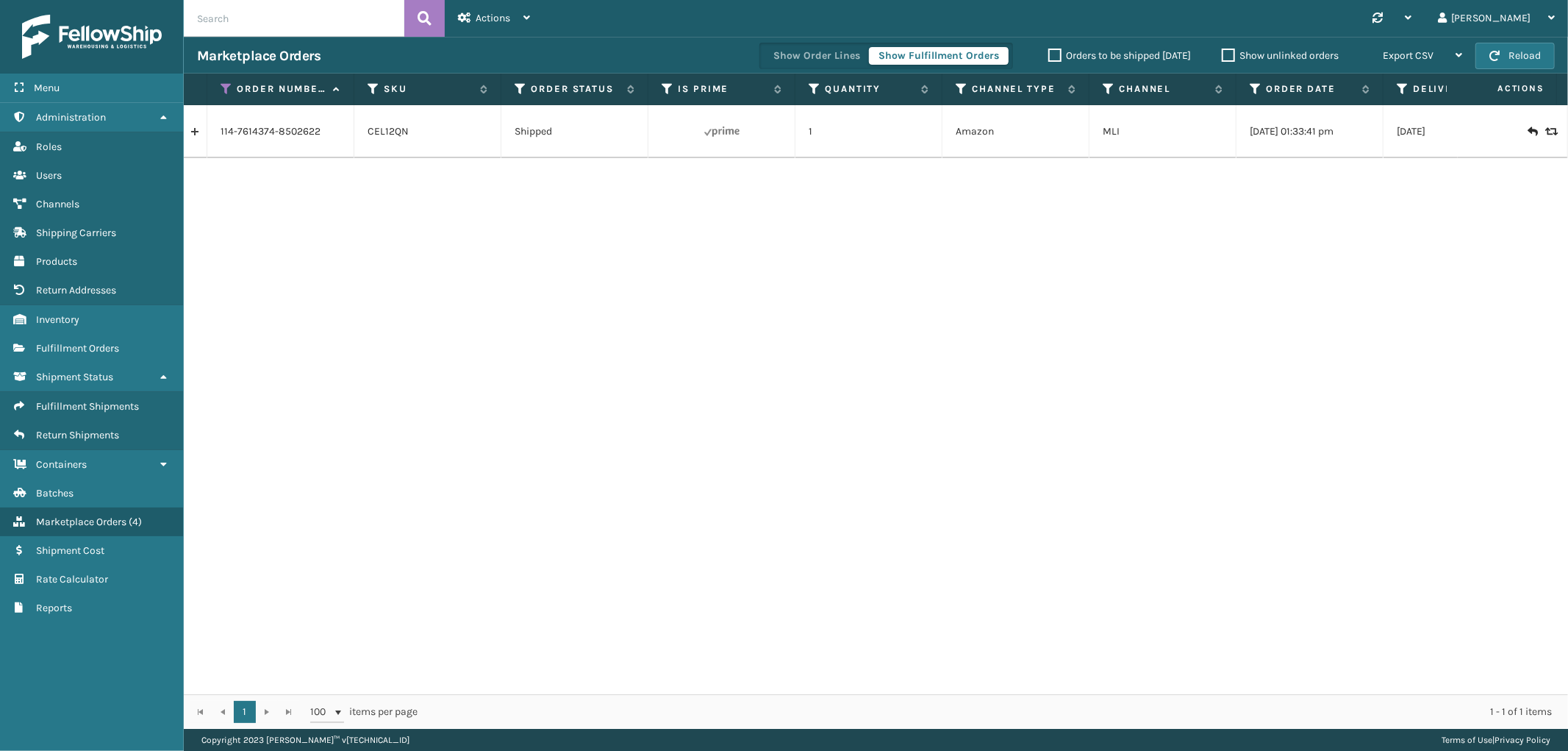
click at [194, 134] on link at bounding box center [195, 131] width 23 height 23
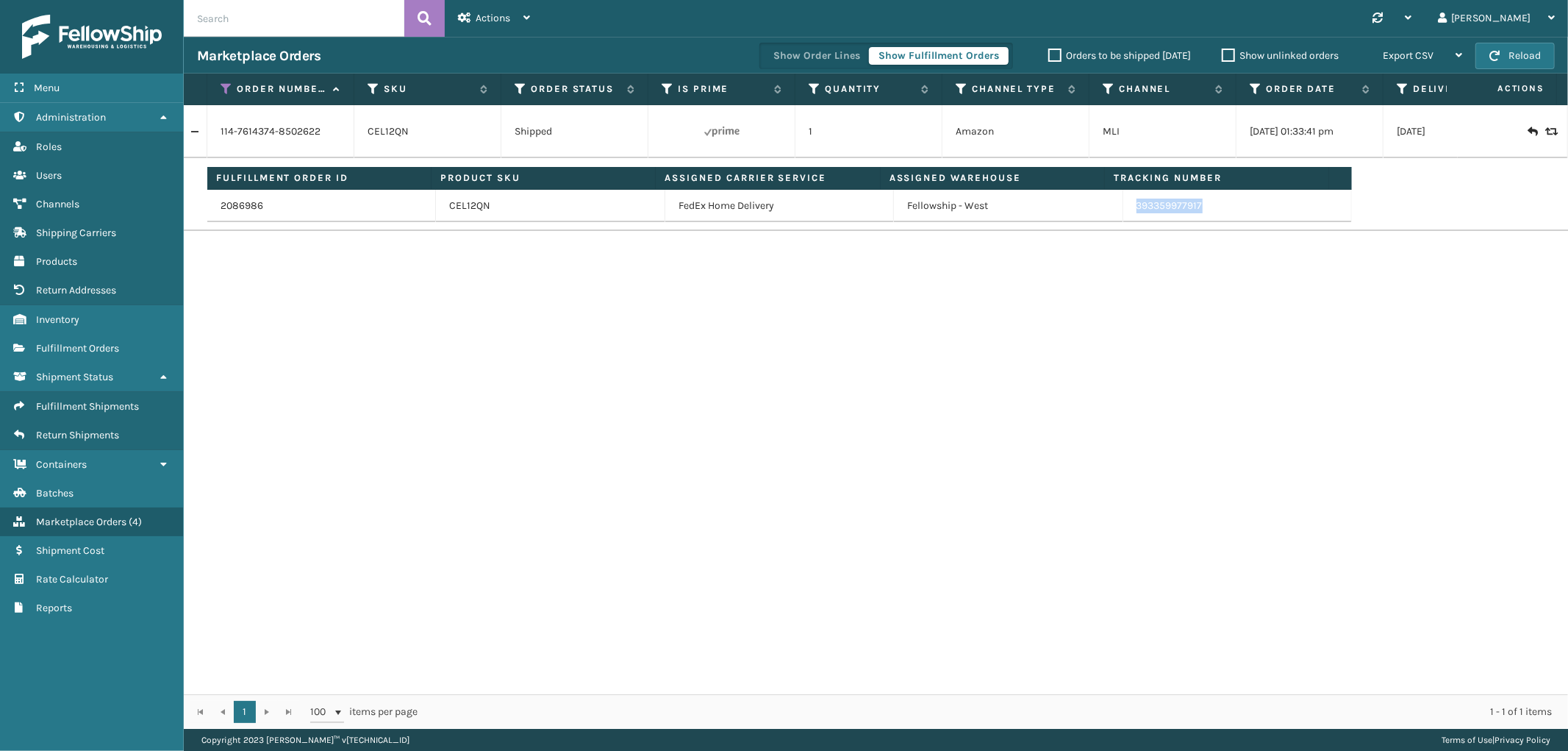
drag, startPoint x: 1201, startPoint y: 215, endPoint x: 1556, endPoint y: 406, distance: 403.1
click at [1125, 222] on td "393359977917" at bounding box center [1238, 206] width 228 height 32
drag, startPoint x: 225, startPoint y: 89, endPoint x: 235, endPoint y: 131, distance: 43.2
click at [225, 89] on icon at bounding box center [226, 89] width 12 height 13
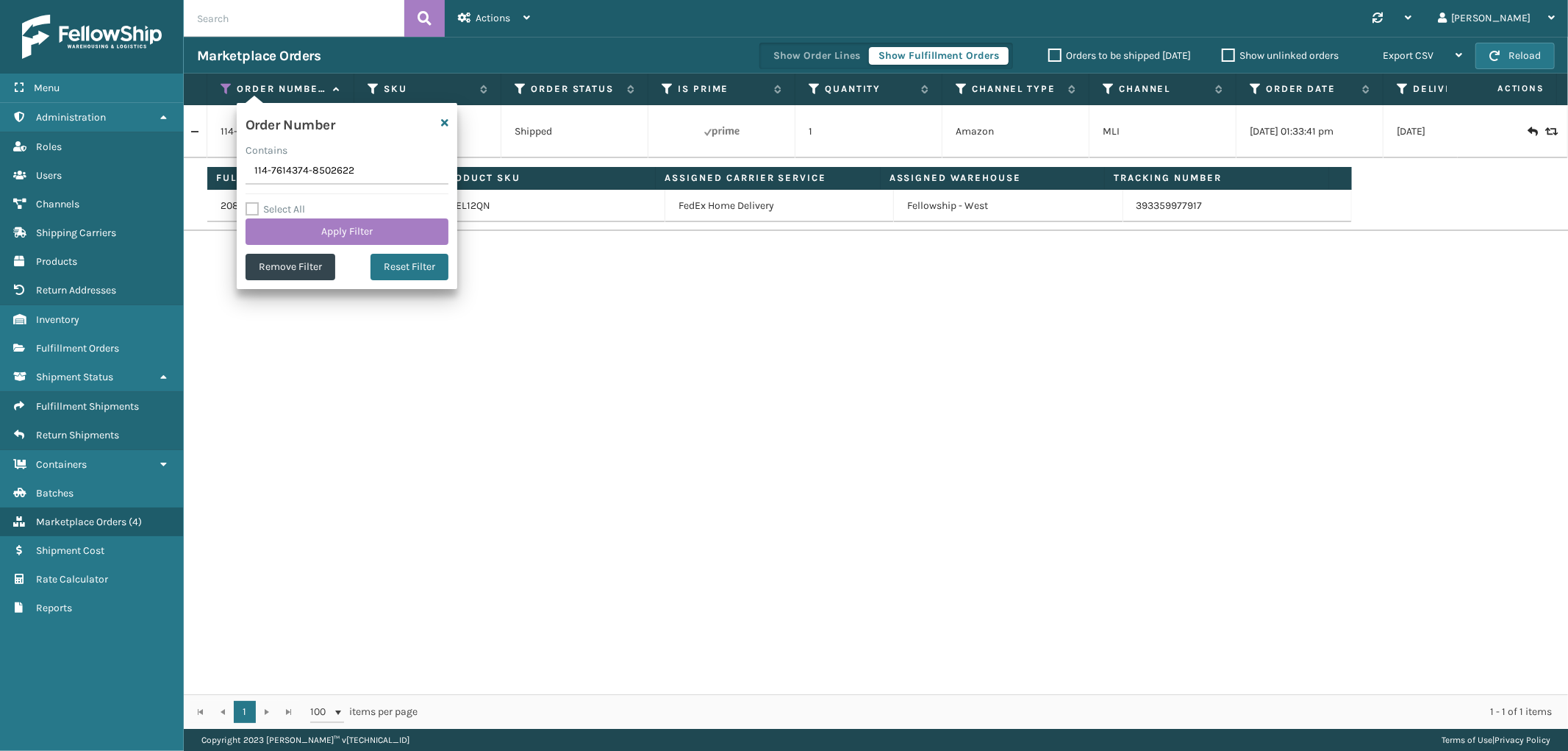
click at [261, 171] on input "114-7614374-8502622" at bounding box center [346, 171] width 203 height 26
type input "111-5700631-1753861"
click at [283, 237] on button "Apply Filter" at bounding box center [346, 232] width 203 height 26
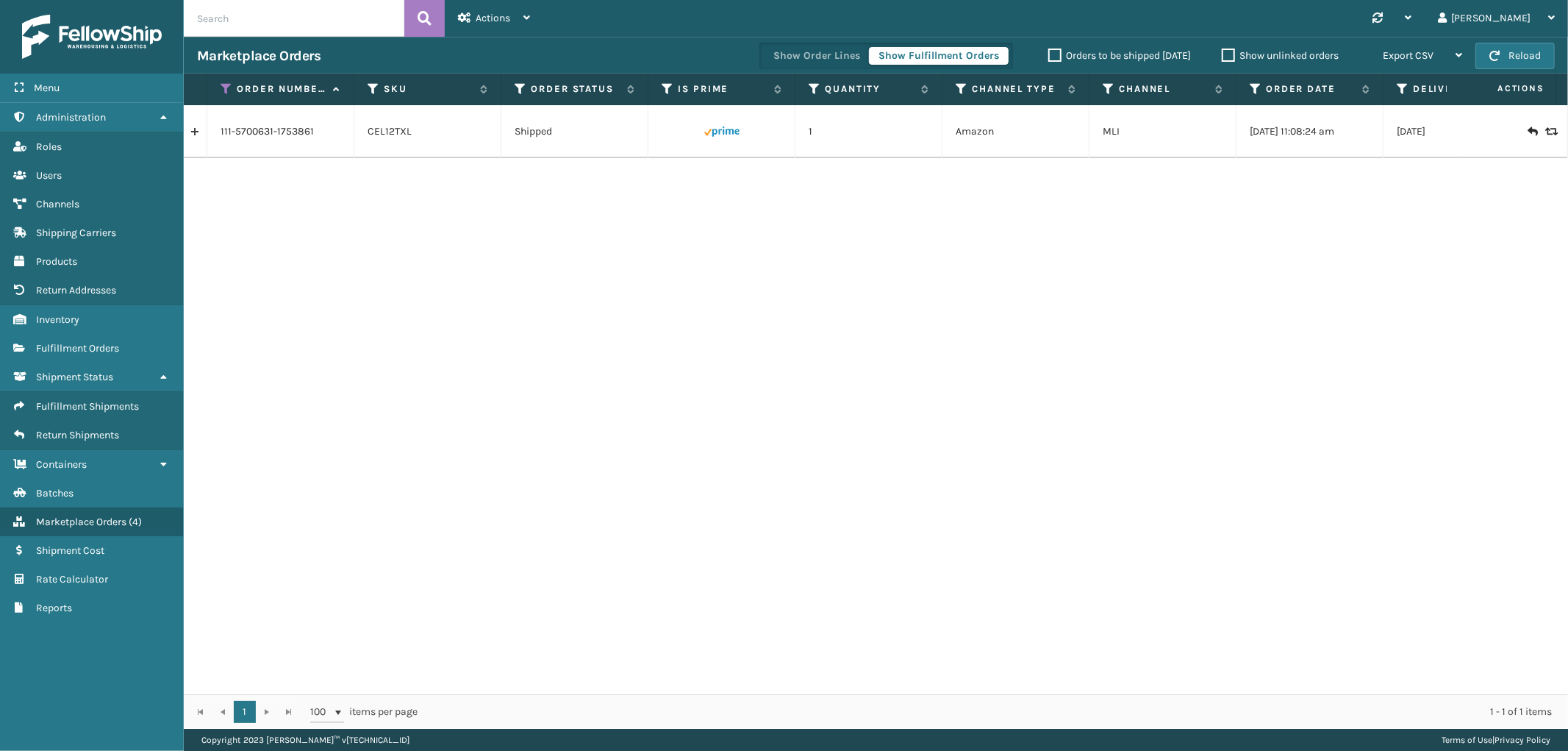
click at [201, 134] on link at bounding box center [195, 131] width 23 height 23
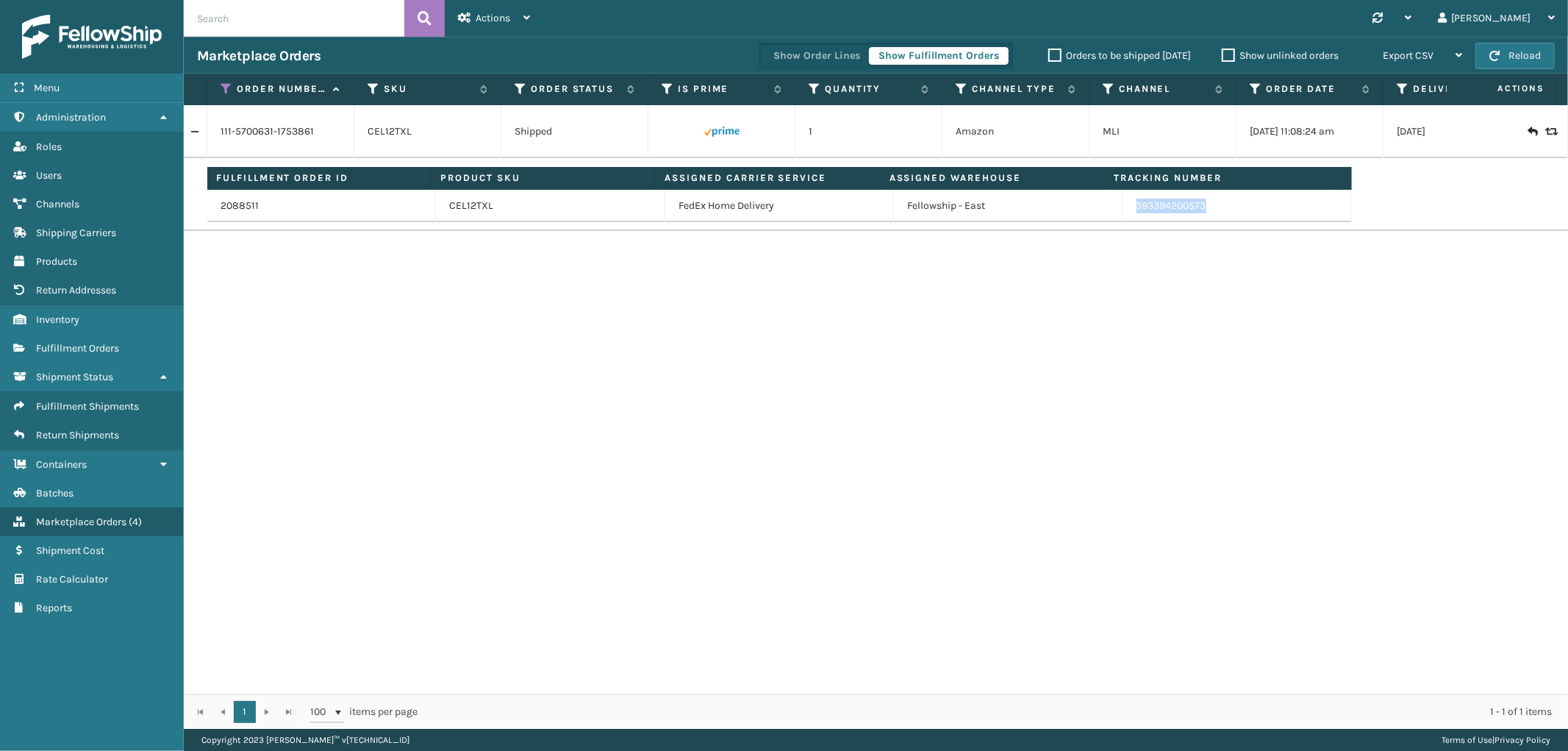
drag, startPoint x: 1216, startPoint y: 210, endPoint x: 1126, endPoint y: 213, distance: 90.0
click at [1126, 213] on td "393394200573" at bounding box center [1238, 206] width 228 height 32
drag, startPoint x: 228, startPoint y: 84, endPoint x: 226, endPoint y: 114, distance: 30.1
click at [228, 84] on icon at bounding box center [226, 89] width 12 height 13
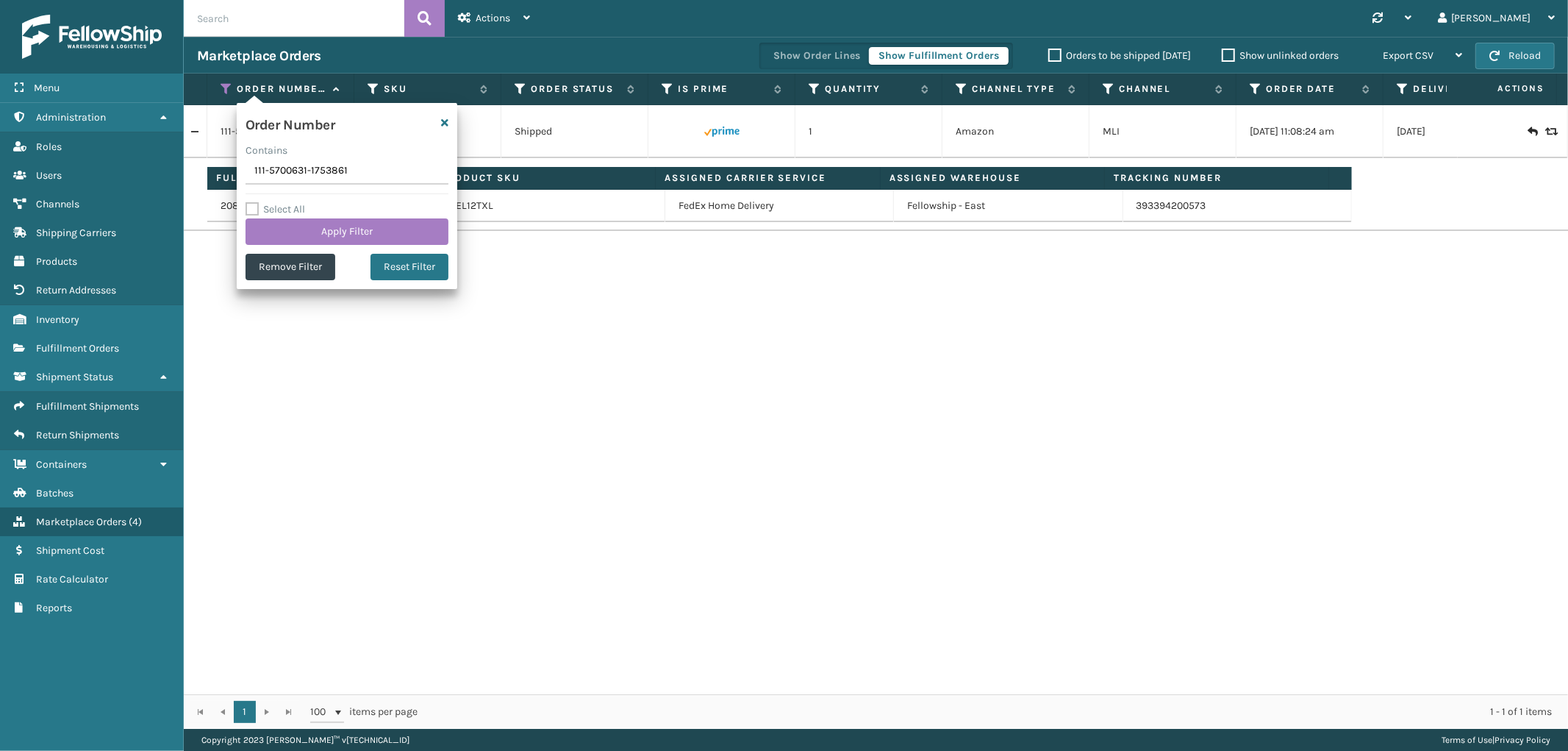
click at [245, 166] on input "111-5700631-1753861" at bounding box center [346, 171] width 203 height 26
click at [246, 166] on input "111-5700631-1753861" at bounding box center [346, 171] width 203 height 26
type input "112-1296293-0025053"
click at [292, 222] on button "Apply Filter" at bounding box center [346, 232] width 203 height 26
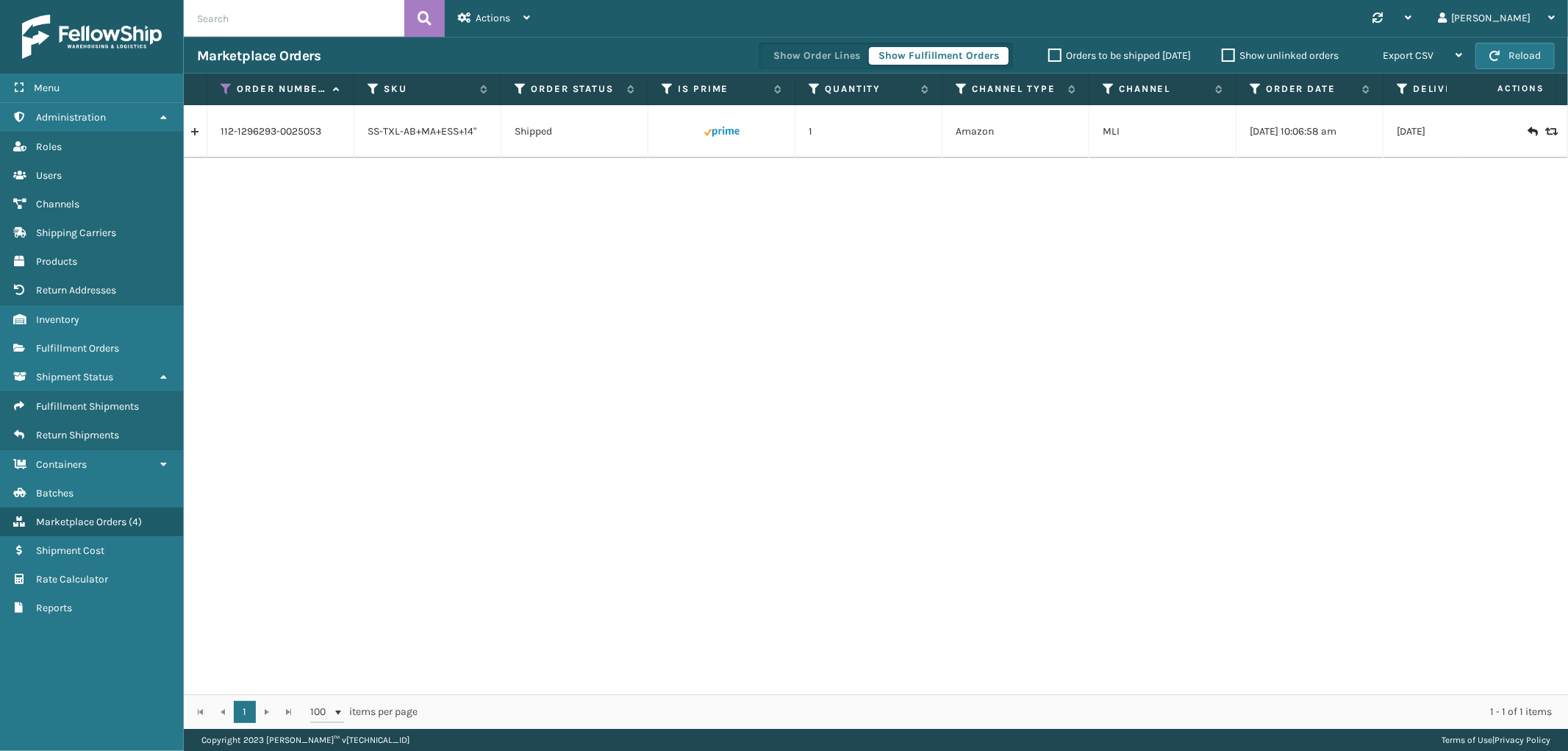
click at [197, 130] on link at bounding box center [195, 131] width 23 height 23
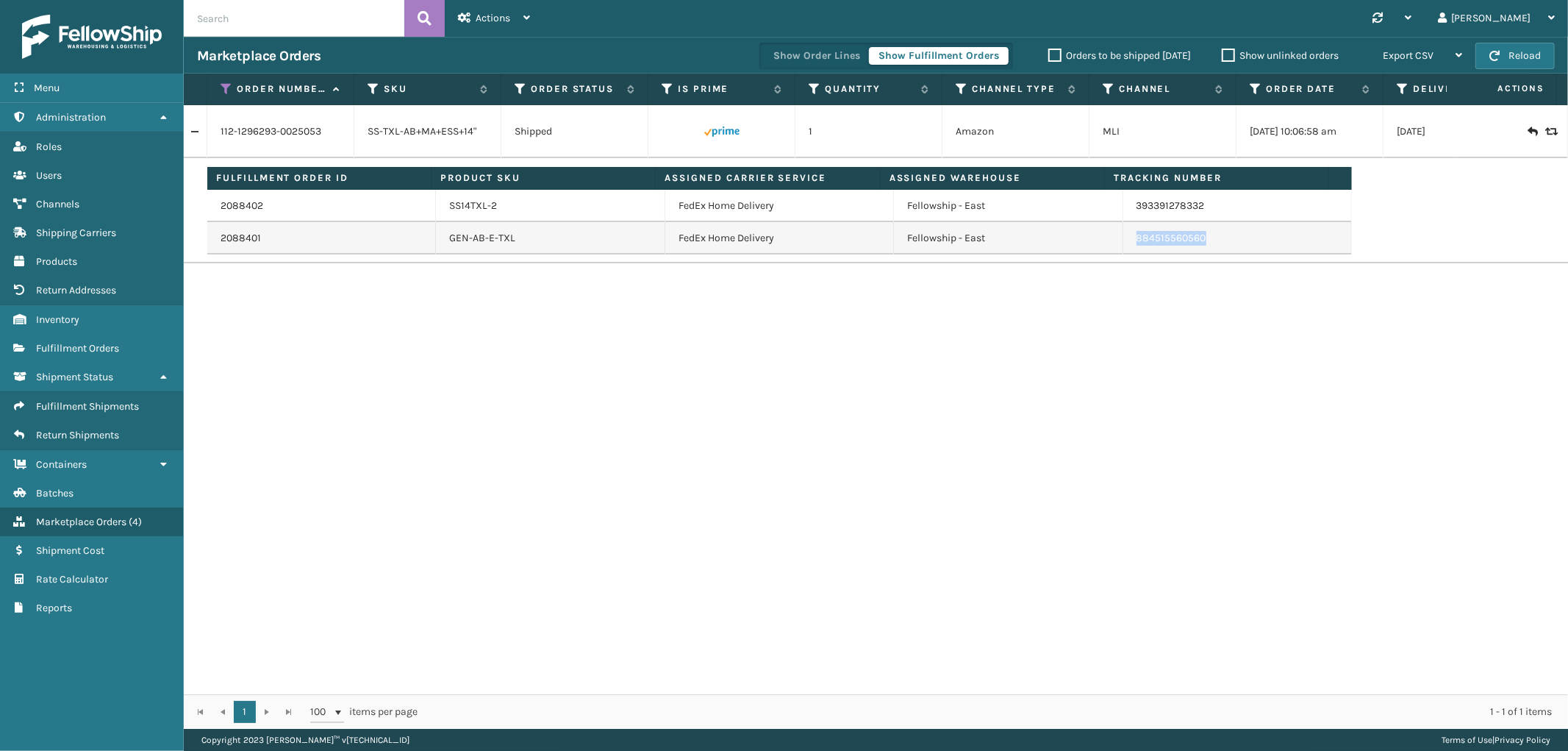
drag, startPoint x: 1206, startPoint y: 241, endPoint x: 1529, endPoint y: 388, distance: 354.9
click at [1126, 247] on td "884515560560" at bounding box center [1238, 238] width 228 height 32
click at [225, 89] on icon at bounding box center [226, 89] width 12 height 13
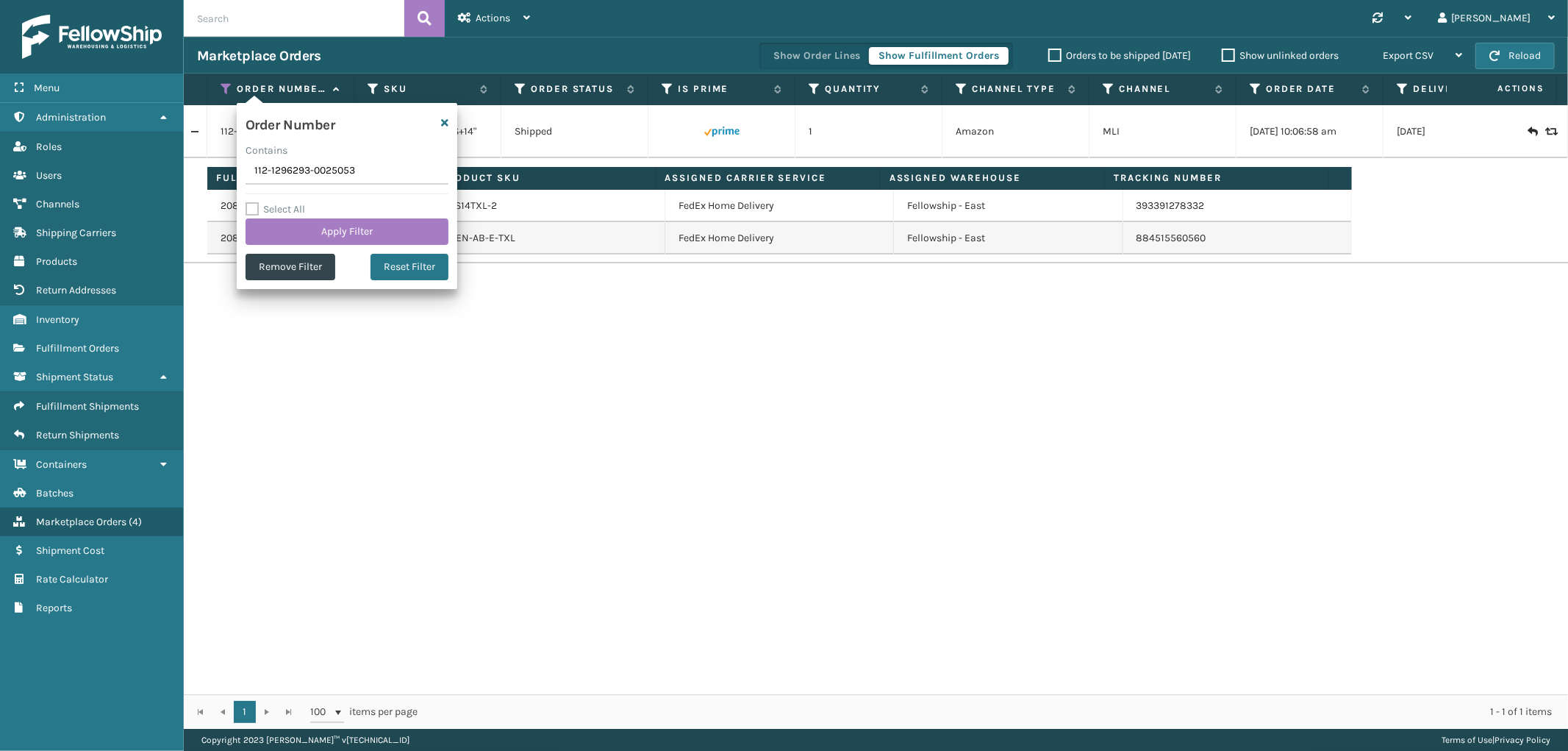
click at [273, 167] on input "112-1296293-0025053" at bounding box center [346, 171] width 203 height 26
type input "111-5970304-5973064"
click at [295, 240] on button "Apply Filter" at bounding box center [346, 232] width 203 height 26
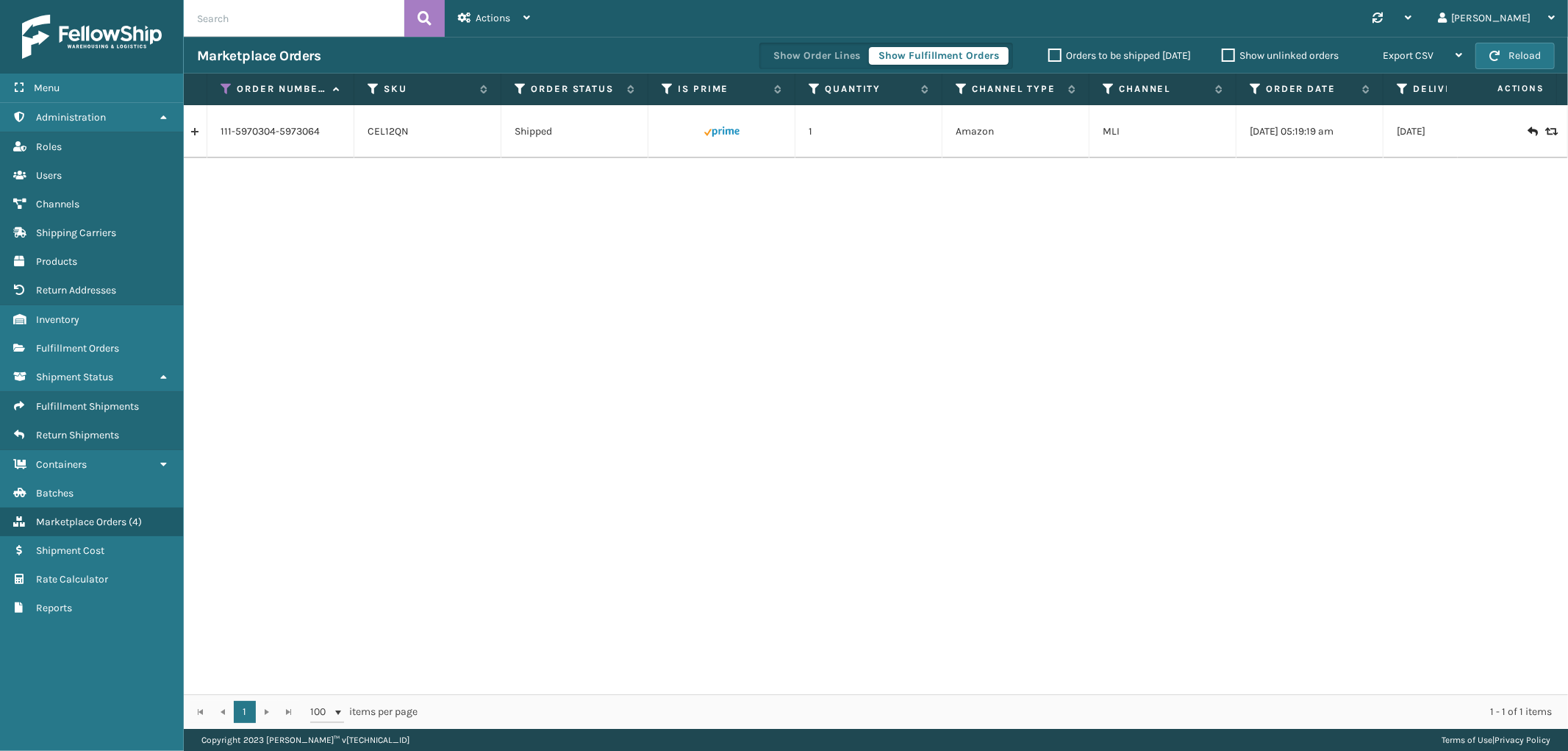
click at [202, 131] on link at bounding box center [195, 131] width 23 height 23
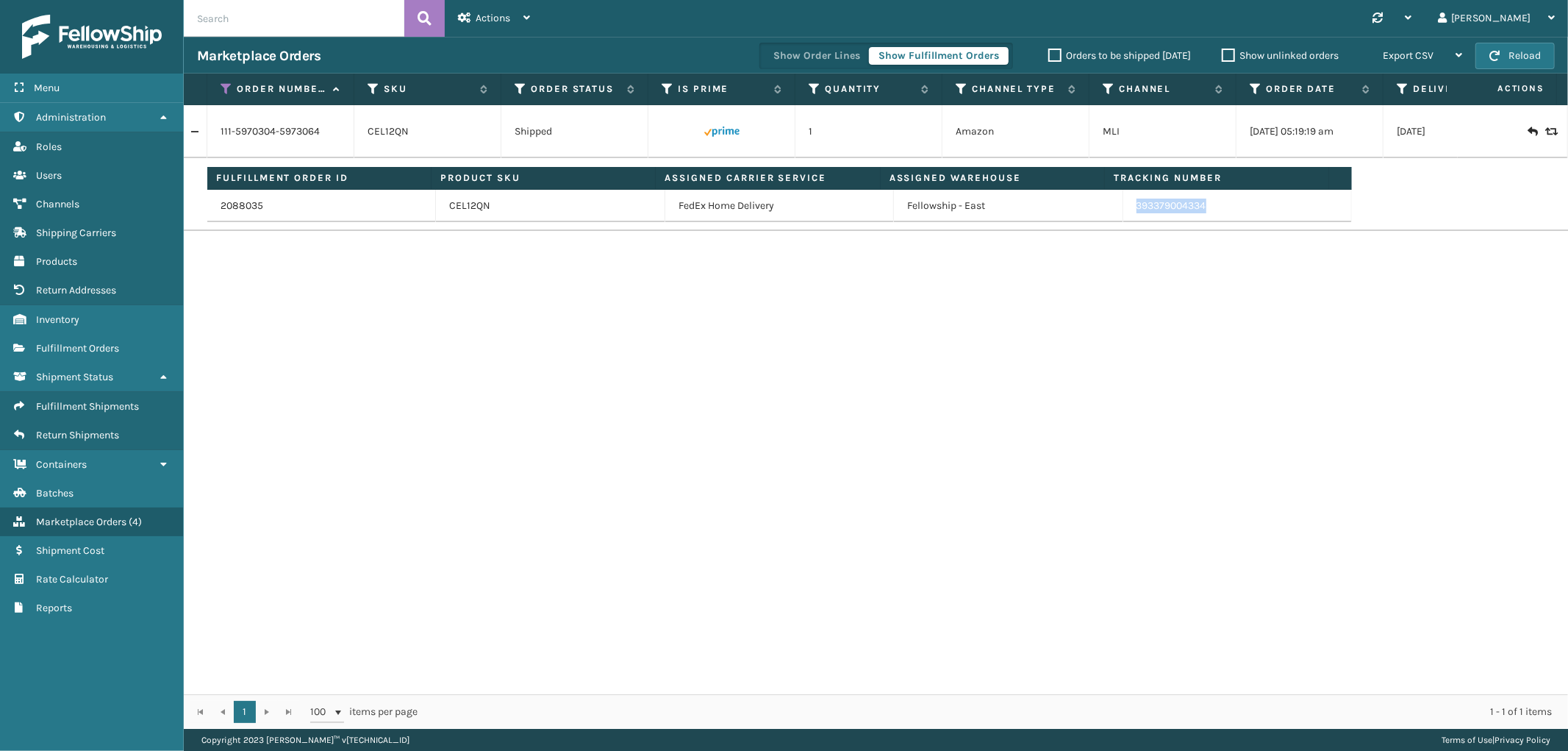
drag, startPoint x: 1222, startPoint y: 204, endPoint x: 1124, endPoint y: 218, distance: 99.0
click at [1124, 218] on td "393379004334" at bounding box center [1238, 206] width 228 height 32
click at [218, 86] on th "Order Number" at bounding box center [281, 89] width 147 height 32
click at [223, 89] on icon at bounding box center [226, 89] width 12 height 13
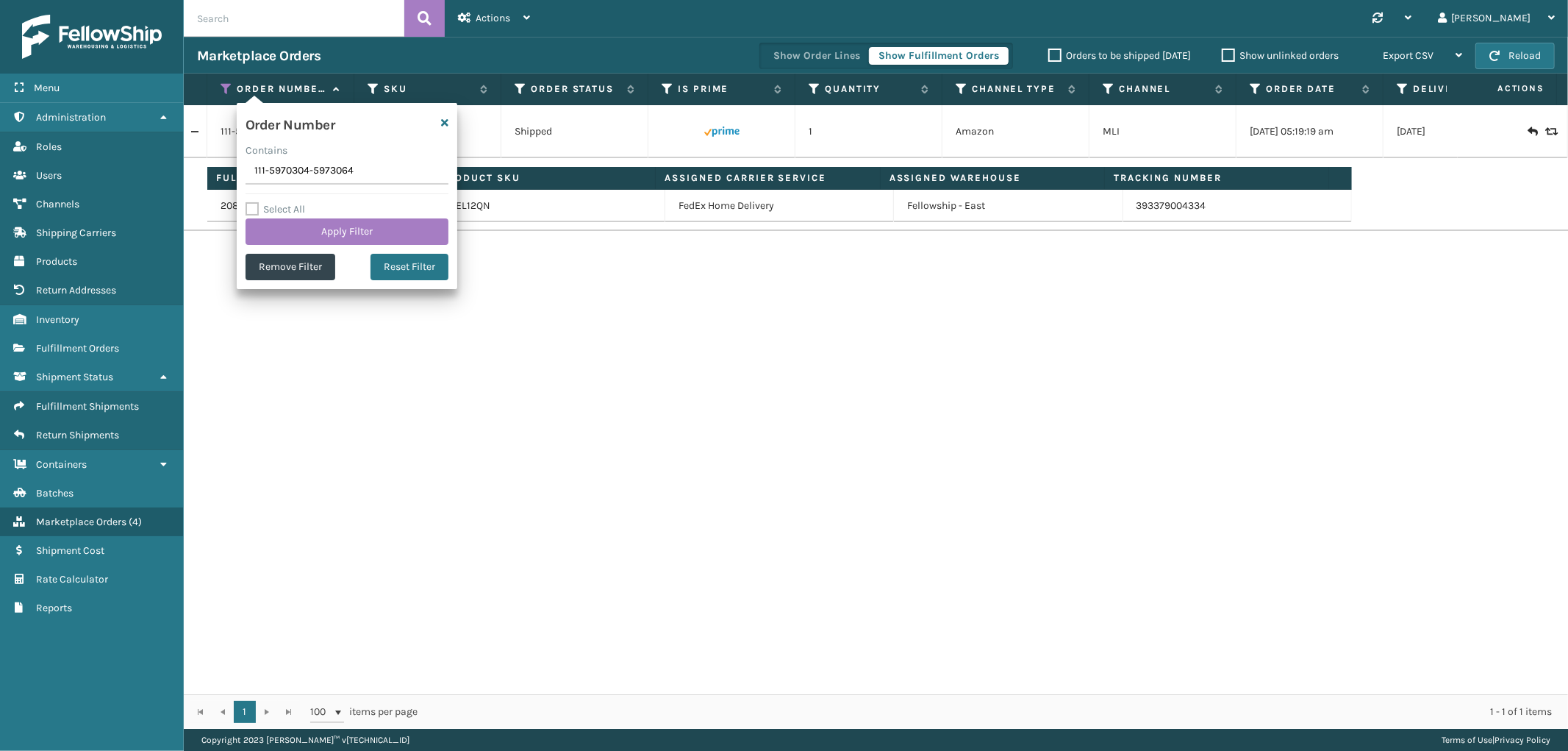
click at [263, 175] on input "111-5970304-5973064" at bounding box center [346, 171] width 203 height 26
type input "111-0244237-8278647"
click at [269, 228] on button "Apply Filter" at bounding box center [346, 232] width 203 height 26
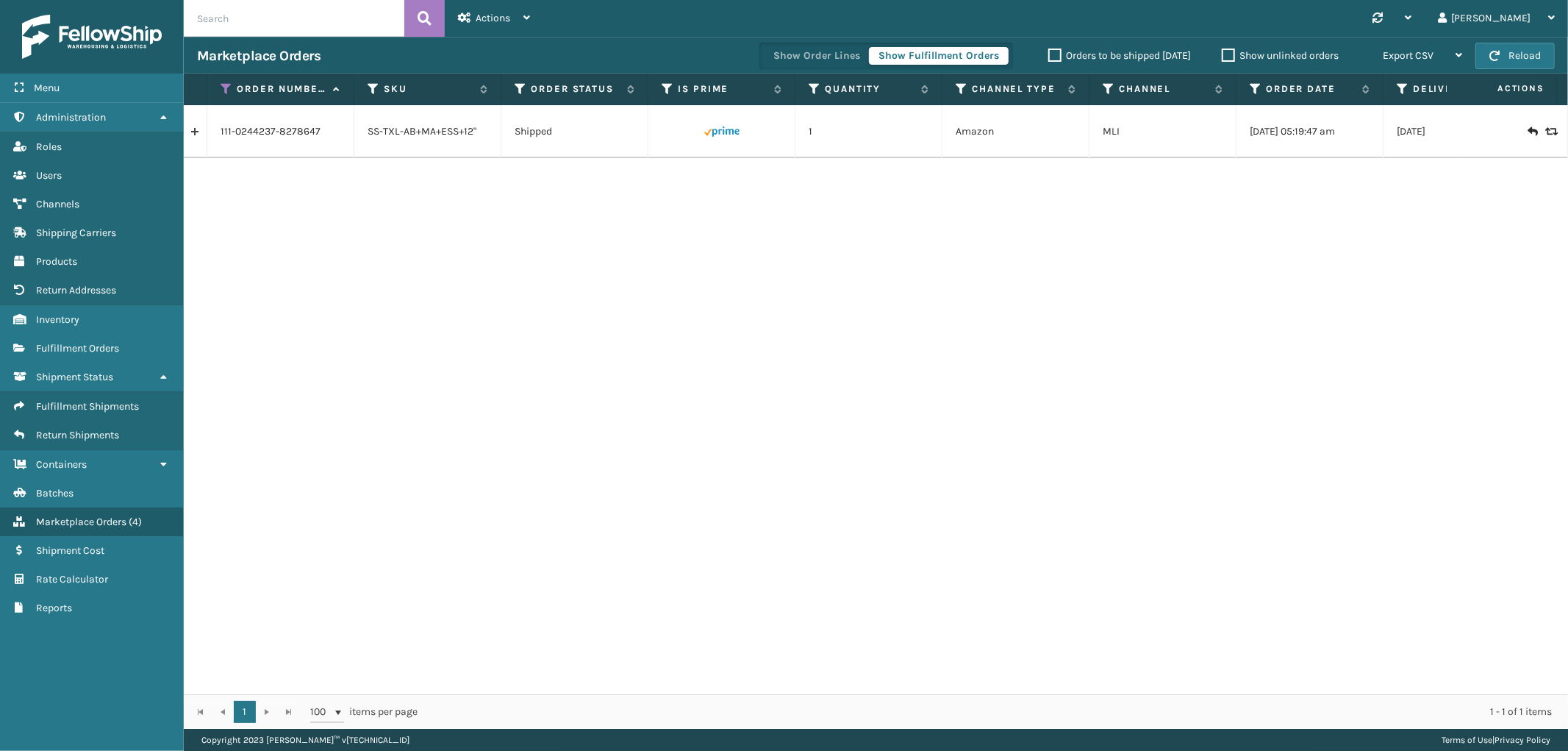
click at [198, 134] on link at bounding box center [195, 131] width 23 height 23
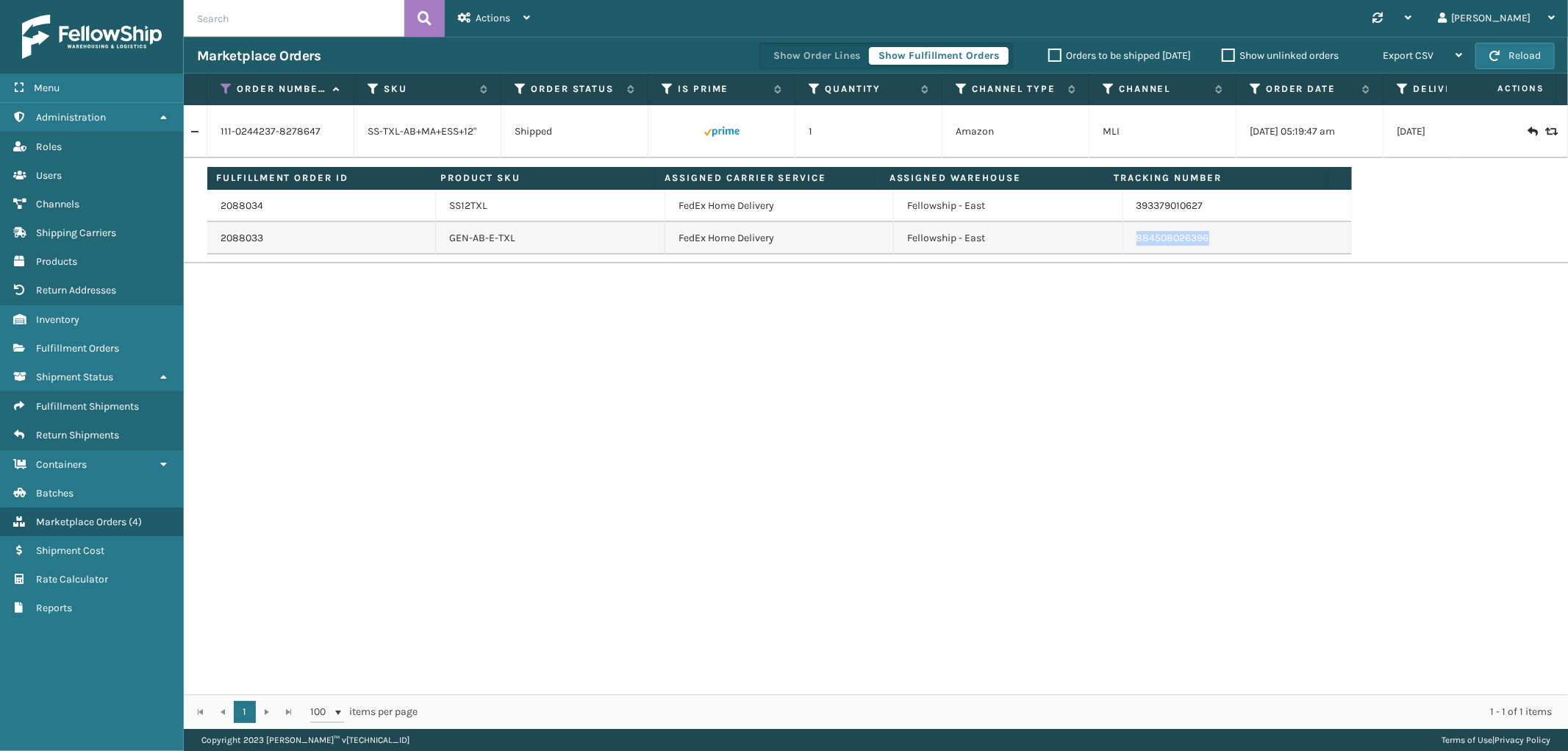
drag, startPoint x: 1174, startPoint y: 244, endPoint x: 1119, endPoint y: 242, distance: 55.0
click at [1124, 242] on td "884508026396" at bounding box center [1238, 238] width 228 height 32
drag, startPoint x: 1205, startPoint y: 205, endPoint x: 1122, endPoint y: 215, distance: 83.6
click at [1124, 215] on td "393379010627" at bounding box center [1238, 206] width 228 height 32
drag, startPoint x: 223, startPoint y: 89, endPoint x: 223, endPoint y: 107, distance: 18.0
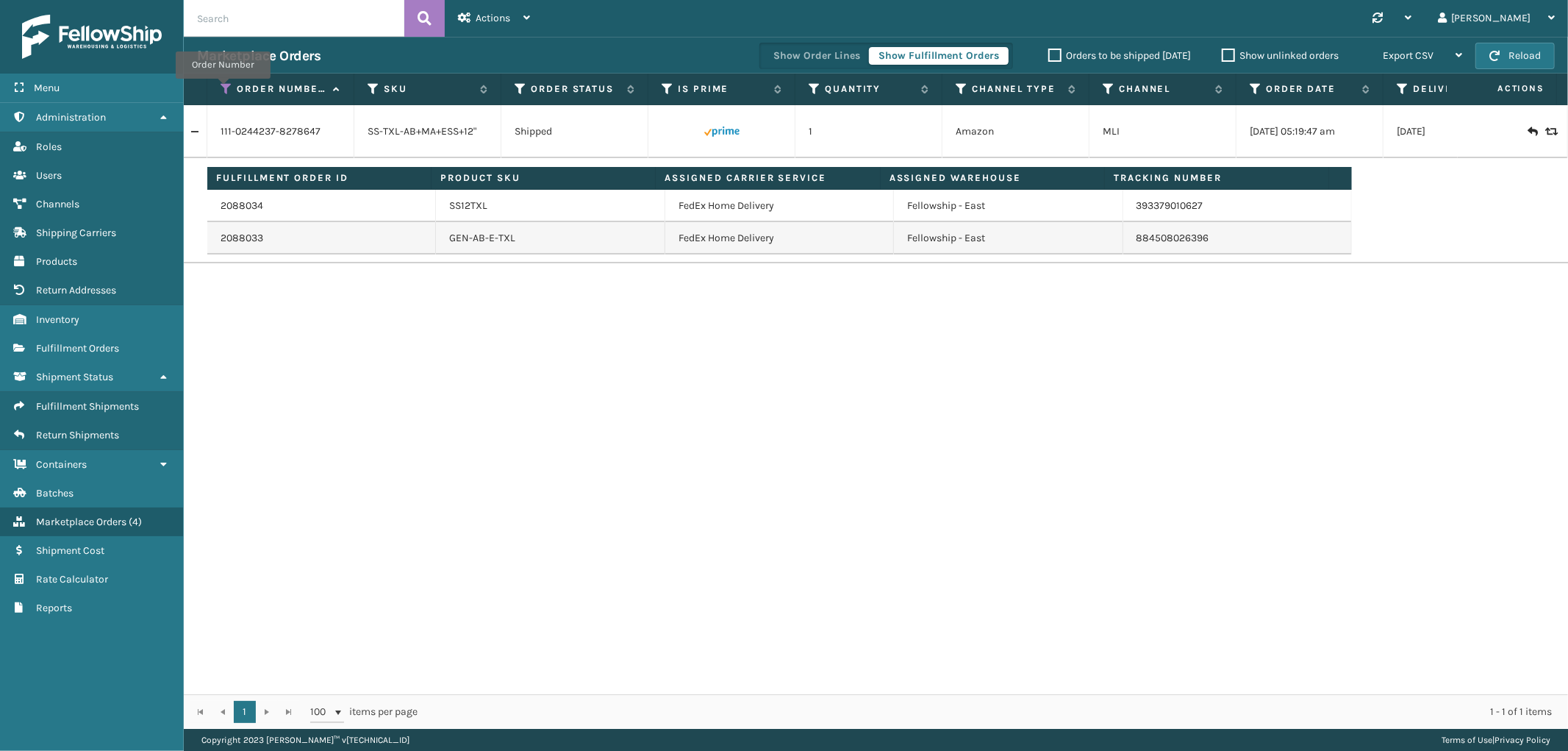
click at [223, 89] on icon at bounding box center [226, 89] width 12 height 13
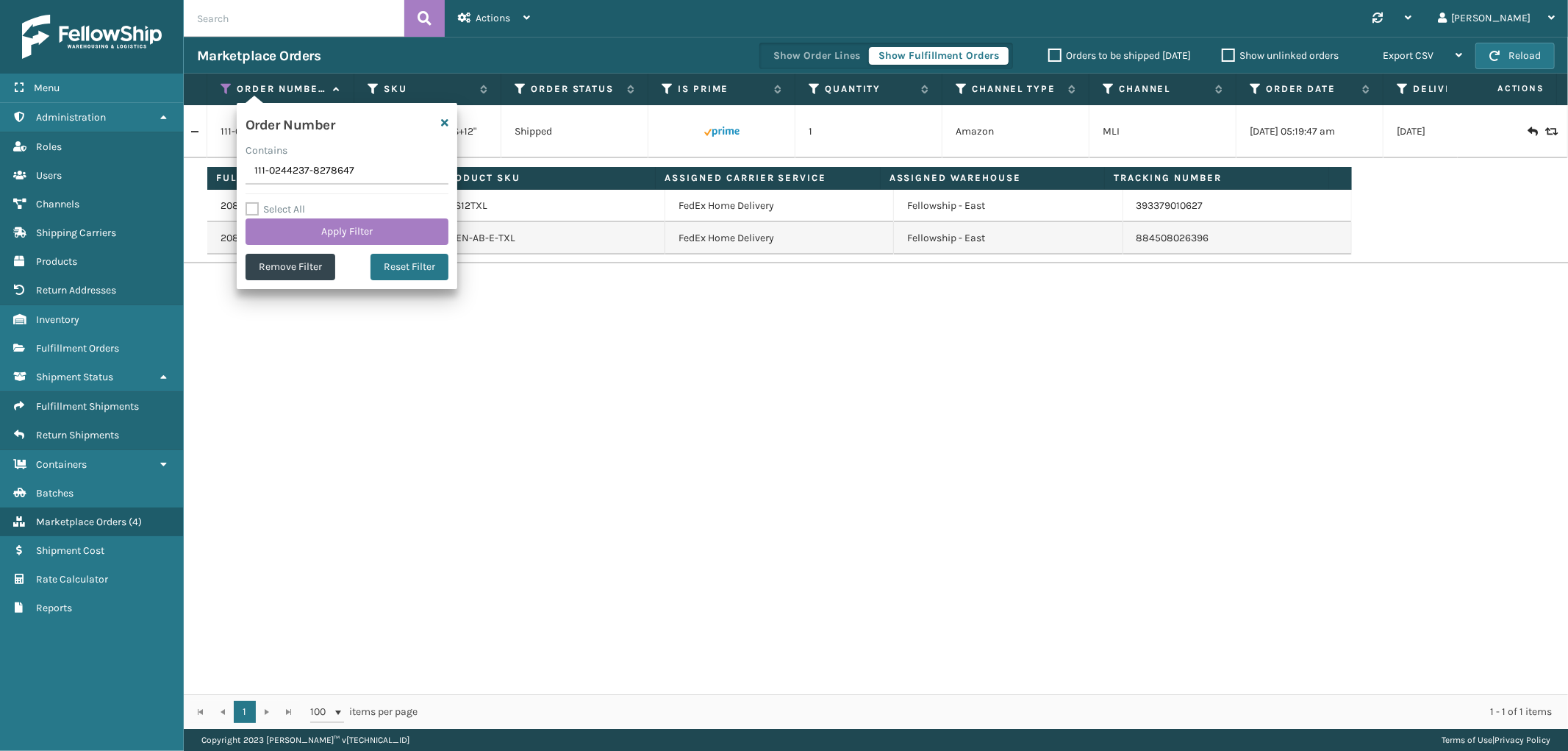
click at [296, 171] on input "111-0244237-8278647" at bounding box center [346, 171] width 203 height 26
type input "113-7612401-3586655"
click at [303, 233] on button "Apply Filter" at bounding box center [346, 232] width 203 height 26
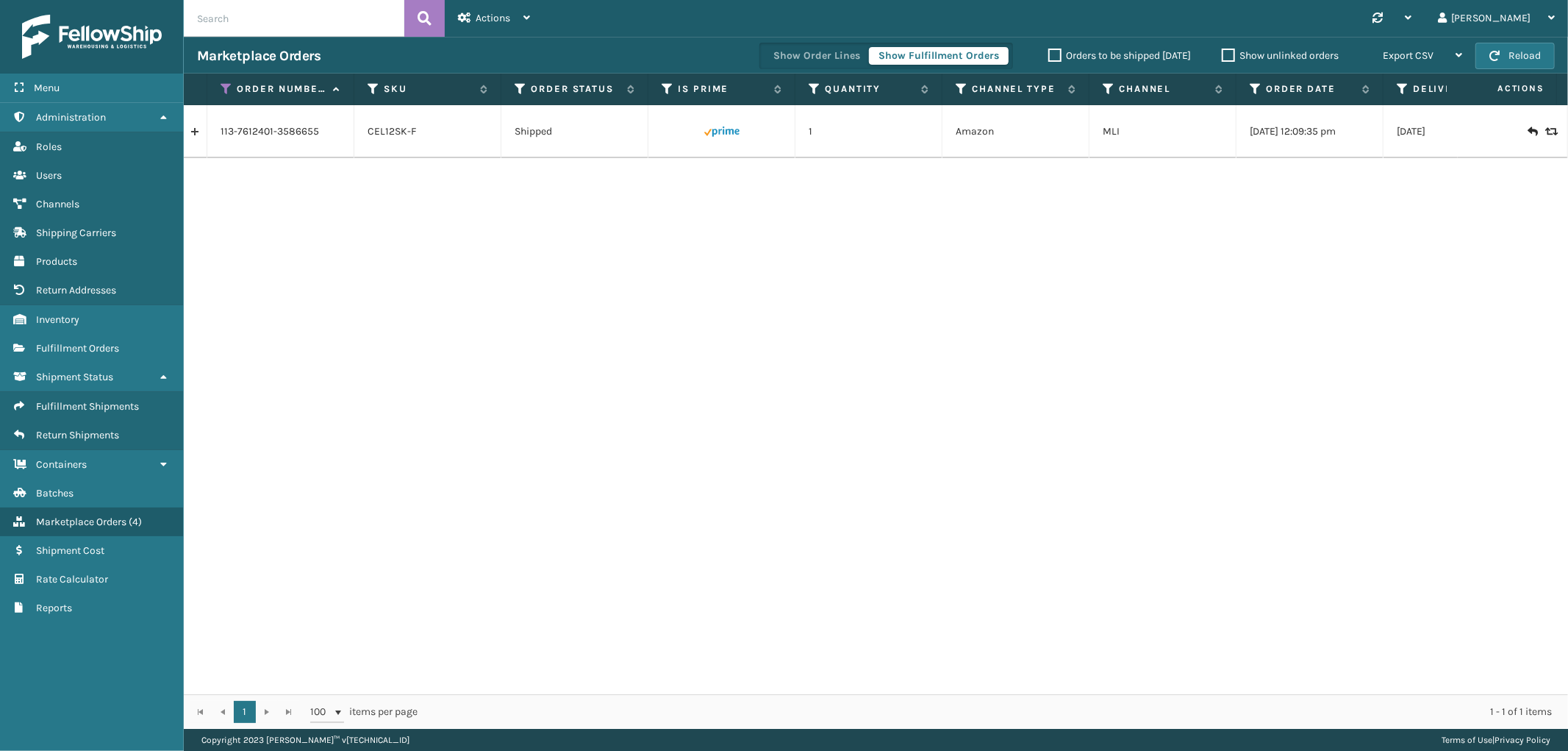
click at [200, 134] on link at bounding box center [195, 131] width 23 height 23
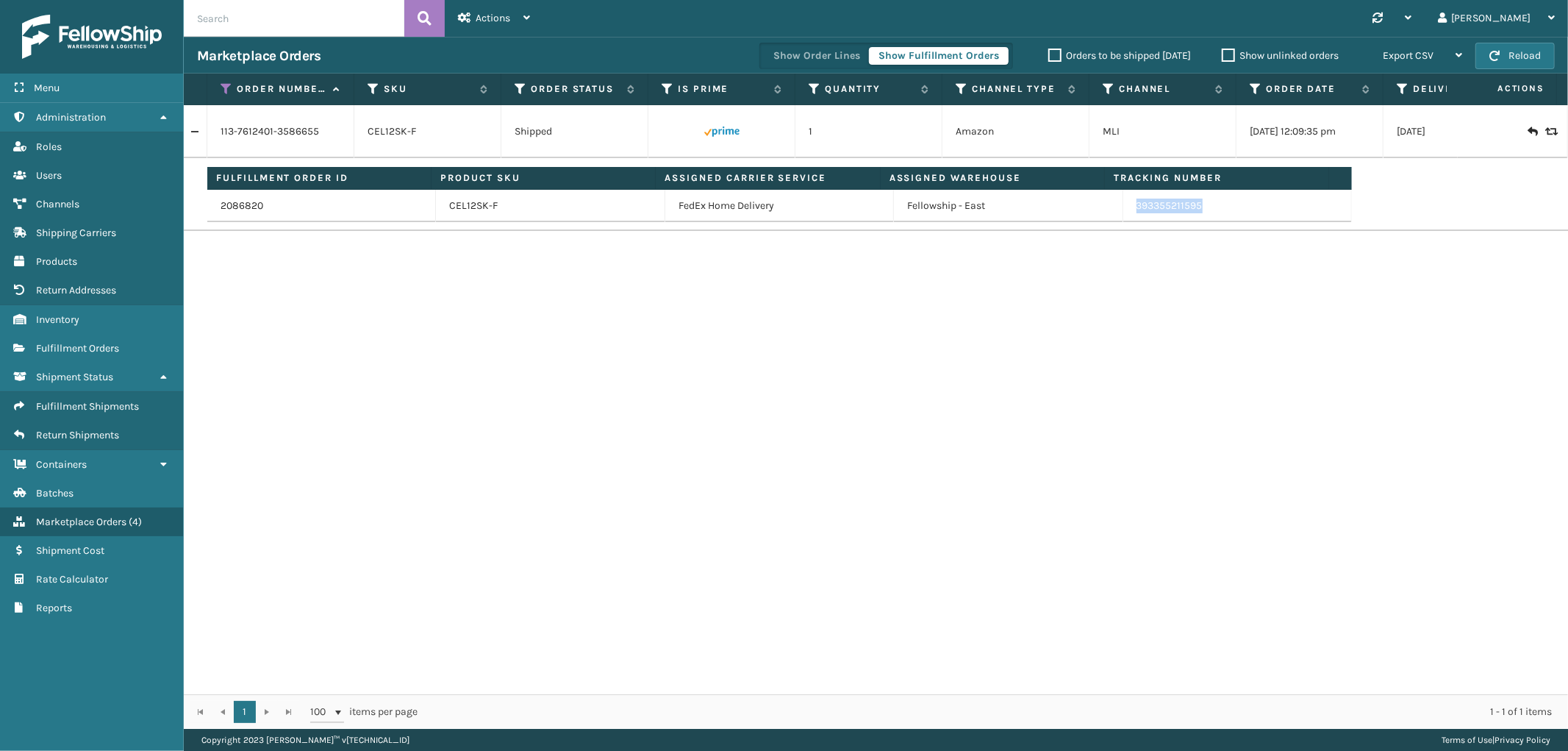
drag, startPoint x: 1201, startPoint y: 217, endPoint x: 1127, endPoint y: 218, distance: 74.0
click at [1127, 218] on td "393355211595" at bounding box center [1238, 206] width 228 height 32
click at [221, 81] on th "Order Number" at bounding box center [281, 89] width 147 height 32
click at [233, 91] on div "Order Number" at bounding box center [280, 89] width 120 height 13
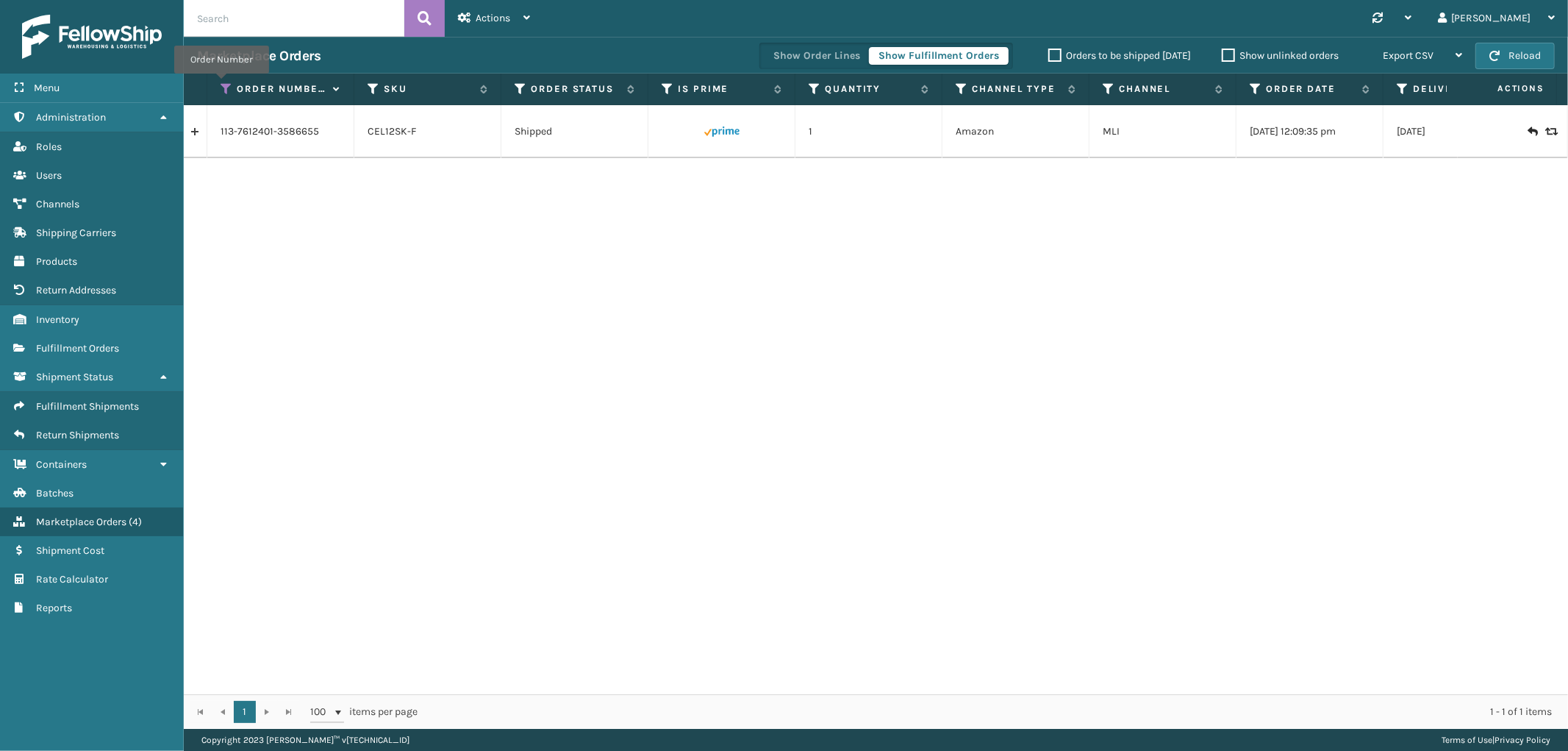
click at [221, 84] on icon at bounding box center [226, 89] width 12 height 13
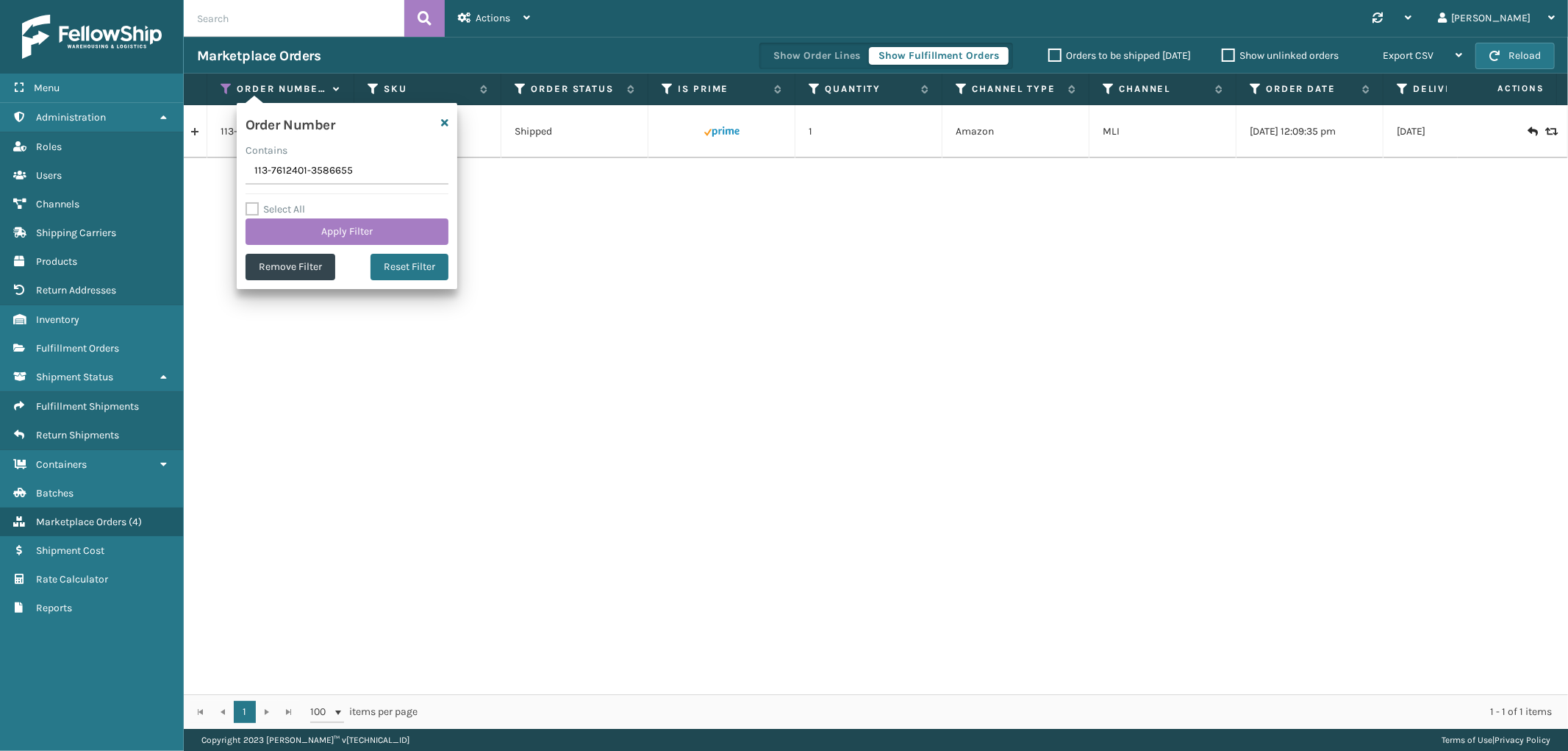
click at [304, 174] on input "113-7612401-3586655" at bounding box center [346, 171] width 203 height 26
type input "112-8525476-8805865"
click at [292, 228] on button "Apply Filter" at bounding box center [346, 232] width 203 height 26
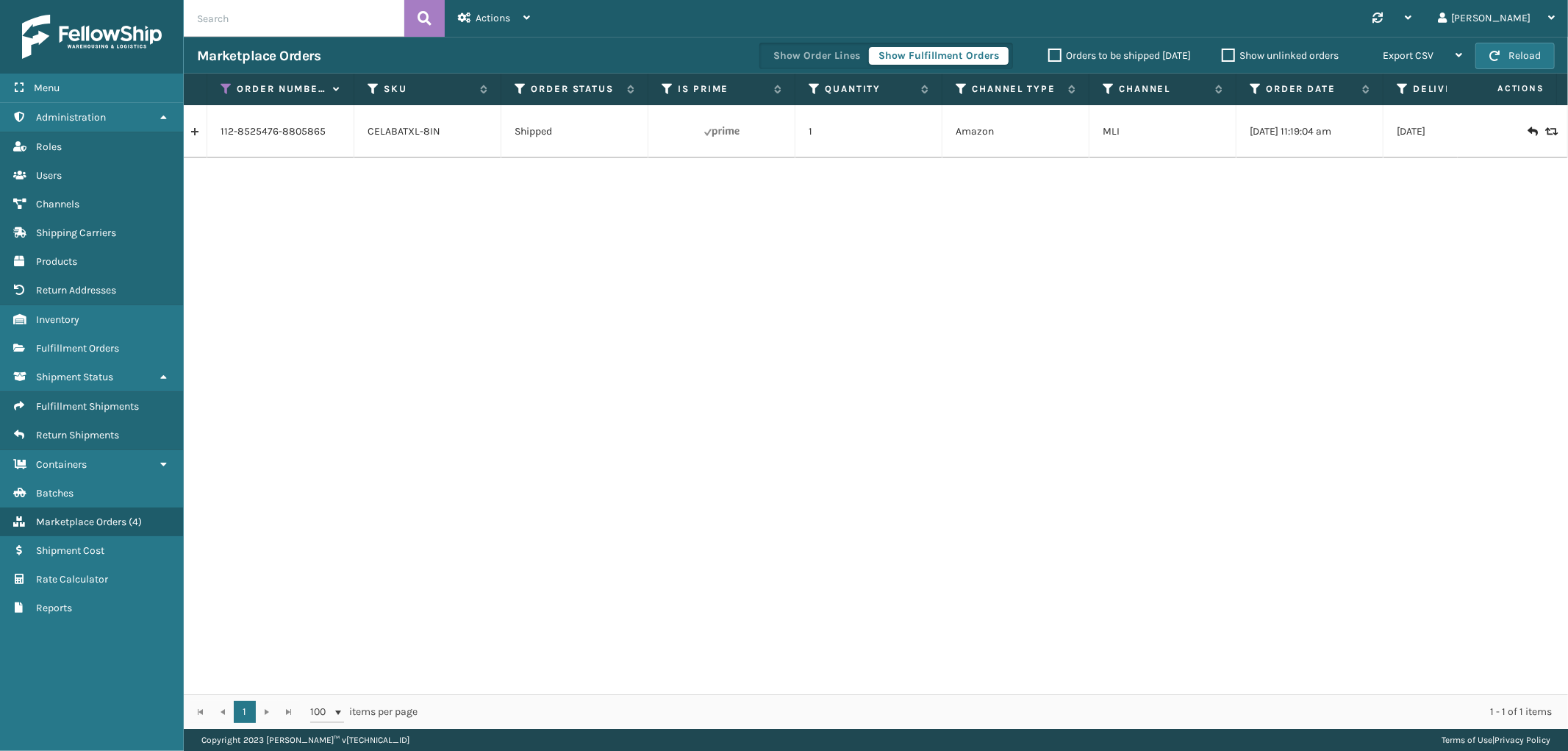
click at [201, 134] on link at bounding box center [195, 131] width 23 height 23
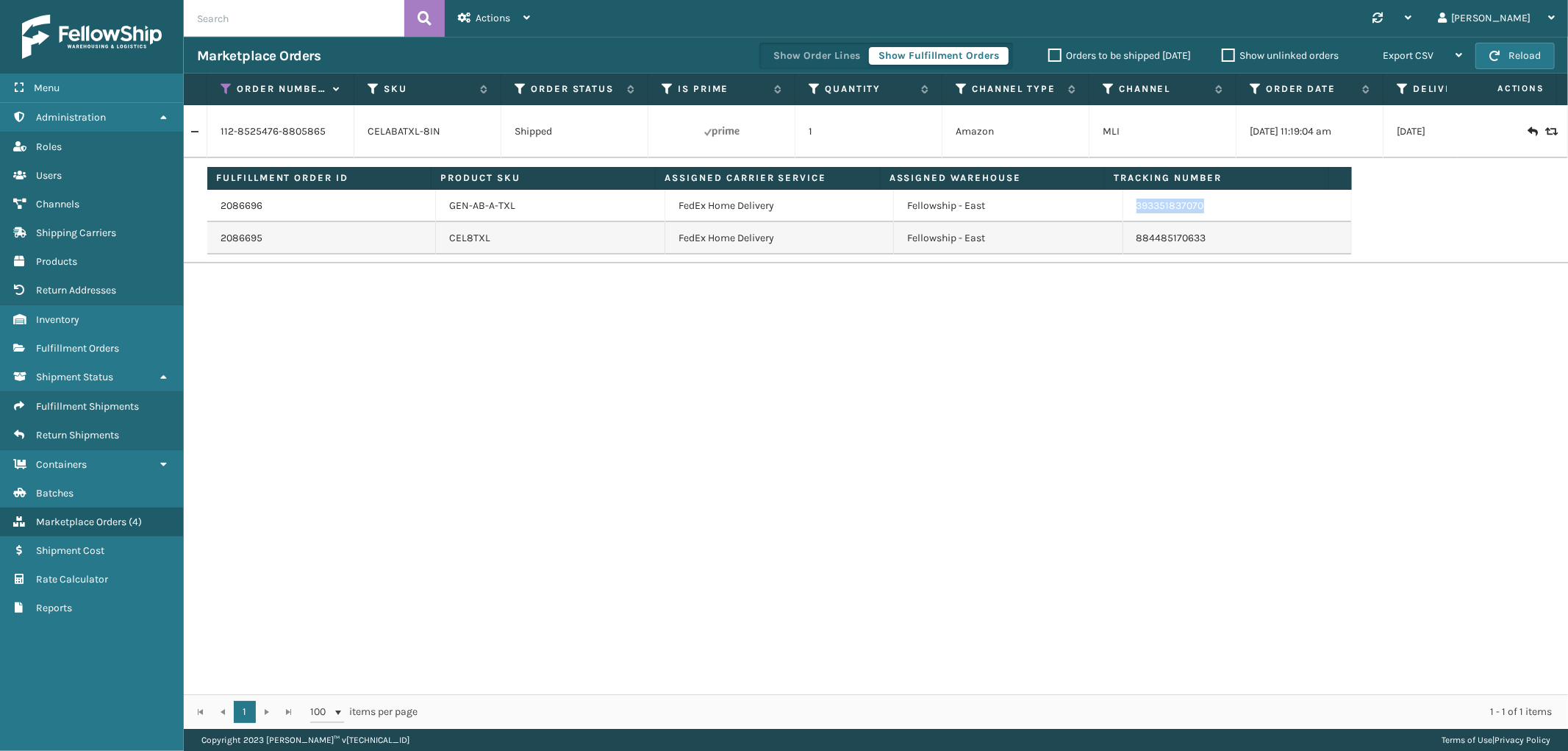
drag, startPoint x: 1203, startPoint y: 213, endPoint x: 1127, endPoint y: 211, distance: 76.0
click at [1127, 211] on td "393351837070" at bounding box center [1238, 206] width 228 height 32
click at [225, 90] on icon at bounding box center [226, 89] width 12 height 13
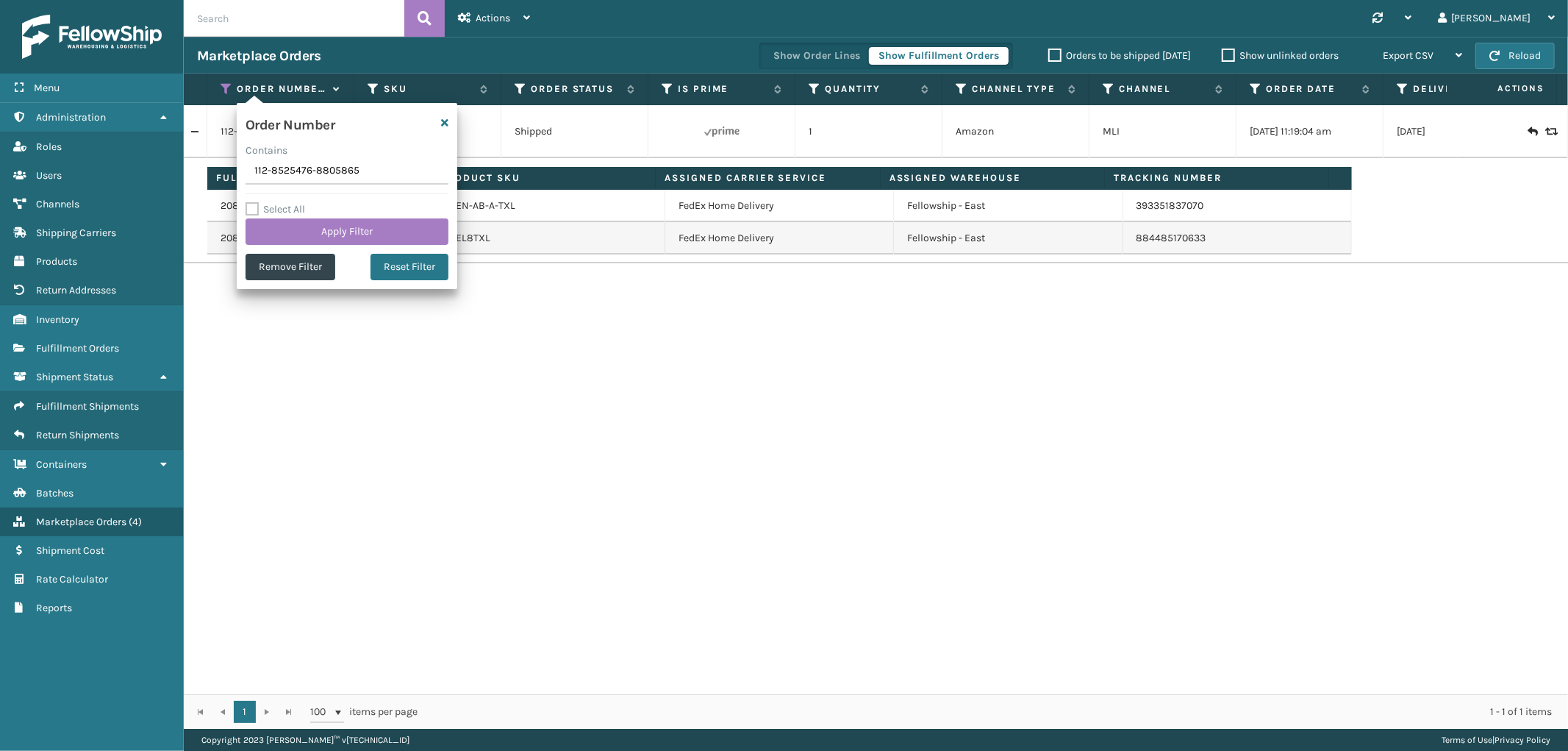
click at [259, 167] on input "112-8525476-8805865" at bounding box center [346, 171] width 203 height 26
click at [258, 167] on input "112-8525476-8805865" at bounding box center [346, 171] width 203 height 26
type input "SS44845"
click at [259, 222] on button "Apply Filter" at bounding box center [346, 232] width 203 height 26
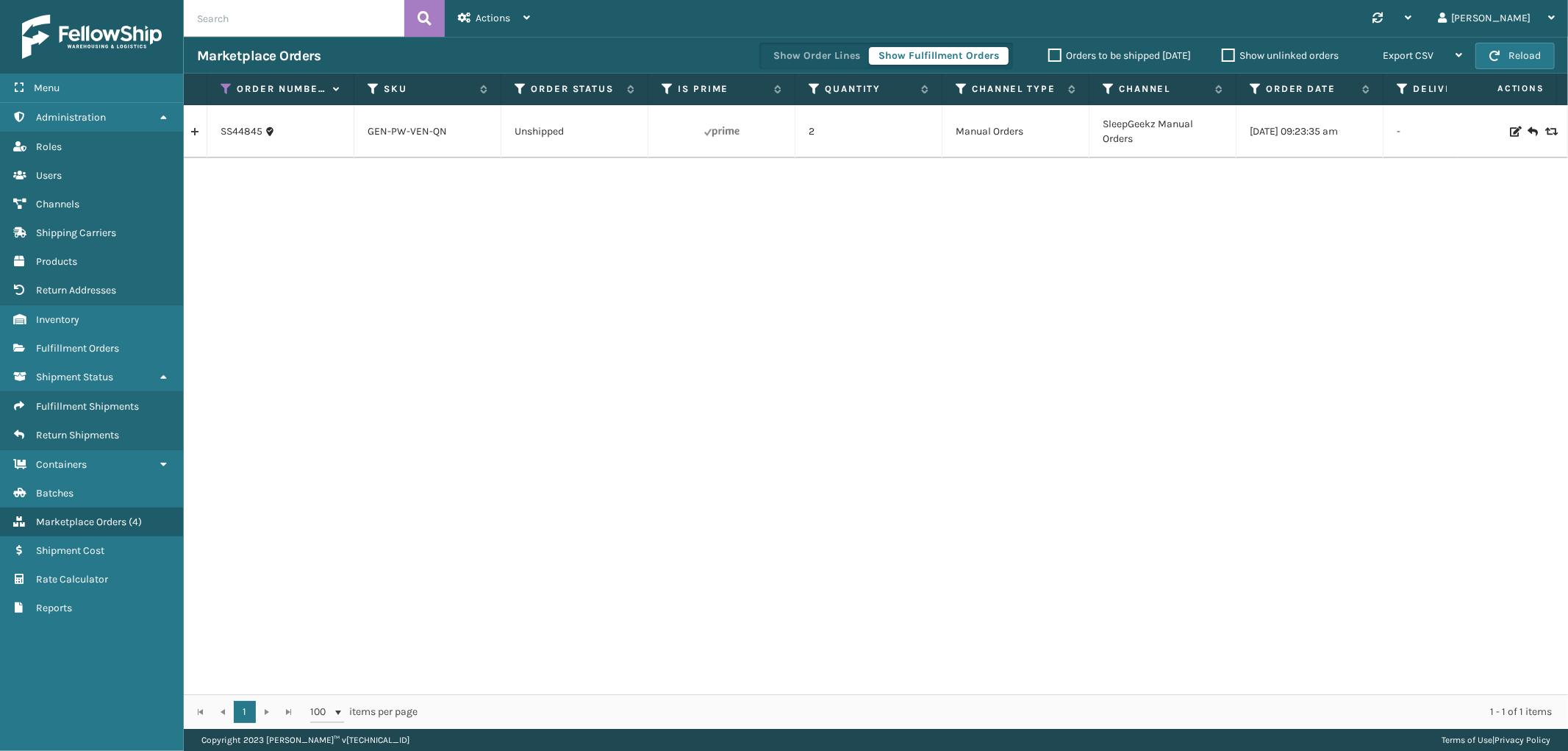
click at [195, 135] on link at bounding box center [195, 131] width 23 height 23
